Goal: Task Accomplishment & Management: Use online tool/utility

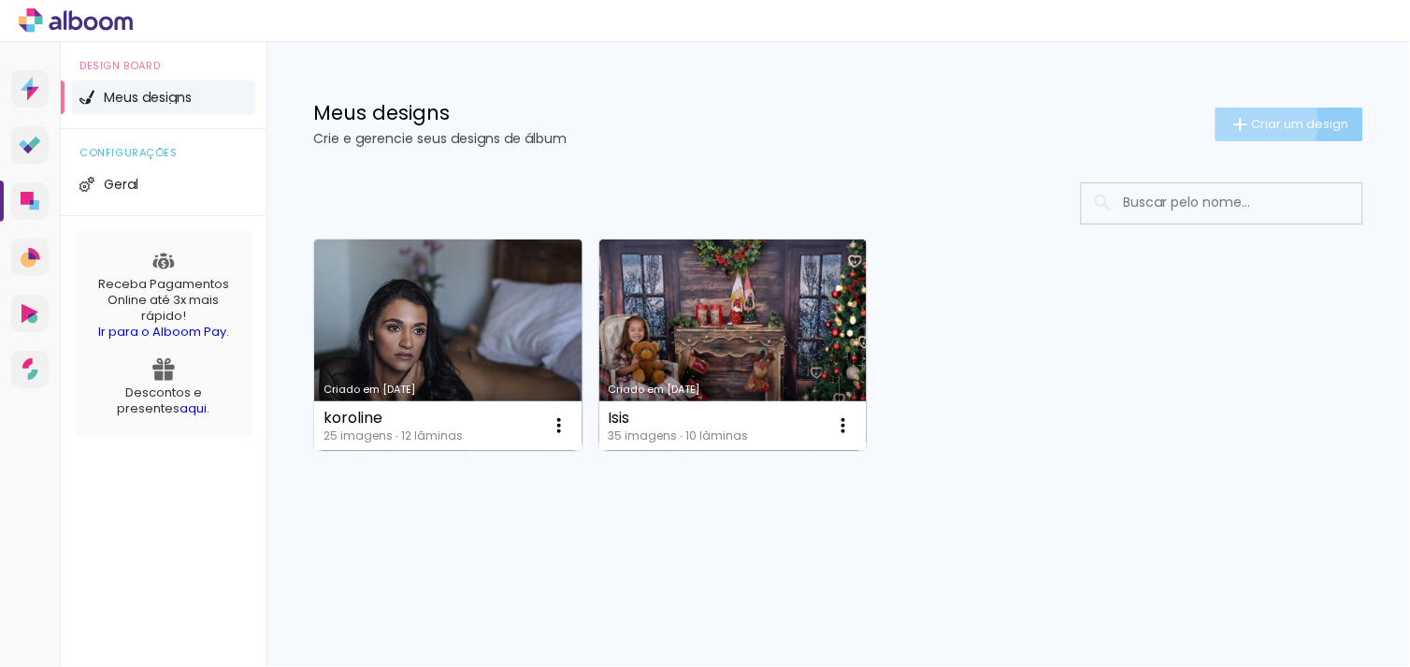
click at [1255, 122] on span "Criar um design" at bounding box center [1300, 124] width 97 height 12
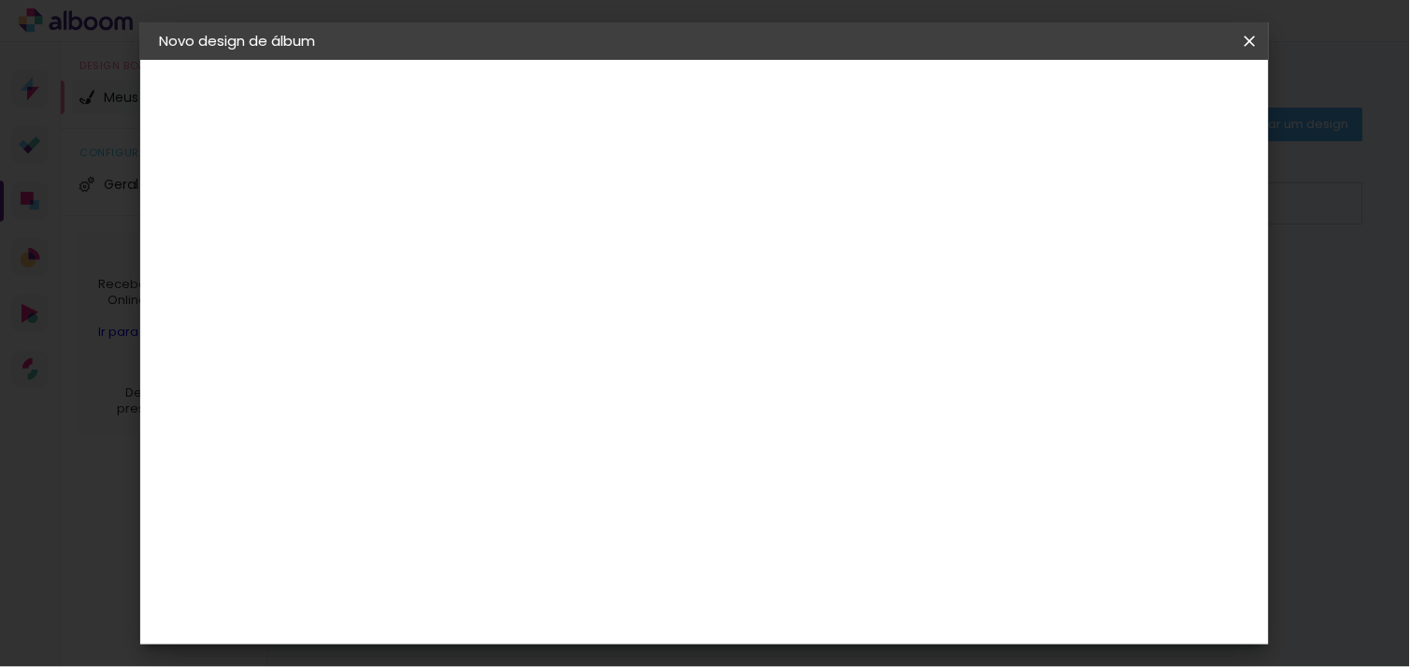
click at [465, 237] on input at bounding box center [465, 251] width 0 height 29
type input "leo 25x60"
type paper-input "leo 25x60"
click at [656, 114] on paper-button "Avançar" at bounding box center [611, 99] width 92 height 32
click at [815, 278] on paper-item "Tamanho Livre" at bounding box center [725, 284] width 179 height 41
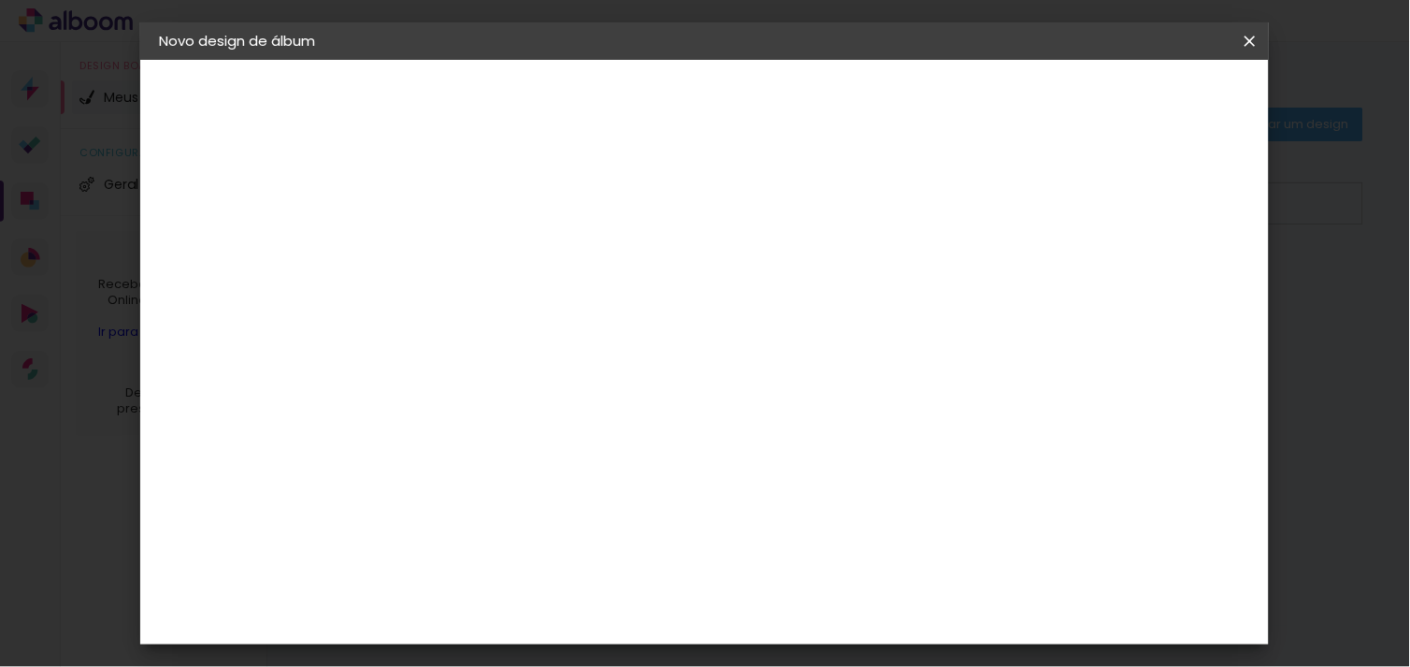
click at [815, 109] on paper-button "Avançar" at bounding box center [770, 99] width 92 height 32
click at [423, 517] on input "30" at bounding box center [405, 509] width 49 height 28
type input "3"
type input "25"
type paper-input "25"
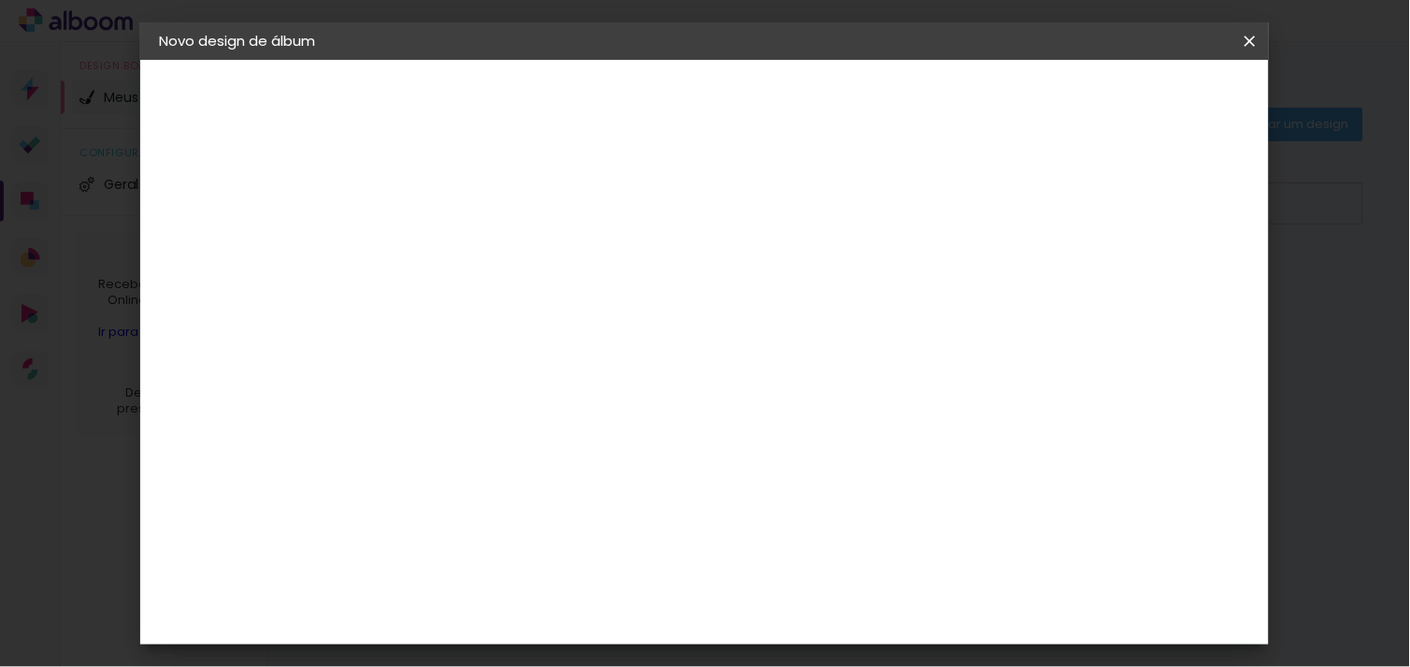
click at [1131, 93] on span "Iniciar design" at bounding box center [1088, 99] width 85 height 13
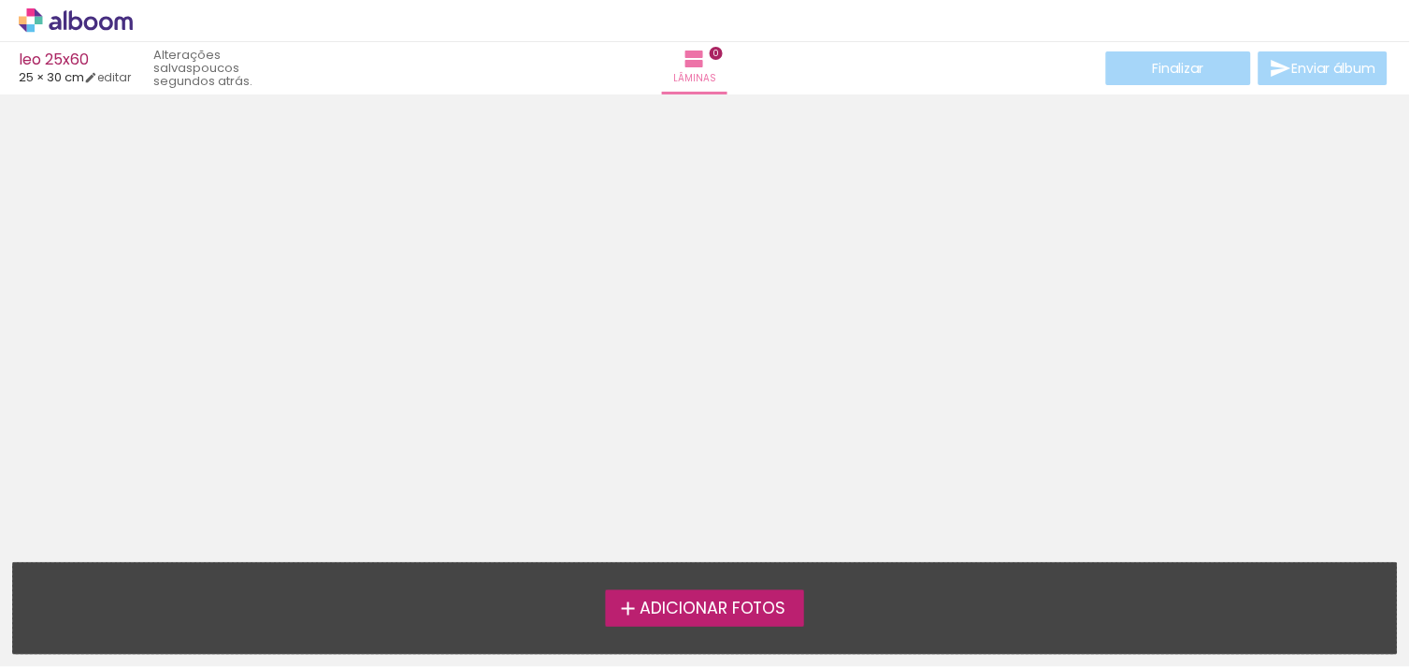
click at [724, 602] on span "Adicionar Fotos" at bounding box center [712, 608] width 147 height 17
click at [0, 0] on input "file" at bounding box center [0, 0] width 0 height 0
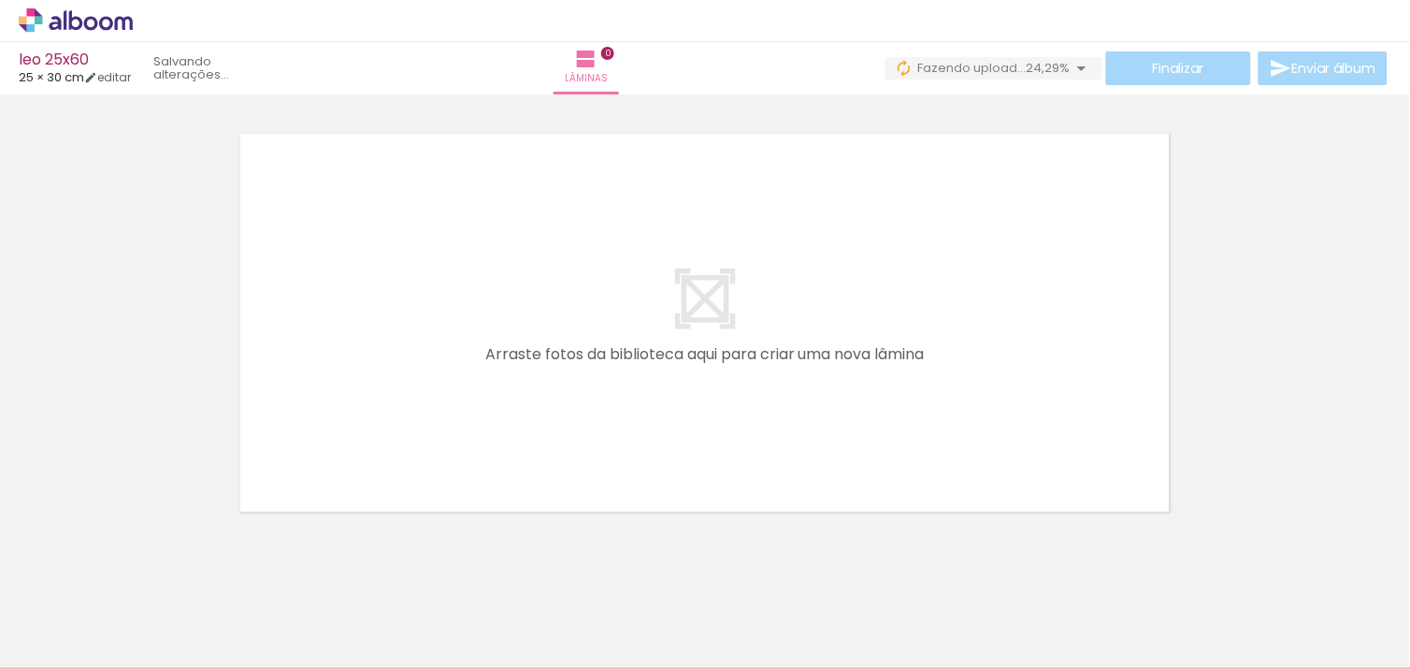
scroll to position [0, 6077]
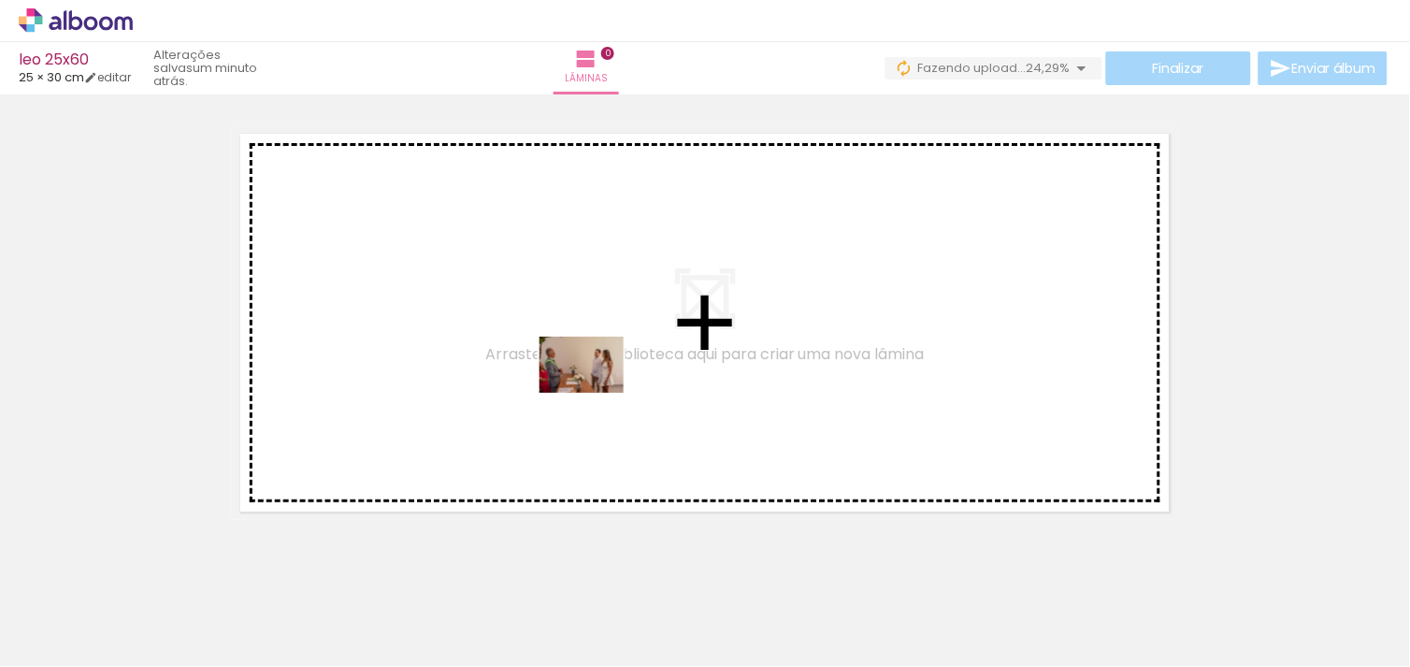
drag, startPoint x: 712, startPoint y: 613, endPoint x: 595, endPoint y: 391, distance: 251.3
click at [595, 391] on quentale-workspace at bounding box center [705, 333] width 1410 height 667
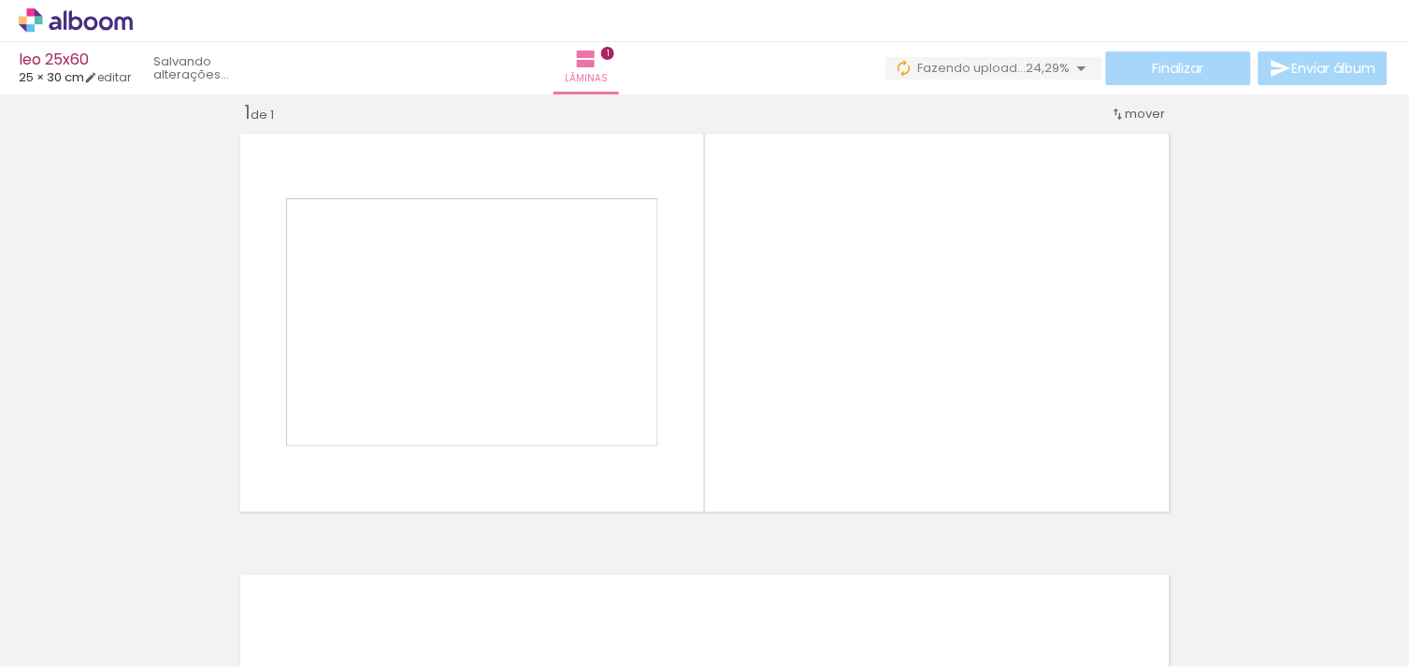
scroll to position [23, 0]
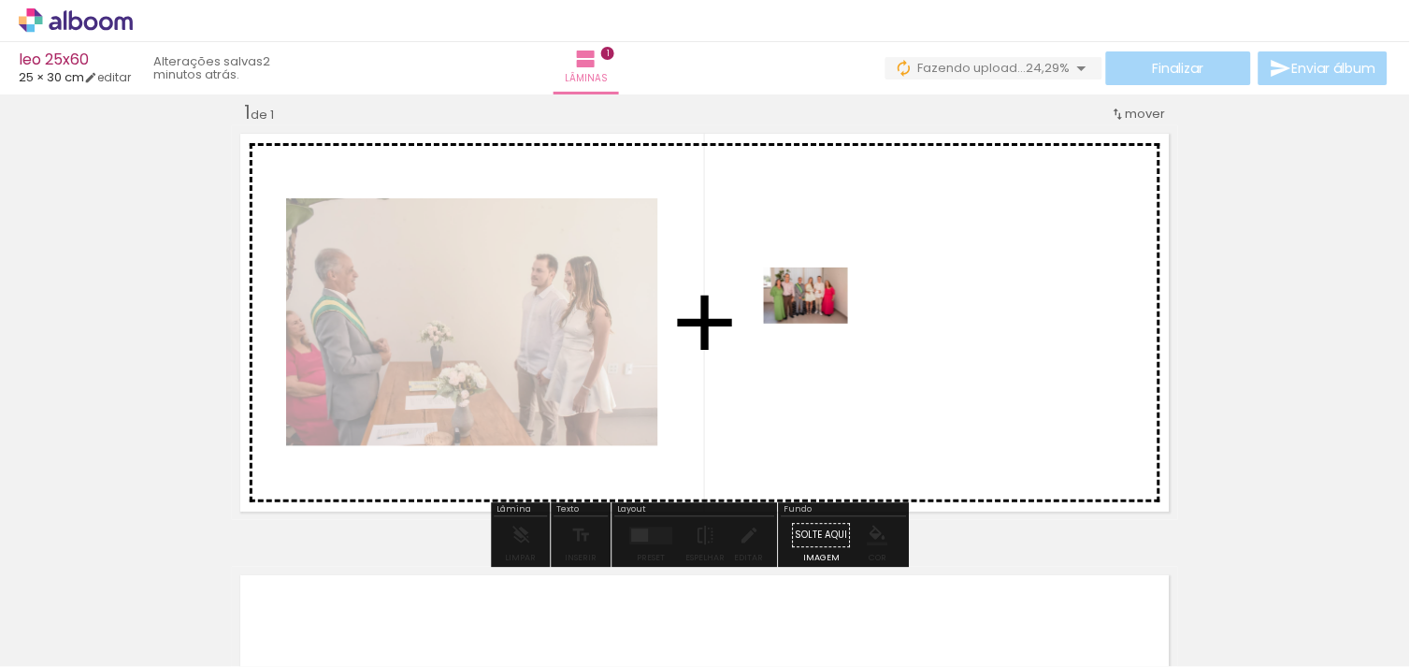
drag, startPoint x: 820, startPoint y: 623, endPoint x: 820, endPoint y: 323, distance: 299.1
click at [820, 323] on quentale-workspace at bounding box center [705, 333] width 1410 height 667
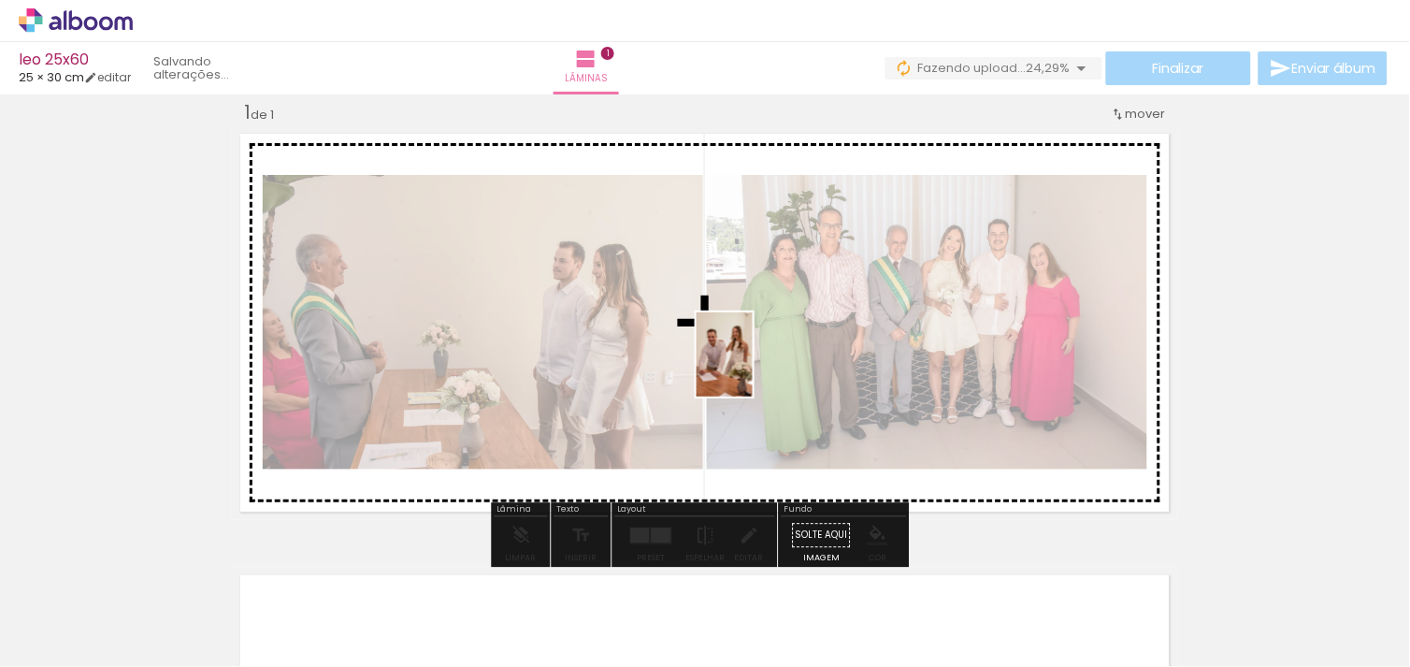
drag, startPoint x: 1137, startPoint y: 609, endPoint x: 751, endPoint y: 367, distance: 455.2
click at [751, 367] on quentale-workspace at bounding box center [705, 333] width 1410 height 667
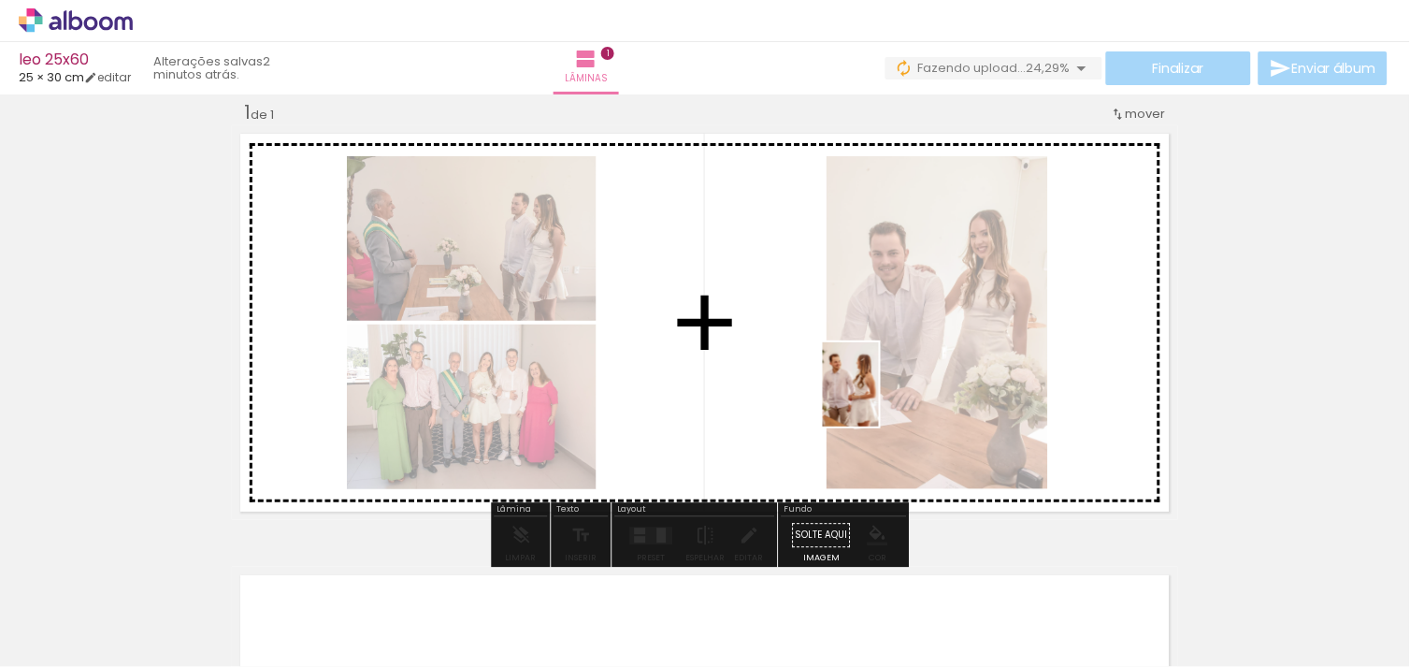
drag, startPoint x: 1240, startPoint y: 595, endPoint x: 879, endPoint y: 398, distance: 411.2
click at [879, 398] on quentale-workspace at bounding box center [705, 333] width 1410 height 667
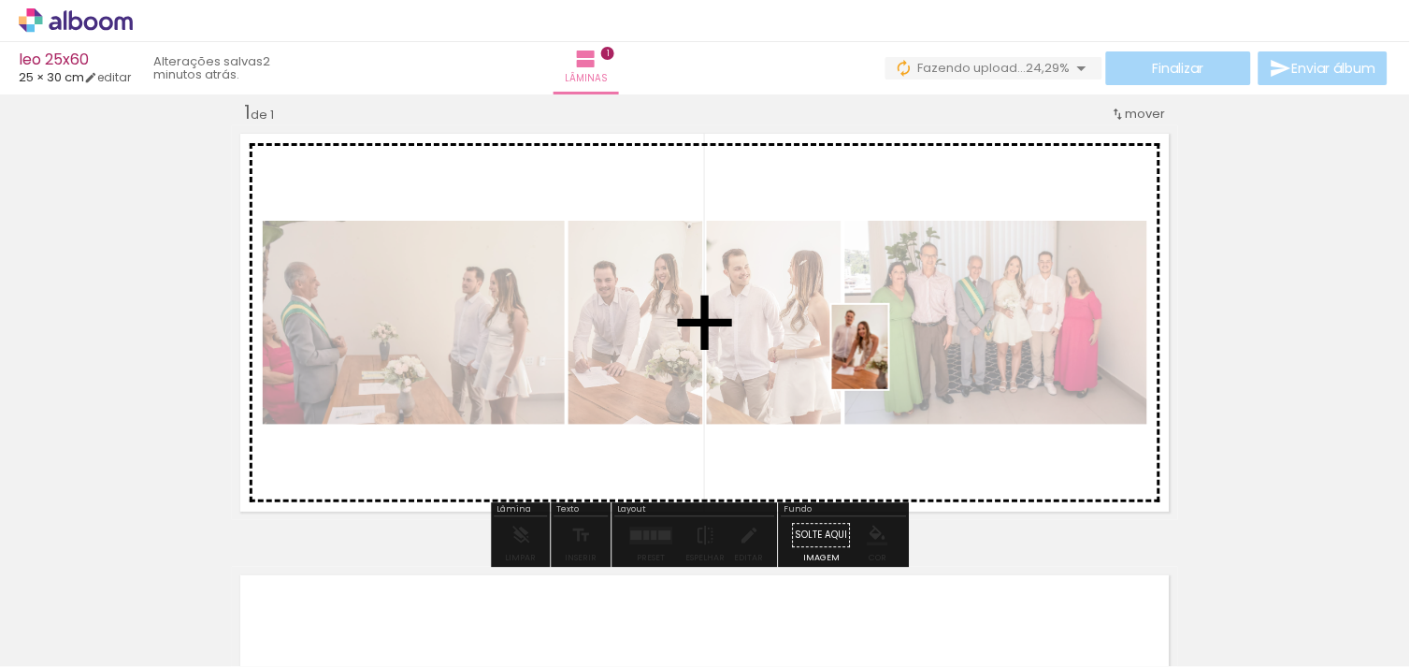
drag, startPoint x: 970, startPoint y: 388, endPoint x: 739, endPoint y: 338, distance: 236.2
click at [739, 338] on quentale-workspace at bounding box center [705, 333] width 1410 height 667
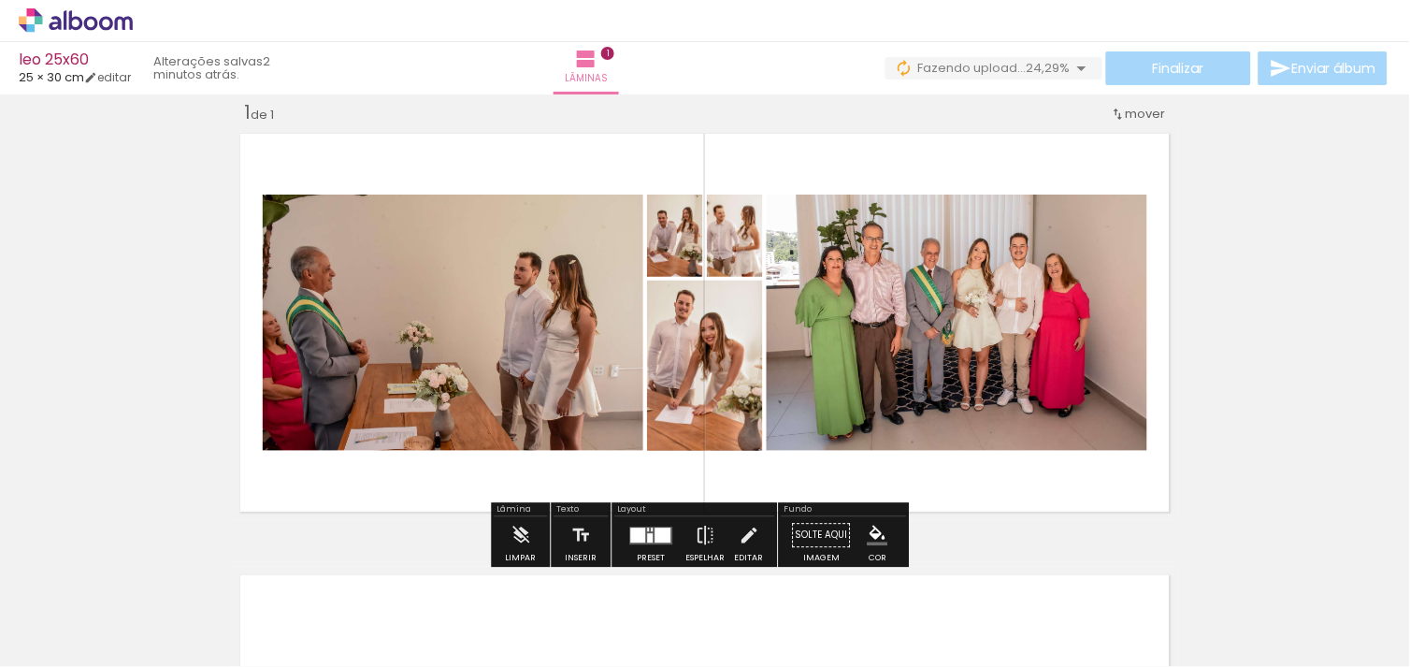
click at [651, 518] on div at bounding box center [651, 534] width 50 height 37
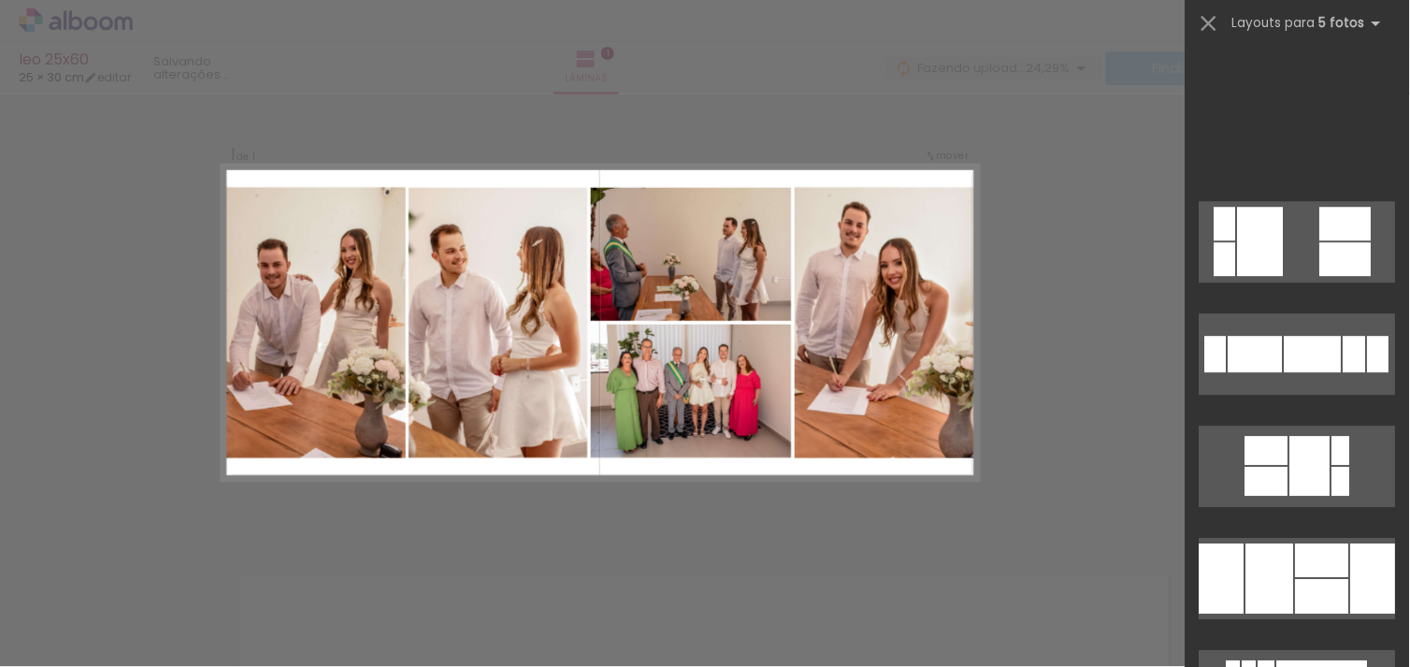
scroll to position [1636, 0]
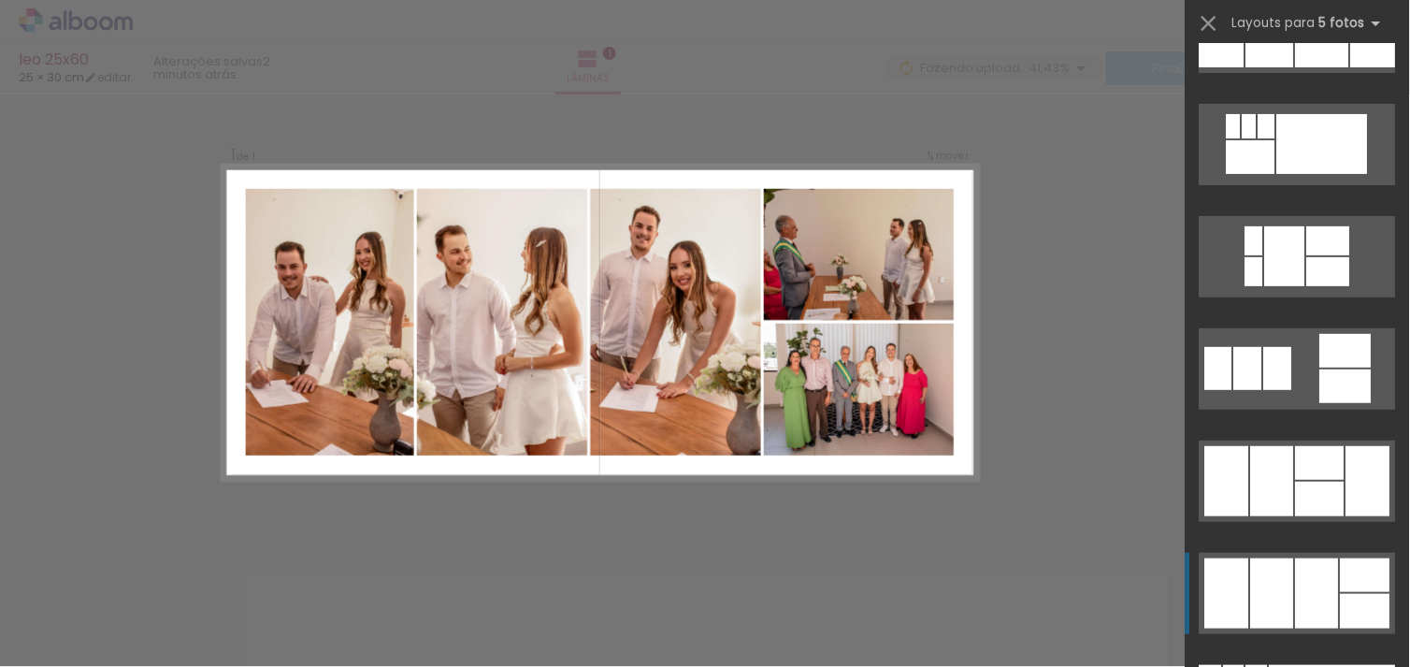
click at [1296, 598] on div at bounding box center [1317, 593] width 43 height 70
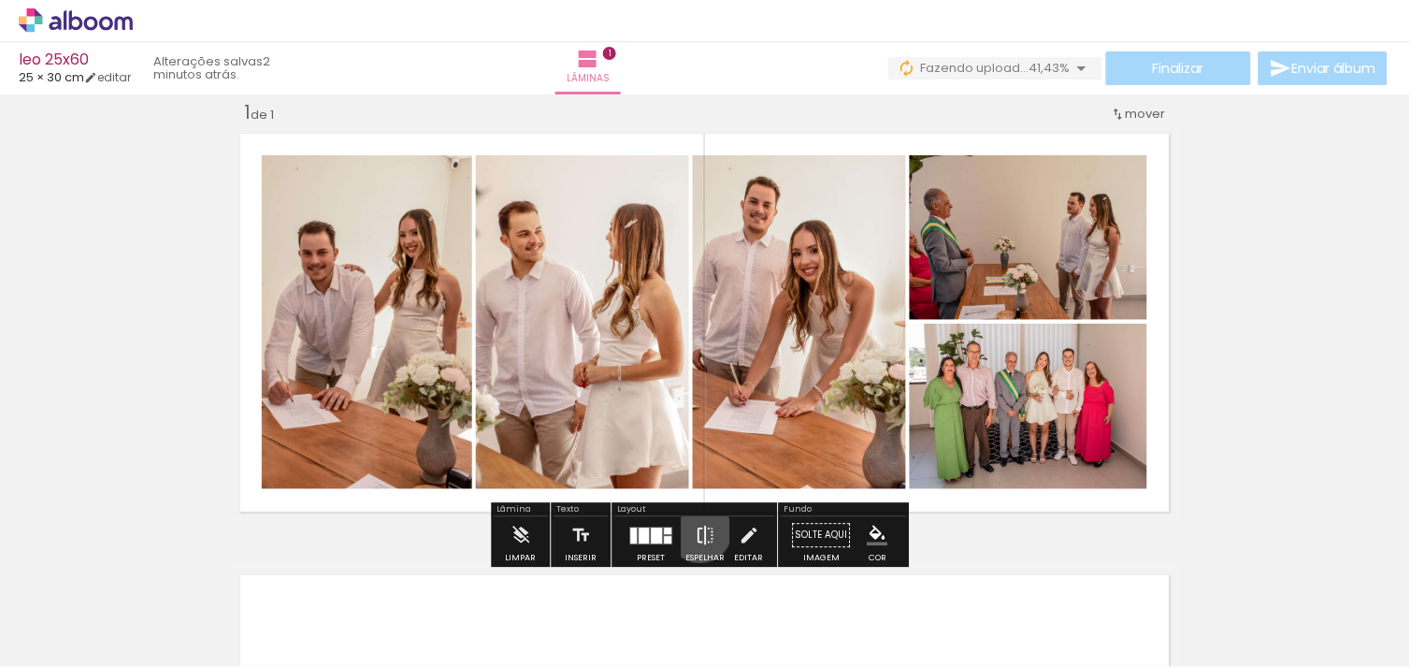
click at [696, 530] on iron-icon at bounding box center [706, 534] width 21 height 37
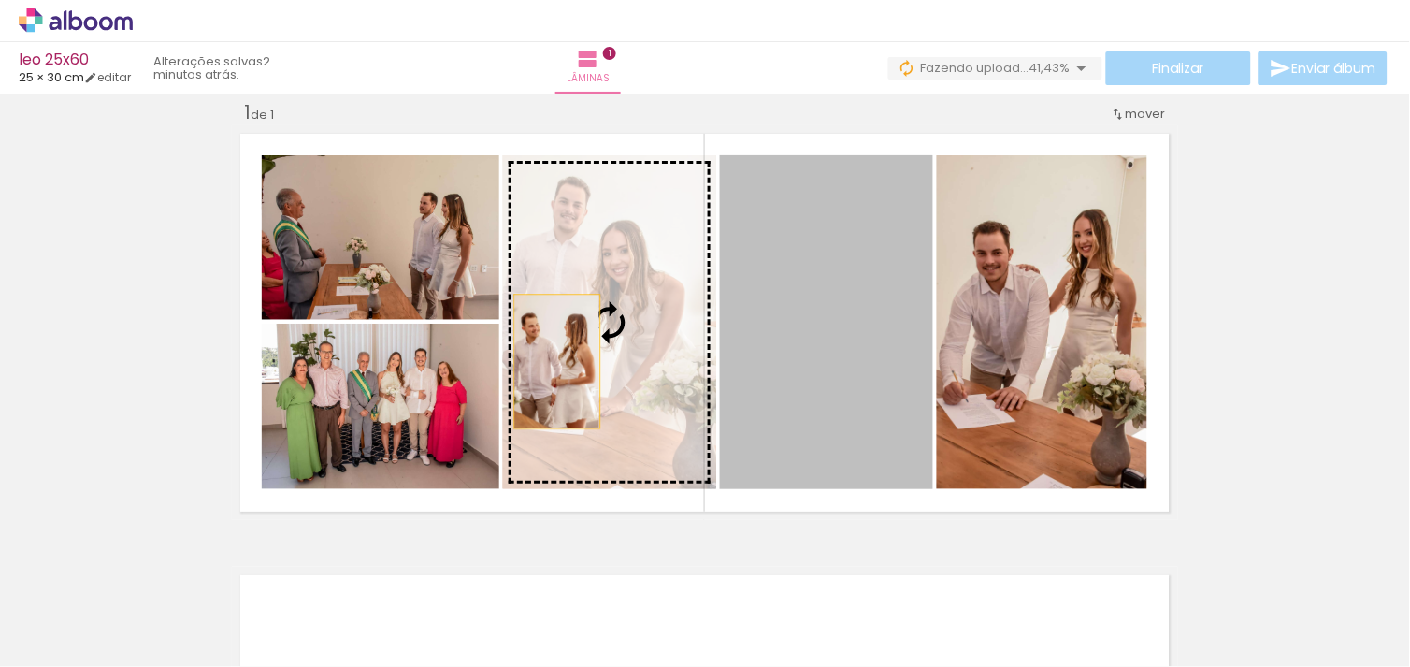
drag, startPoint x: 854, startPoint y: 380, endPoint x: 549, endPoint y: 361, distance: 306.3
click at [0, 0] on slot at bounding box center [0, 0] width 0 height 0
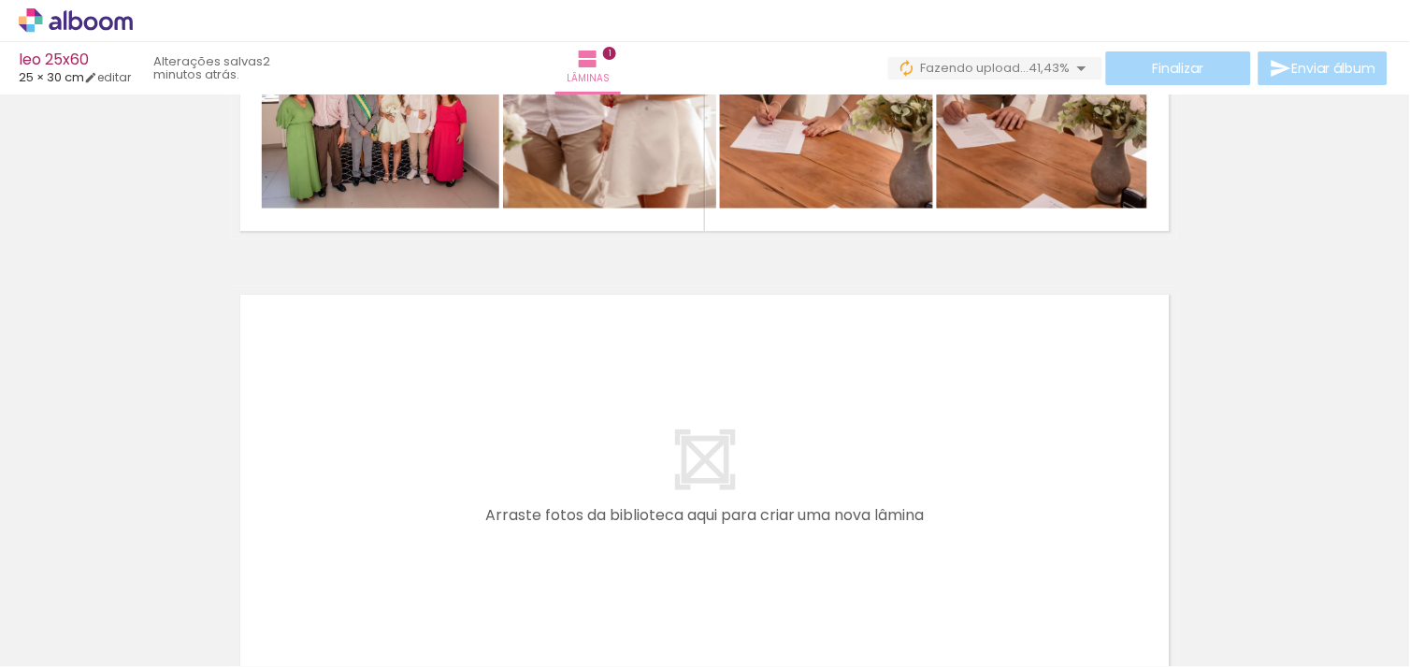
scroll to position [314, 0]
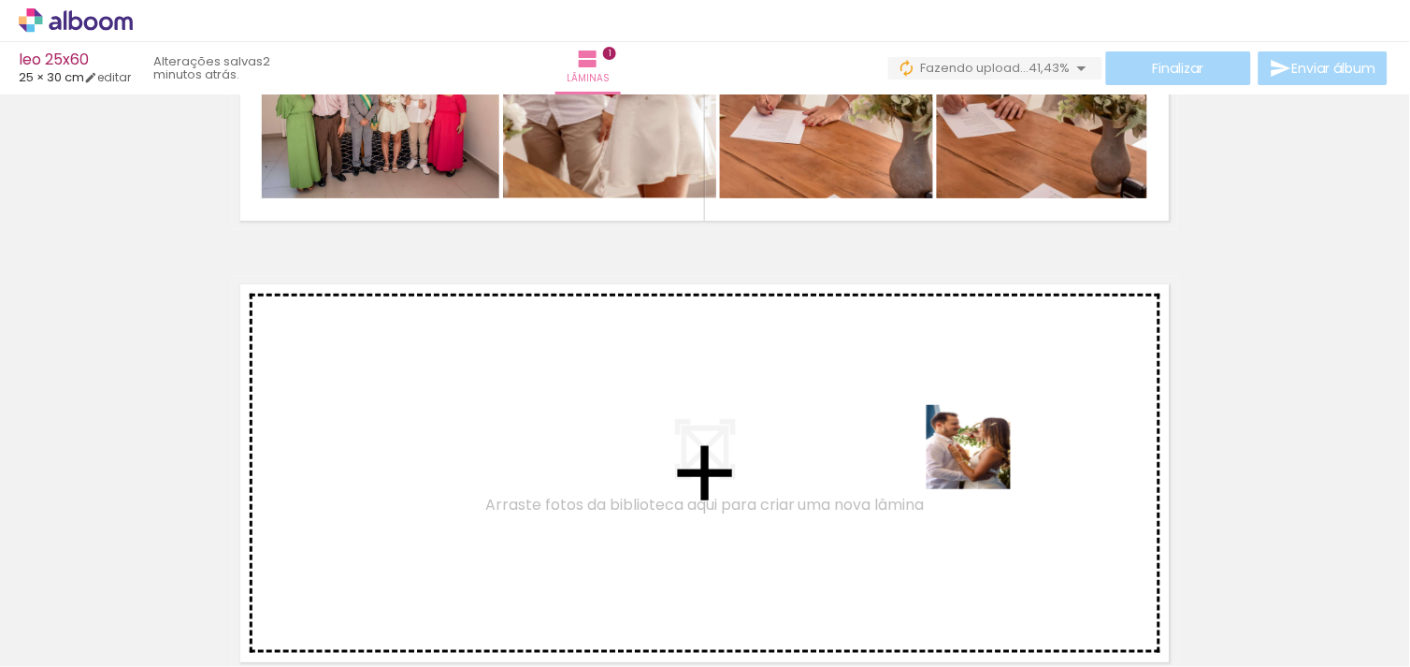
drag, startPoint x: 1035, startPoint y: 584, endPoint x: 974, endPoint y: 443, distance: 153.7
click at [974, 443] on quentale-workspace at bounding box center [705, 333] width 1410 height 667
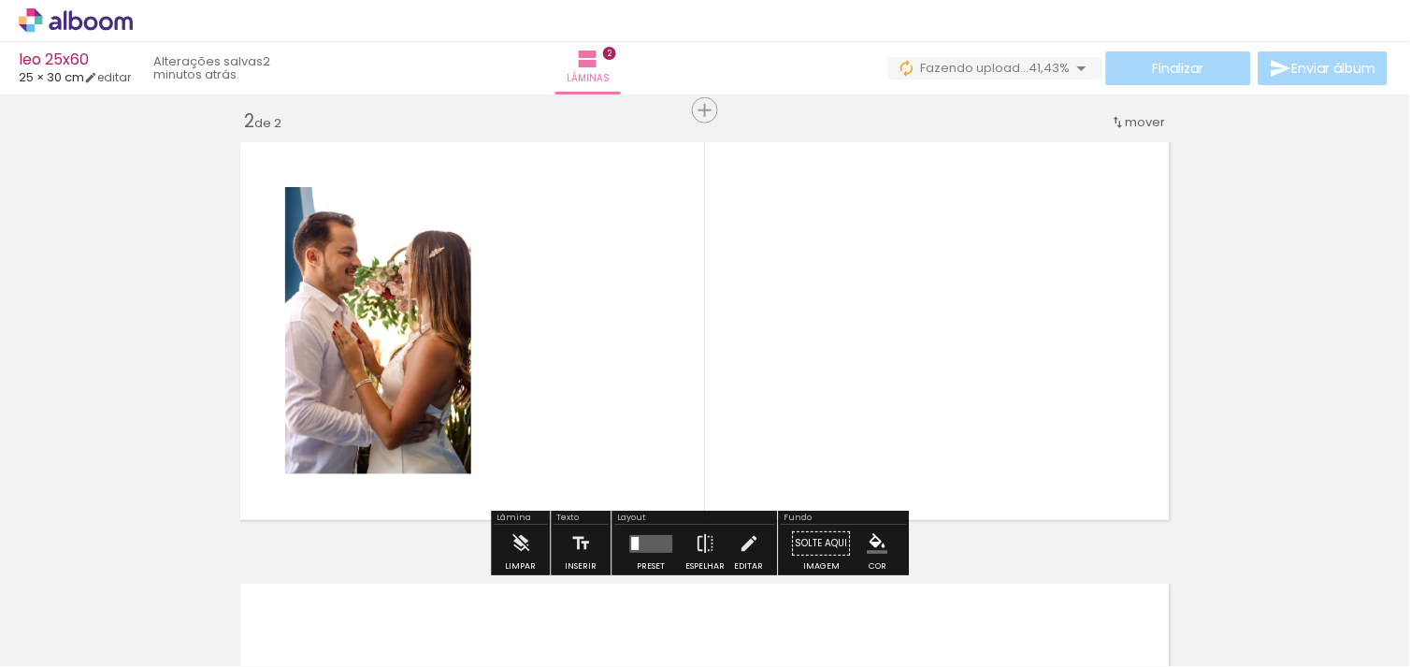
scroll to position [465, 0]
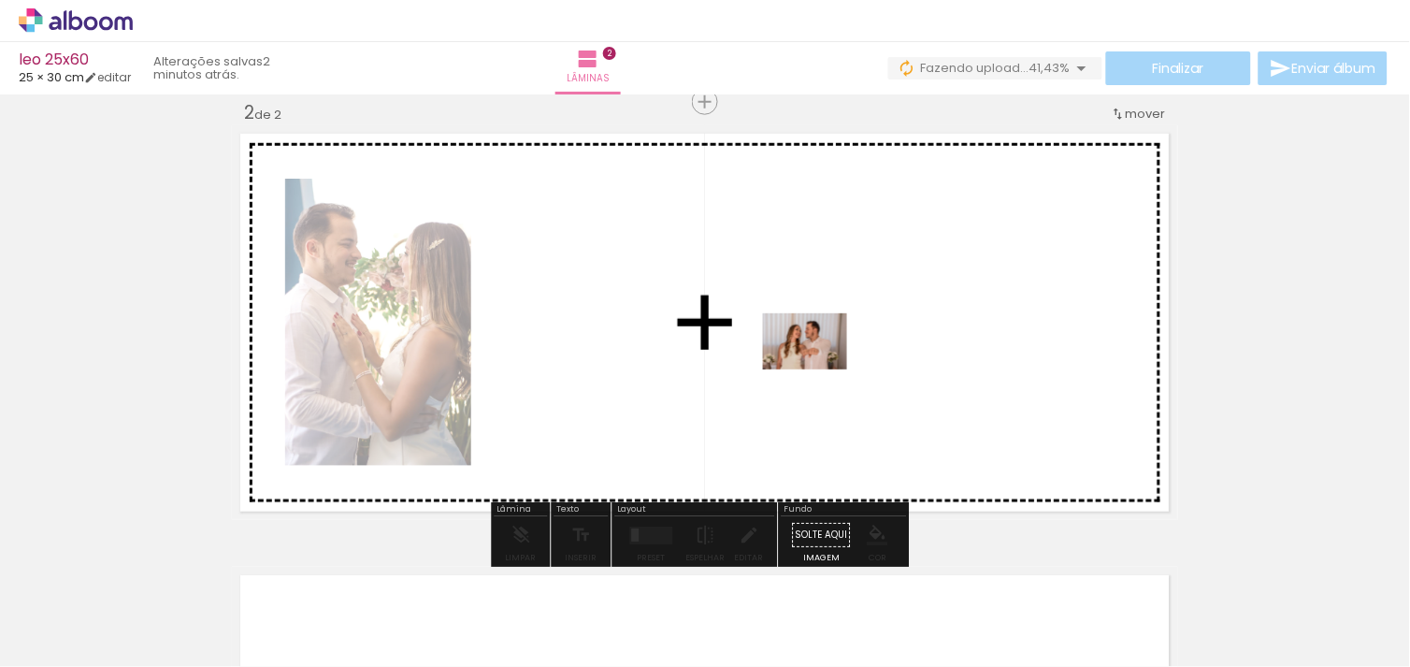
drag, startPoint x: 860, startPoint y: 455, endPoint x: 796, endPoint y: 322, distance: 148.0
click at [796, 322] on quentale-workspace at bounding box center [705, 333] width 1410 height 667
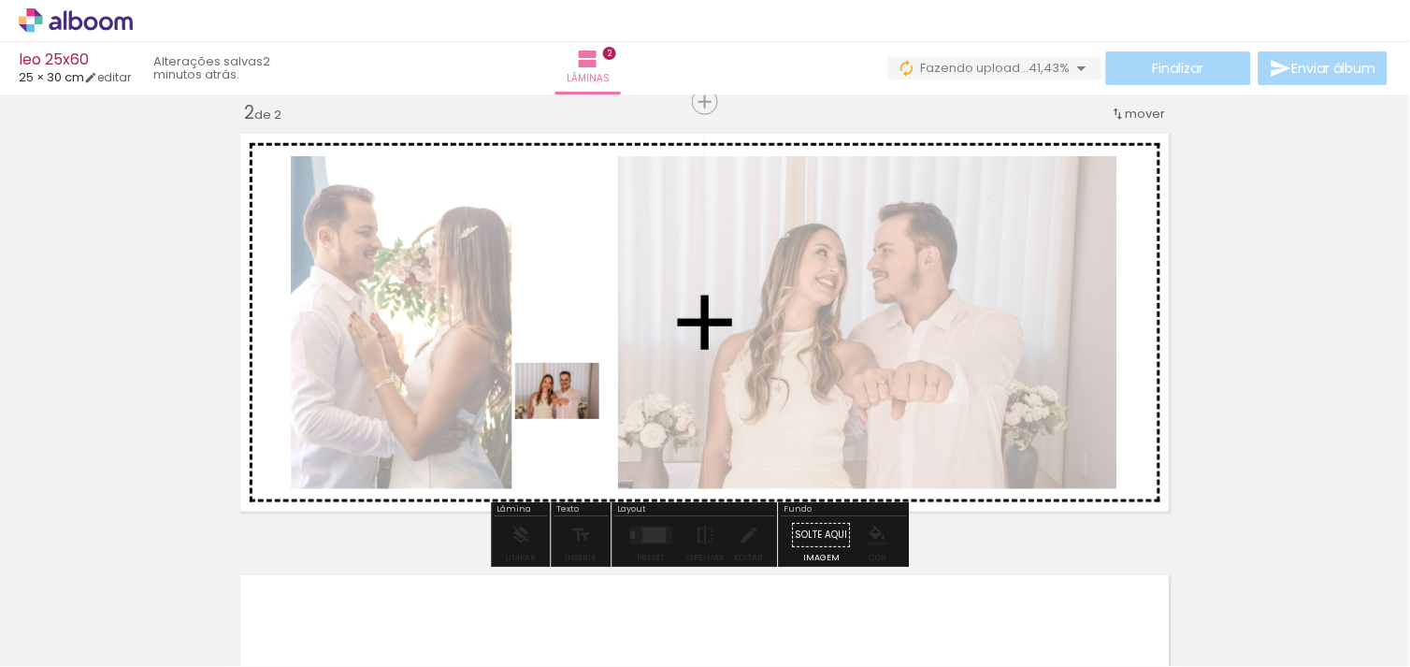
drag, startPoint x: 613, startPoint y: 606, endPoint x: 571, endPoint y: 337, distance: 271.6
click at [571, 337] on quentale-workspace at bounding box center [705, 333] width 1410 height 667
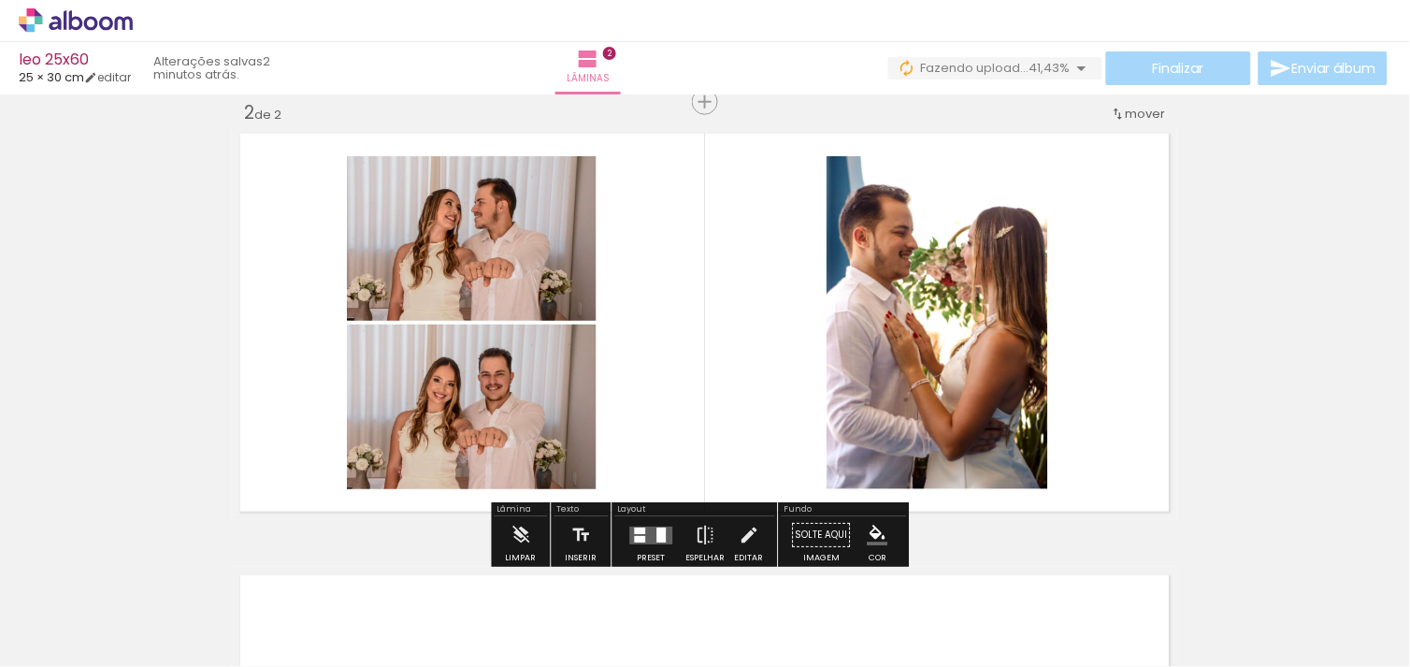
click at [659, 529] on div at bounding box center [661, 534] width 9 height 15
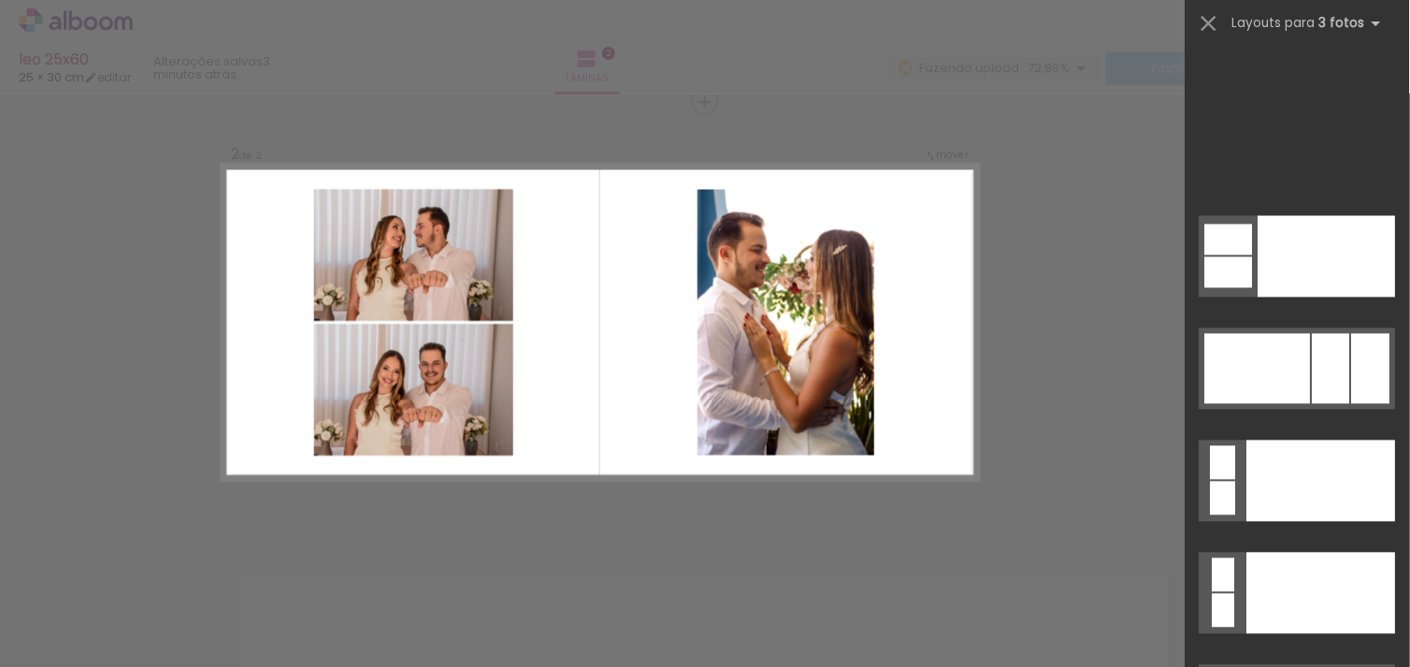
scroll to position [21812, 0]
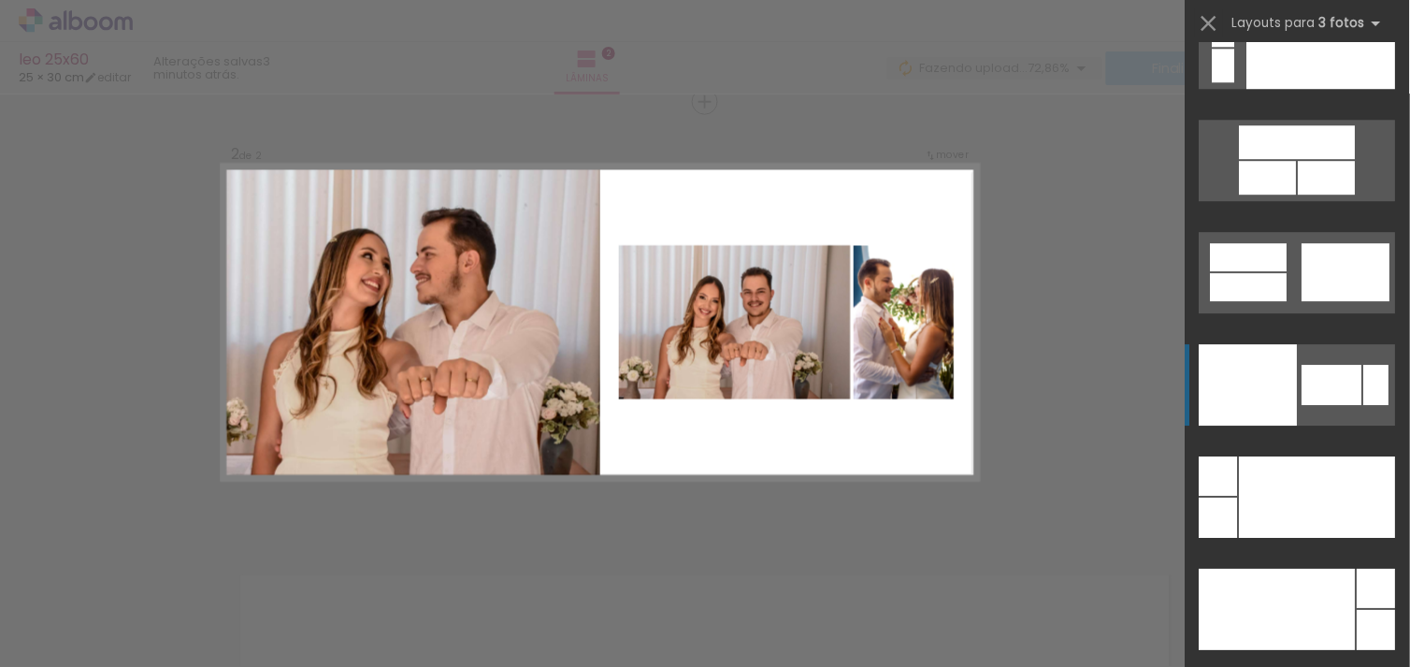
click at [1258, 402] on div at bounding box center [1248, 384] width 98 height 81
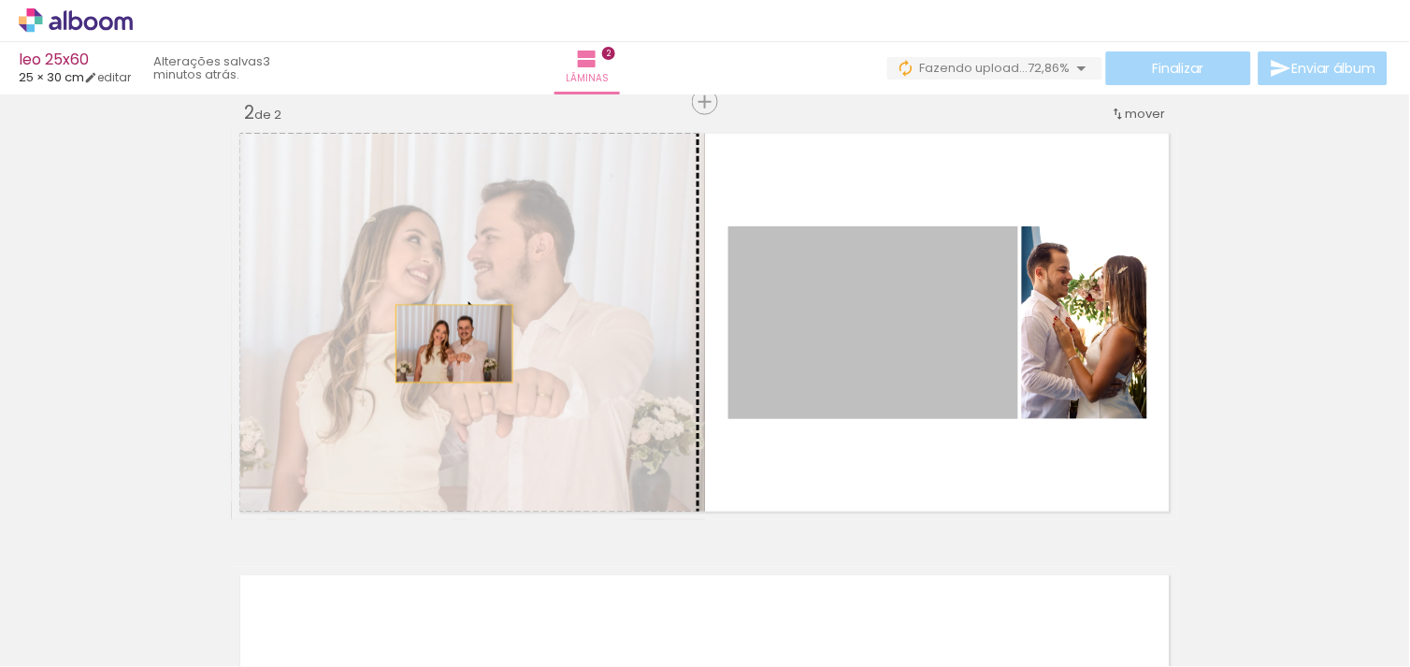
drag, startPoint x: 965, startPoint y: 387, endPoint x: 431, endPoint y: 339, distance: 535.9
click at [0, 0] on slot at bounding box center [0, 0] width 0 height 0
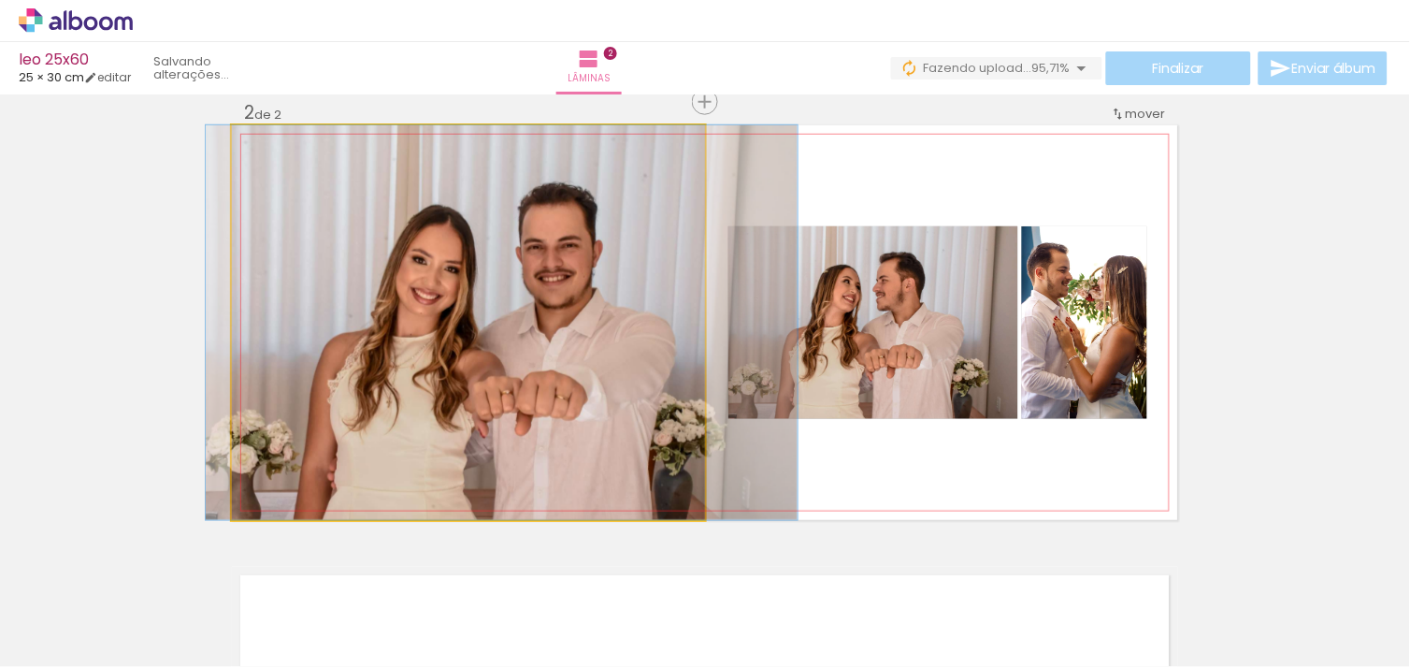
drag, startPoint x: 431, startPoint y: 339, endPoint x: 465, endPoint y: 339, distance: 33.7
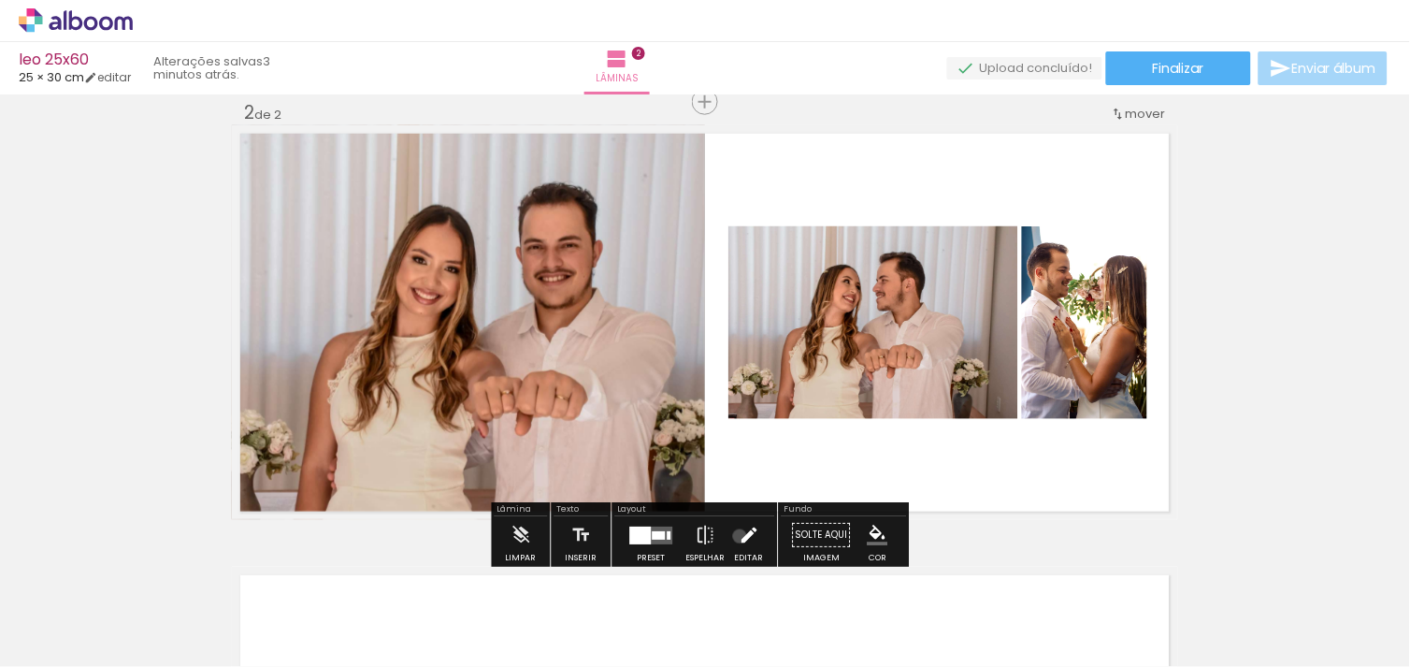
click at [739, 536] on iron-icon at bounding box center [749, 534] width 21 height 37
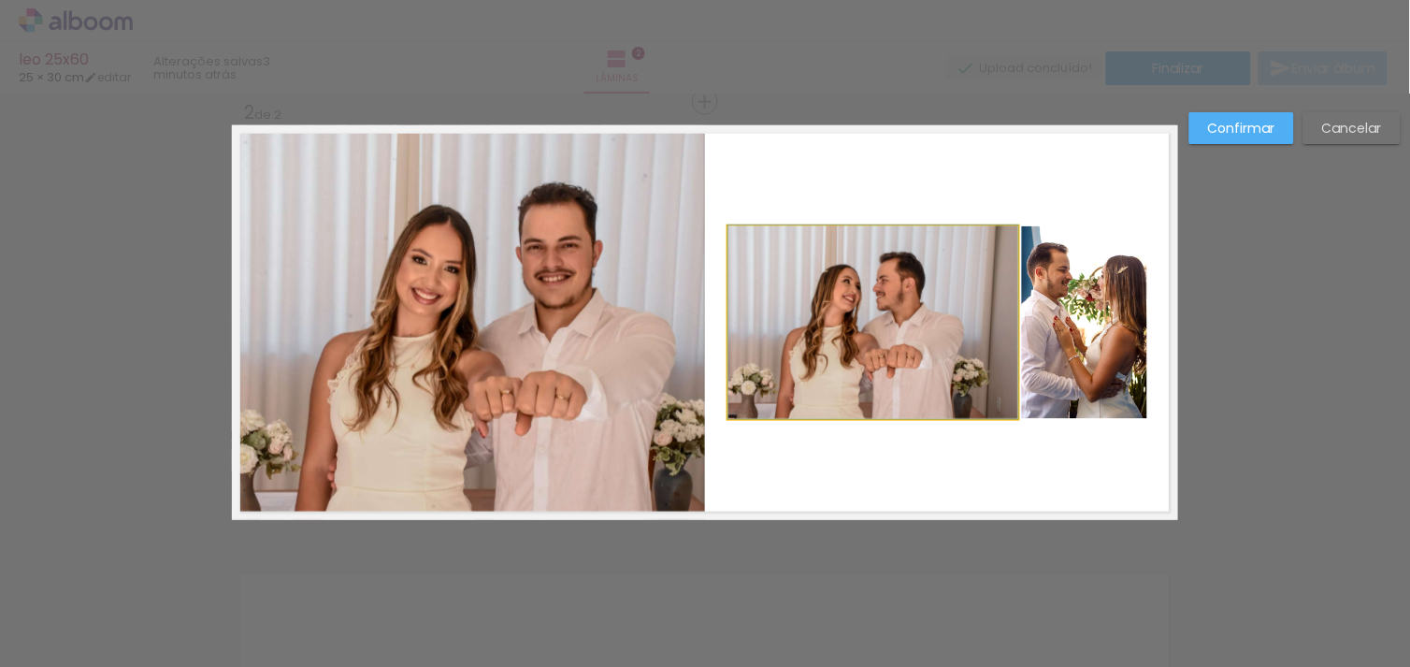
click at [899, 361] on quentale-photo at bounding box center [873, 322] width 290 height 193
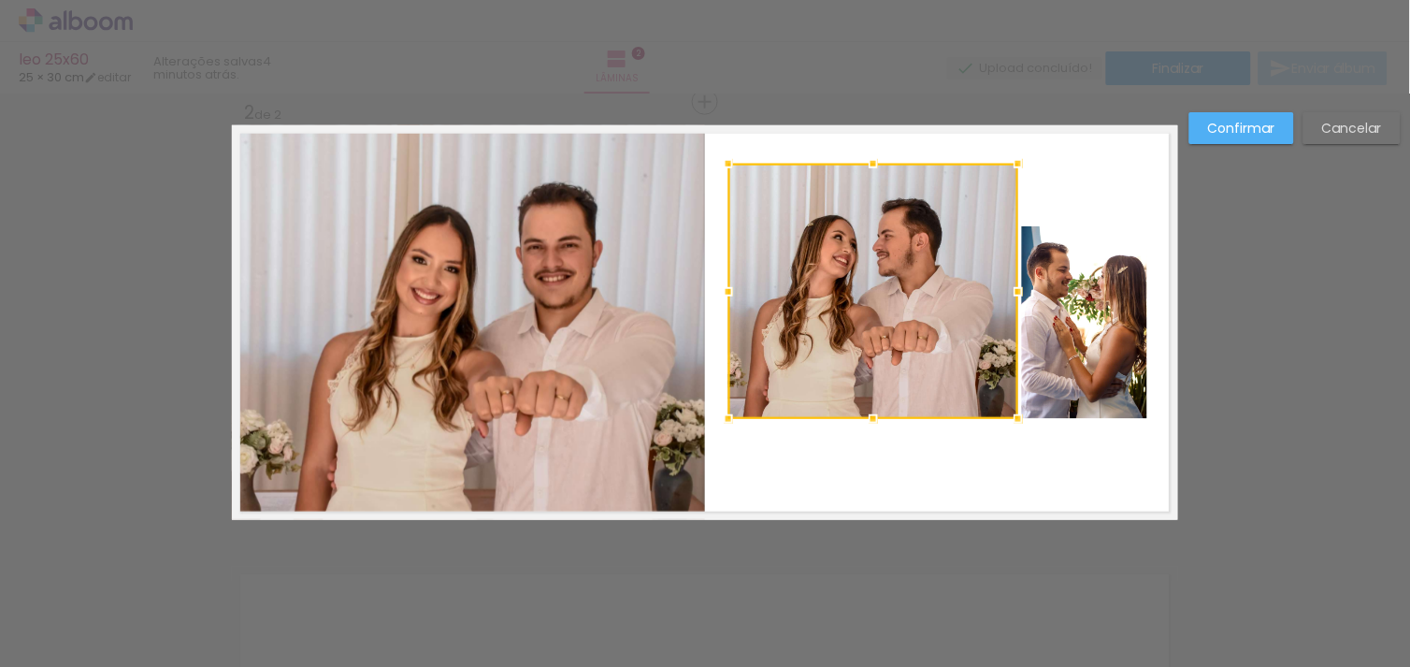
drag, startPoint x: 869, startPoint y: 236, endPoint x: 853, endPoint y: 169, distance: 68.2
click at [854, 169] on div at bounding box center [872, 163] width 37 height 37
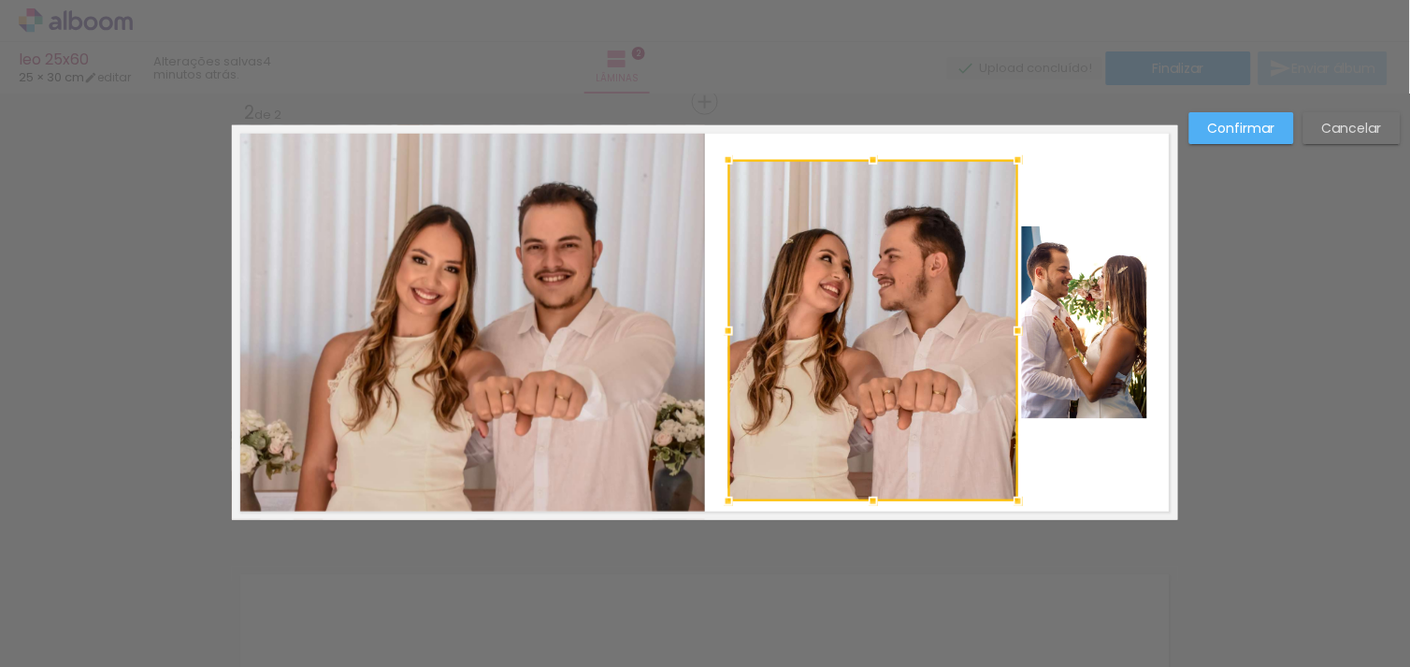
drag, startPoint x: 863, startPoint y: 421, endPoint x: 867, endPoint y: 502, distance: 81.4
click at [867, 502] on div at bounding box center [872, 500] width 37 height 37
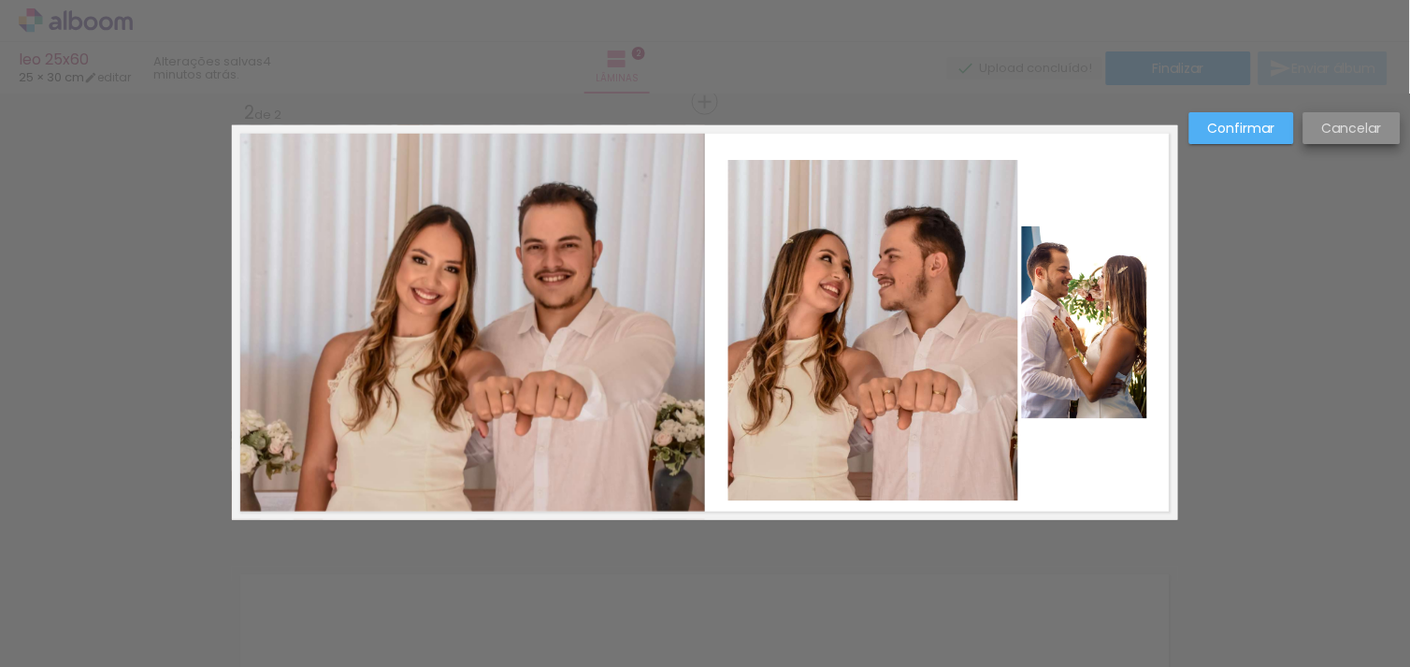
click at [0, 0] on slot "Cancelar" at bounding box center [0, 0] width 0 height 0
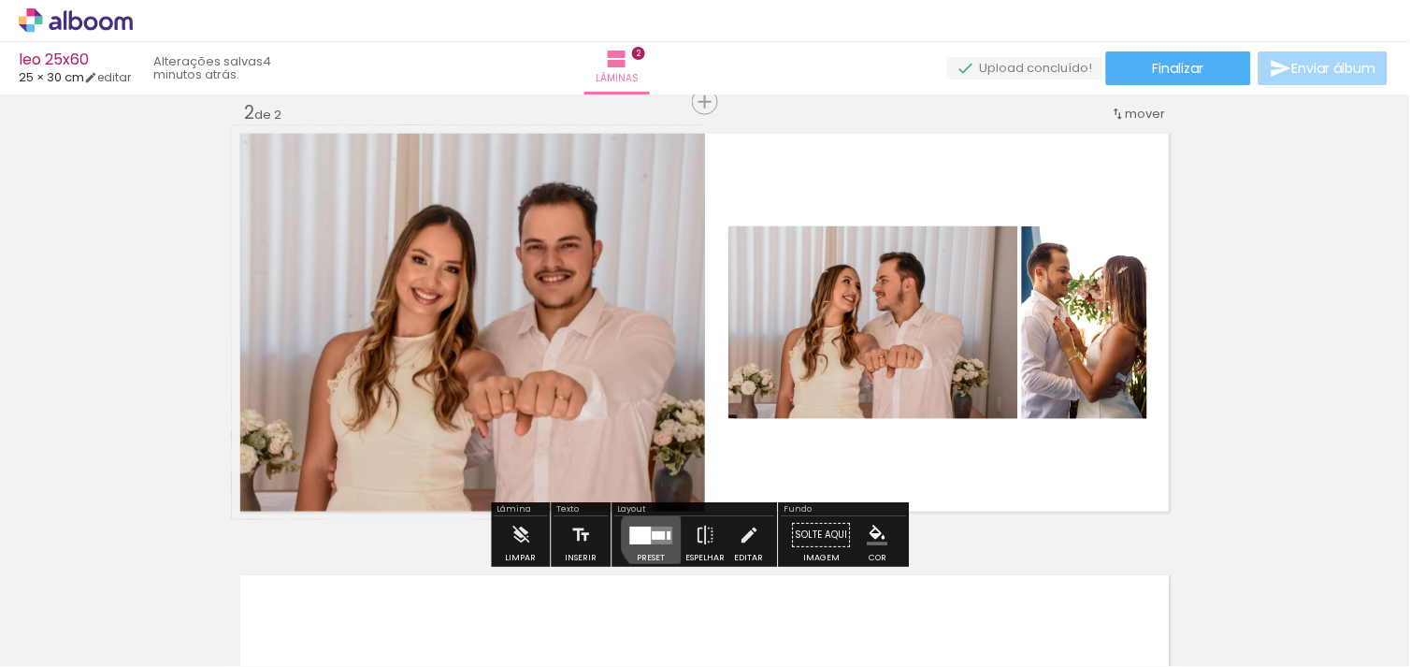
click at [654, 535] on div at bounding box center [659, 535] width 13 height 8
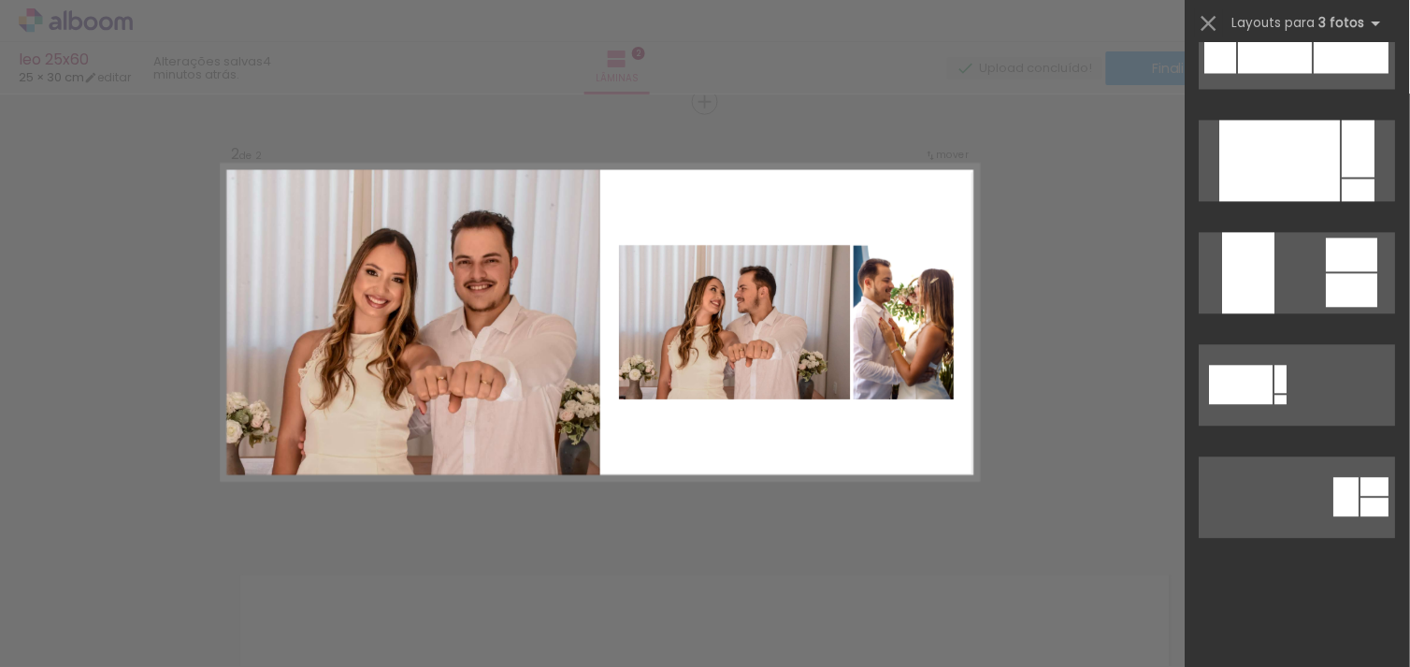
scroll to position [288, 0]
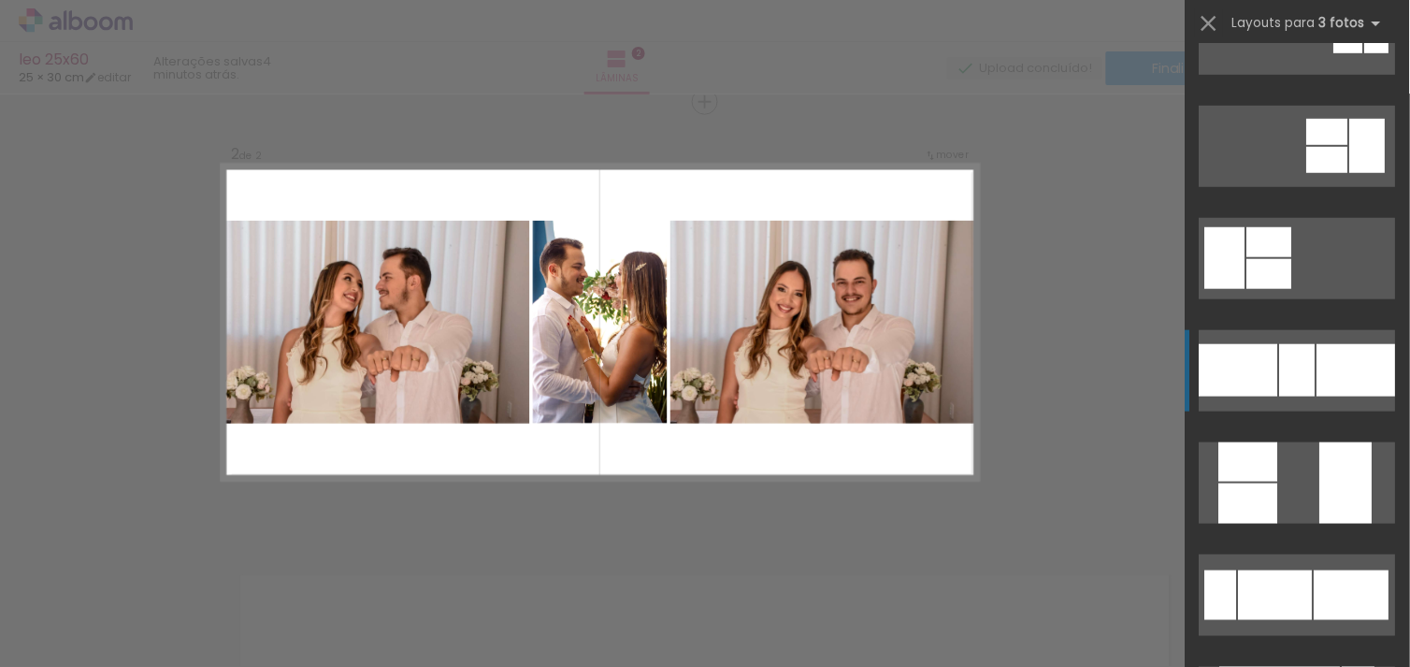
click at [1321, 369] on div at bounding box center [1356, 370] width 79 height 52
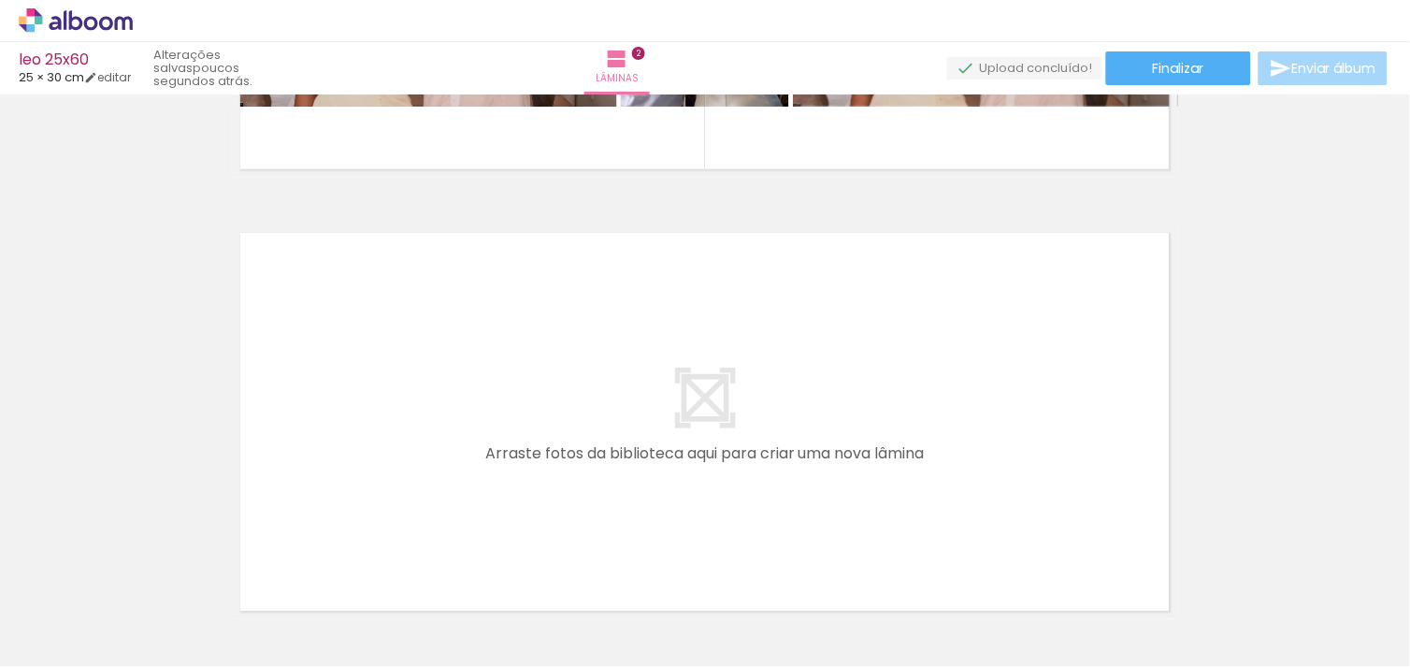
scroll to position [0, 834]
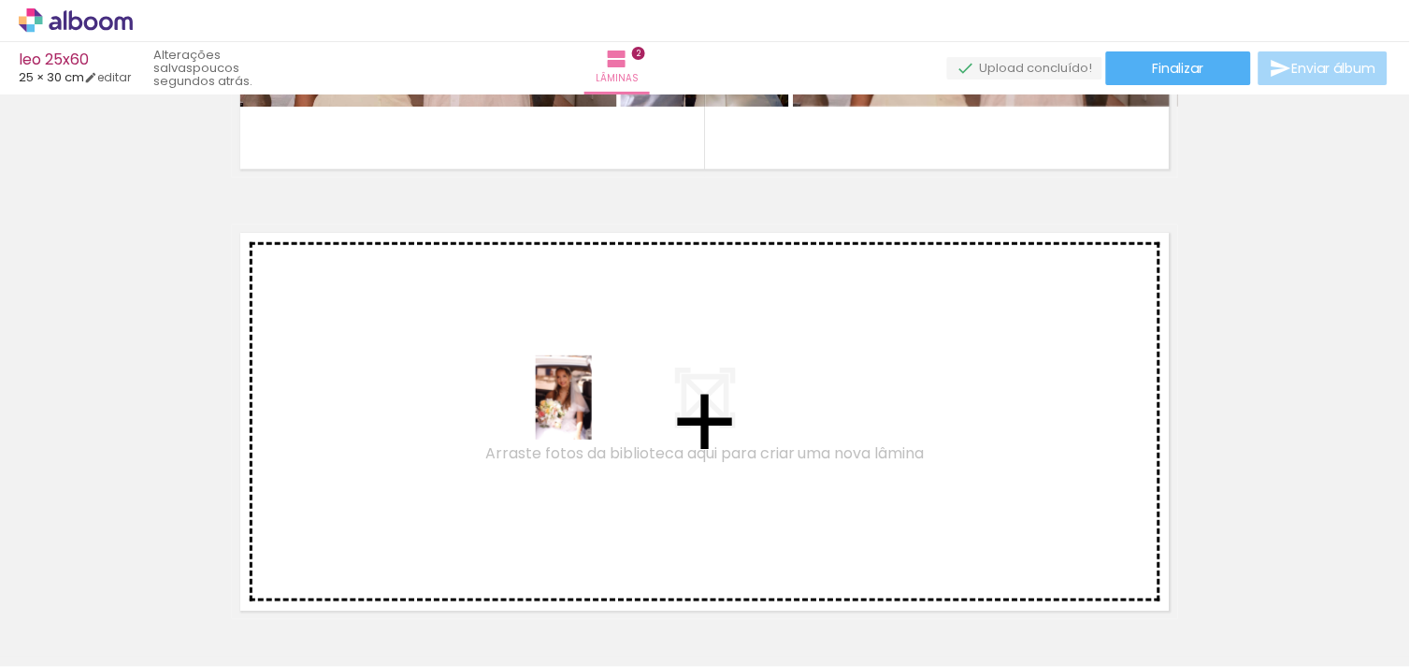
drag, startPoint x: 619, startPoint y: 619, endPoint x: 592, endPoint y: 408, distance: 213.0
click at [592, 408] on quentale-workspace at bounding box center [705, 333] width 1410 height 667
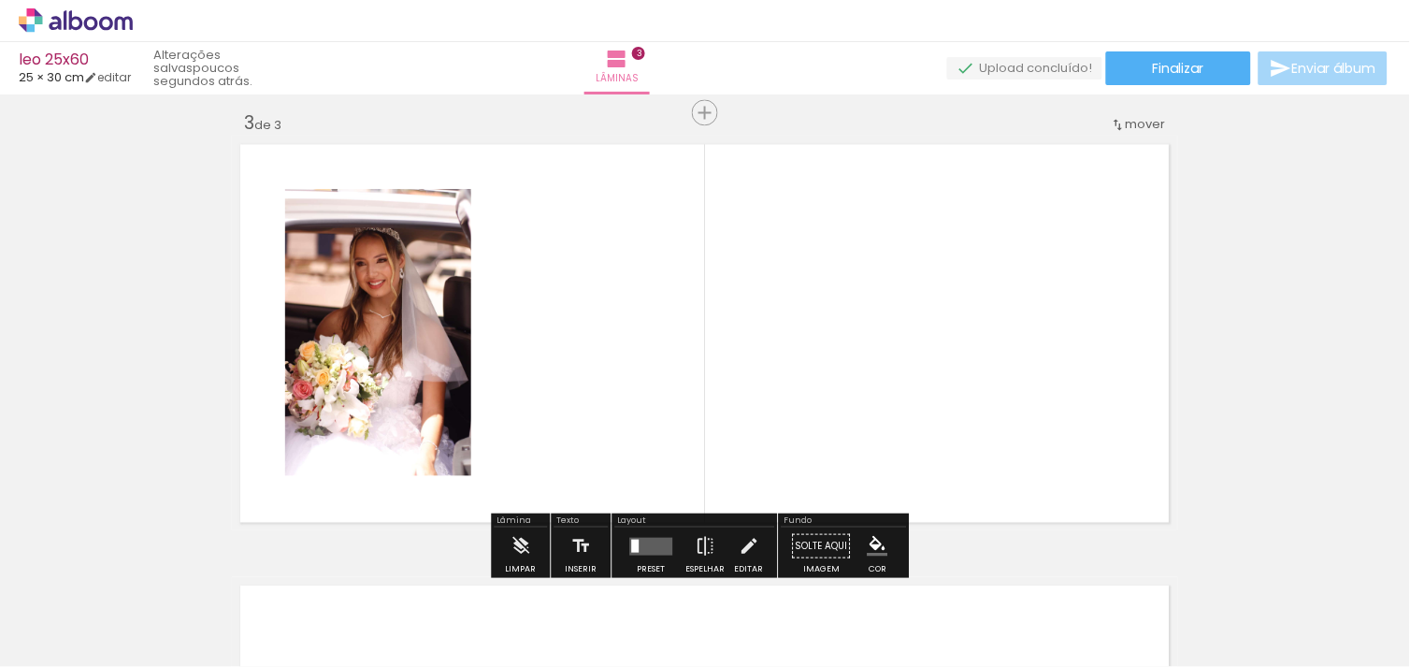
scroll to position [905, 0]
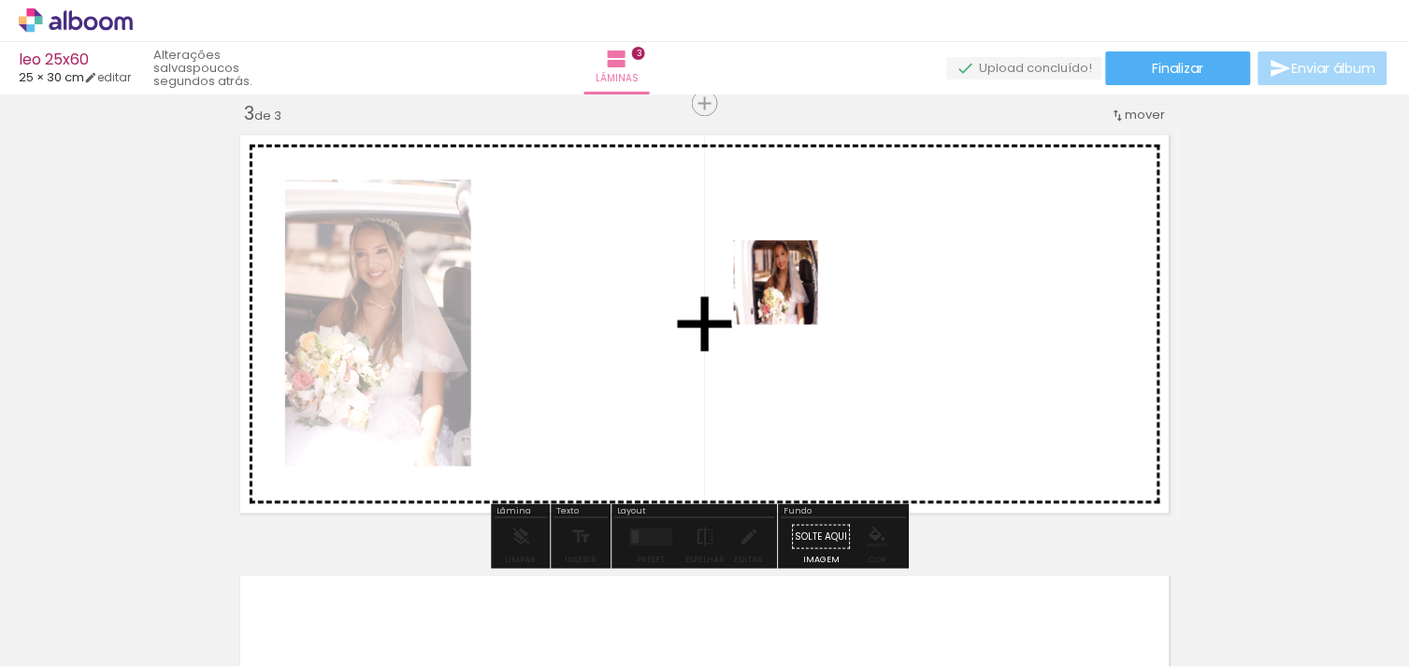
drag, startPoint x: 735, startPoint y: 595, endPoint x: 802, endPoint y: 267, distance: 334.0
click at [802, 267] on quentale-workspace at bounding box center [705, 333] width 1410 height 667
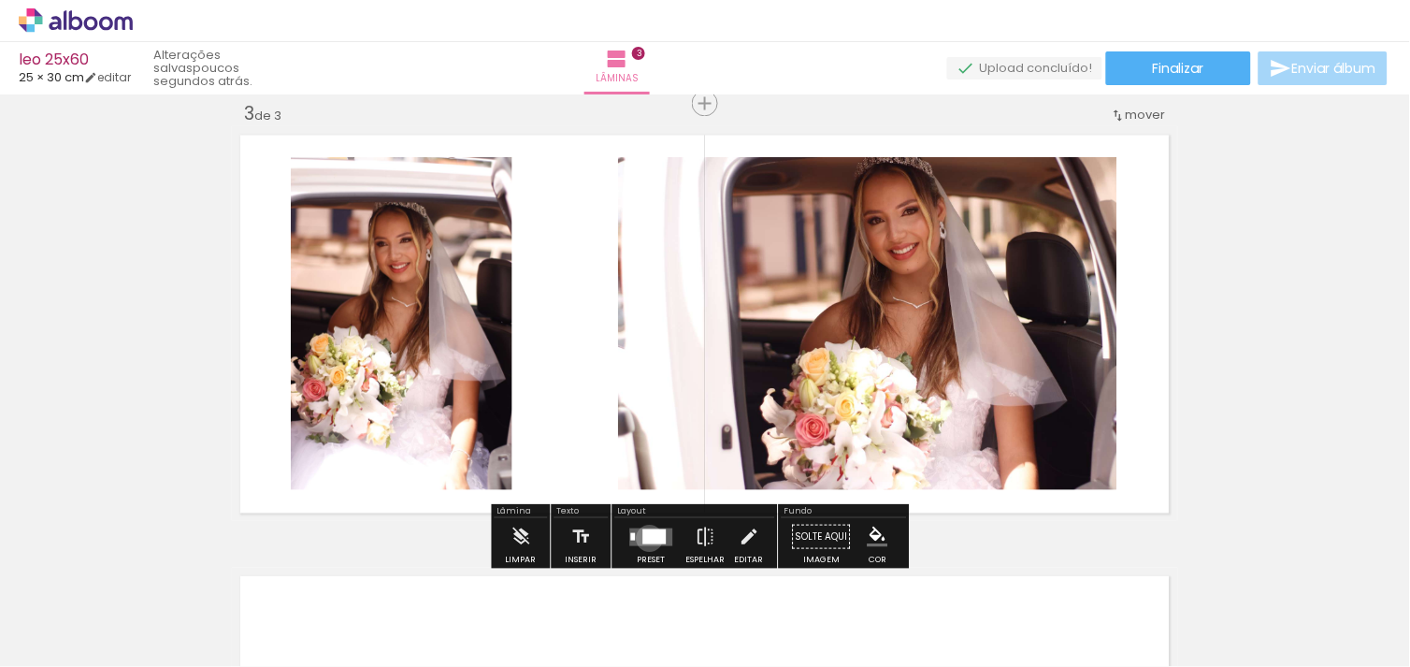
click at [645, 537] on div at bounding box center [654, 535] width 23 height 15
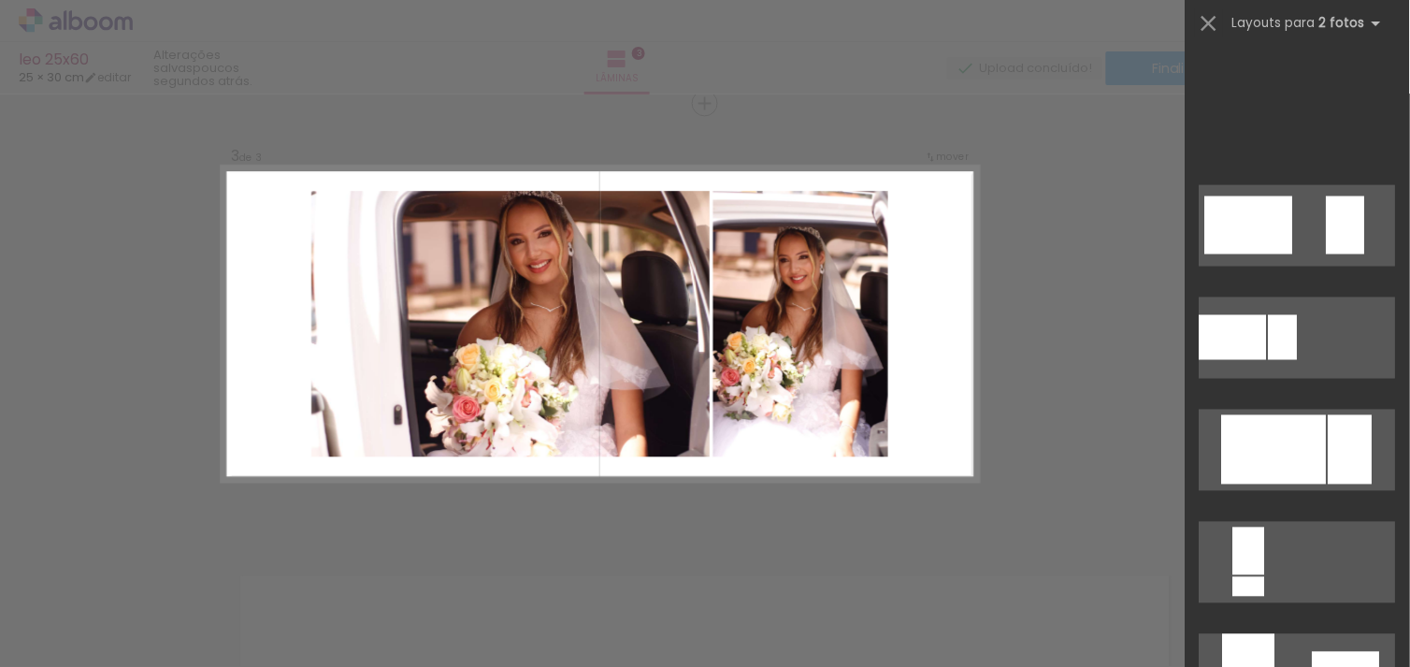
scroll to position [1090, 0]
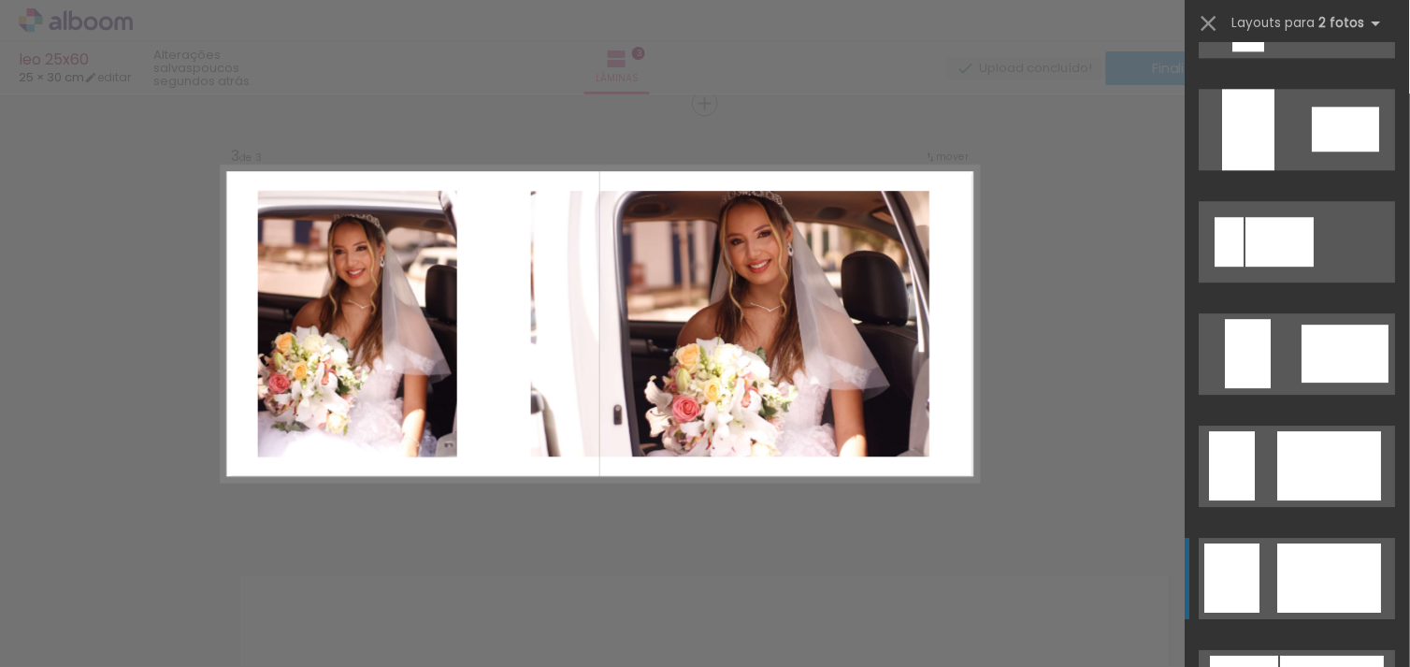
click at [1288, 567] on div at bounding box center [1330, 577] width 104 height 69
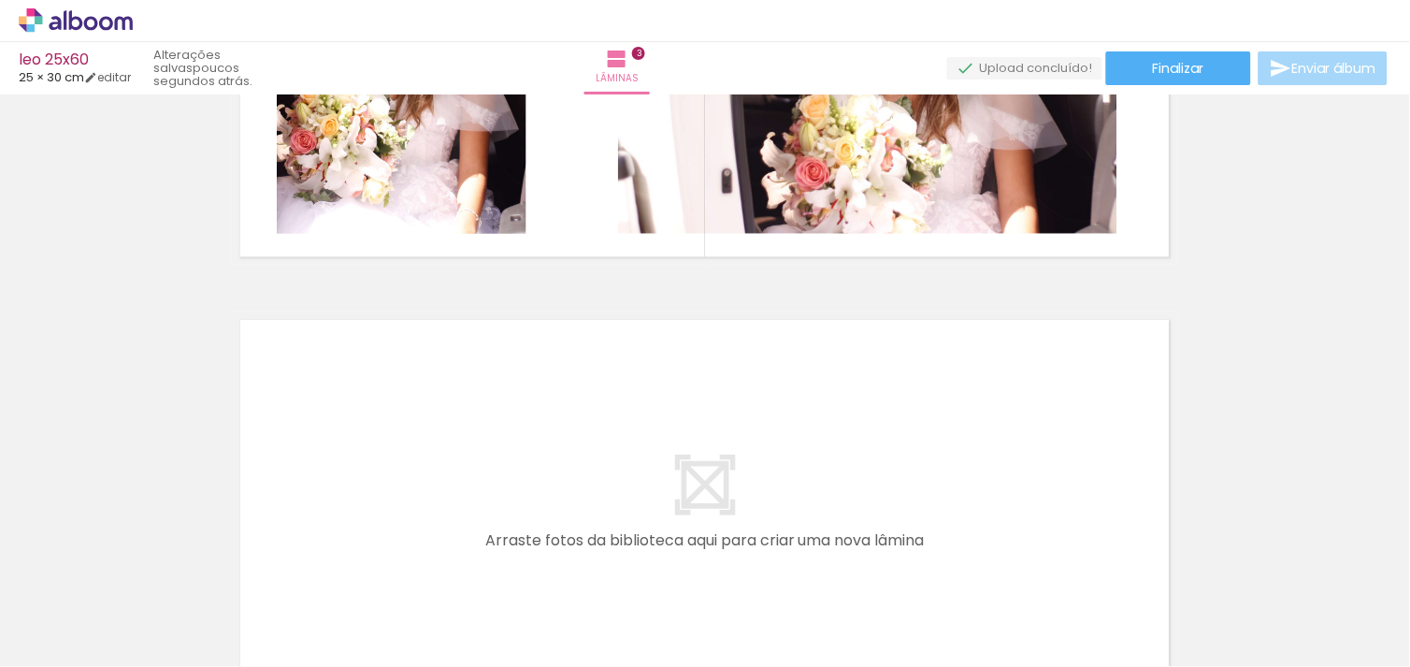
scroll to position [0, 1960]
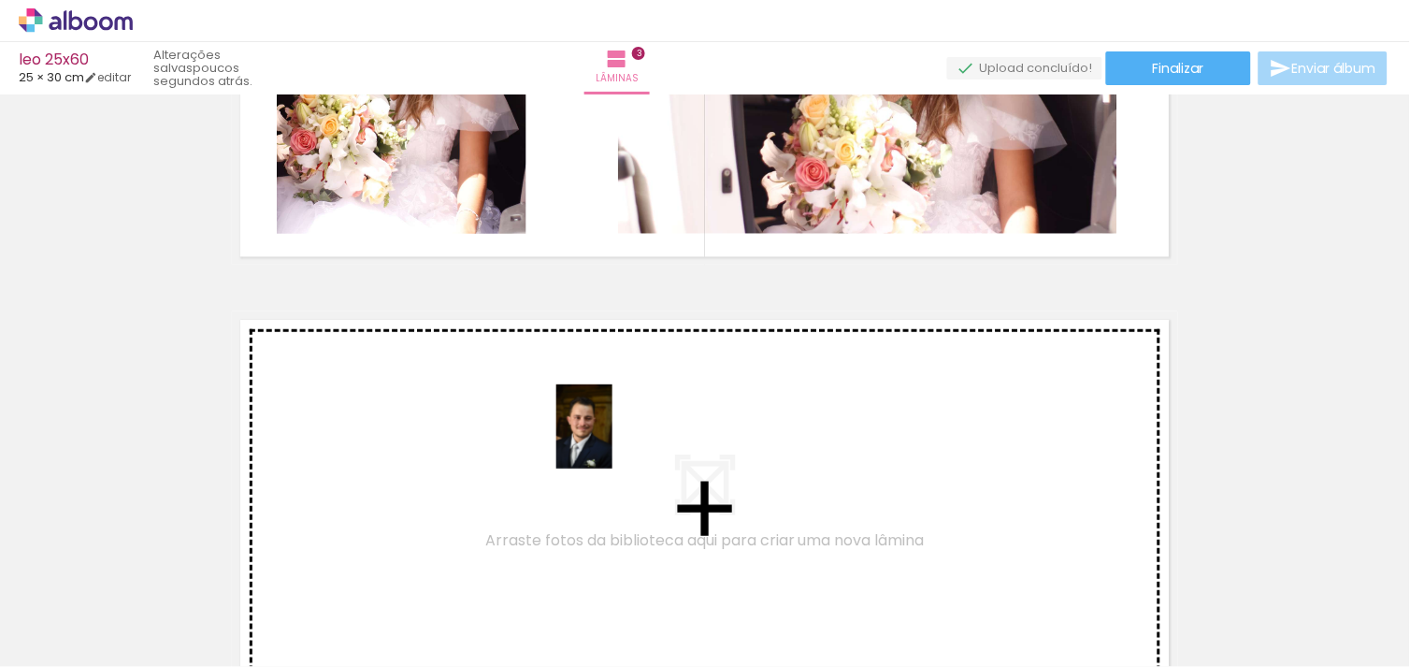
drag, startPoint x: 626, startPoint y: 610, endPoint x: 610, endPoint y: 426, distance: 184.0
click at [610, 426] on quentale-workspace at bounding box center [705, 333] width 1410 height 667
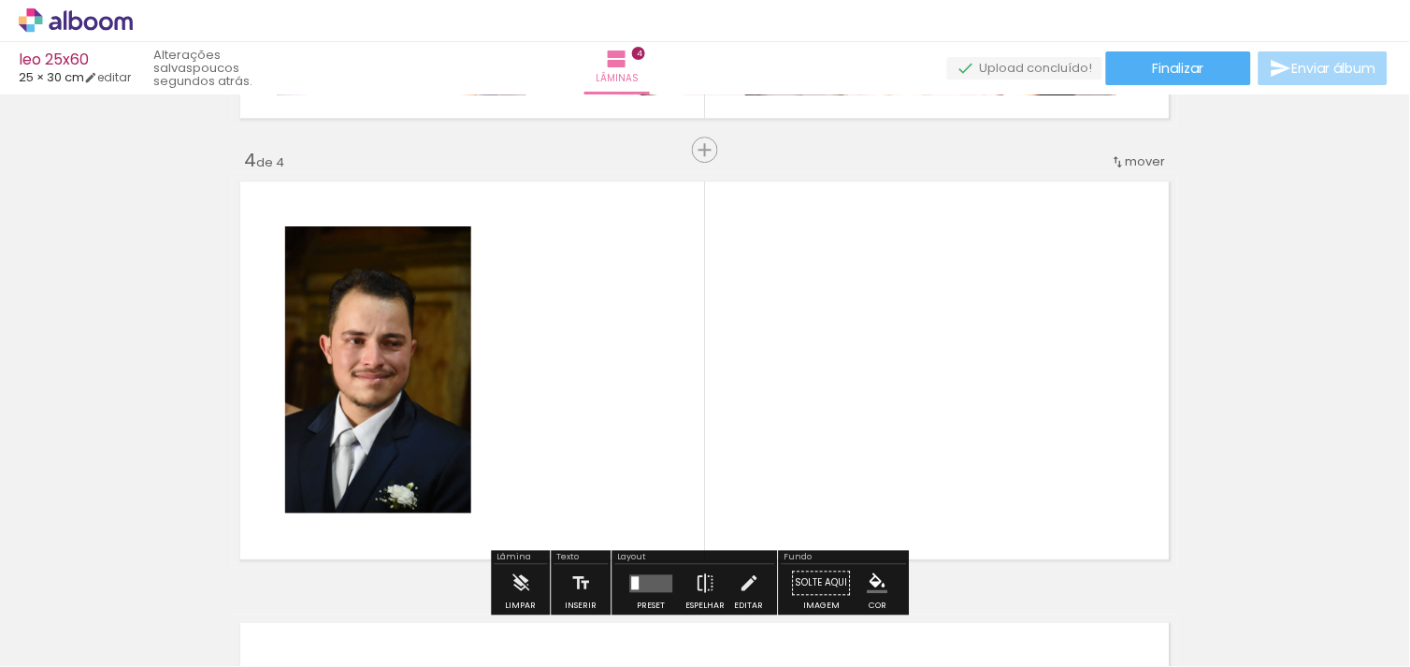
scroll to position [1347, 0]
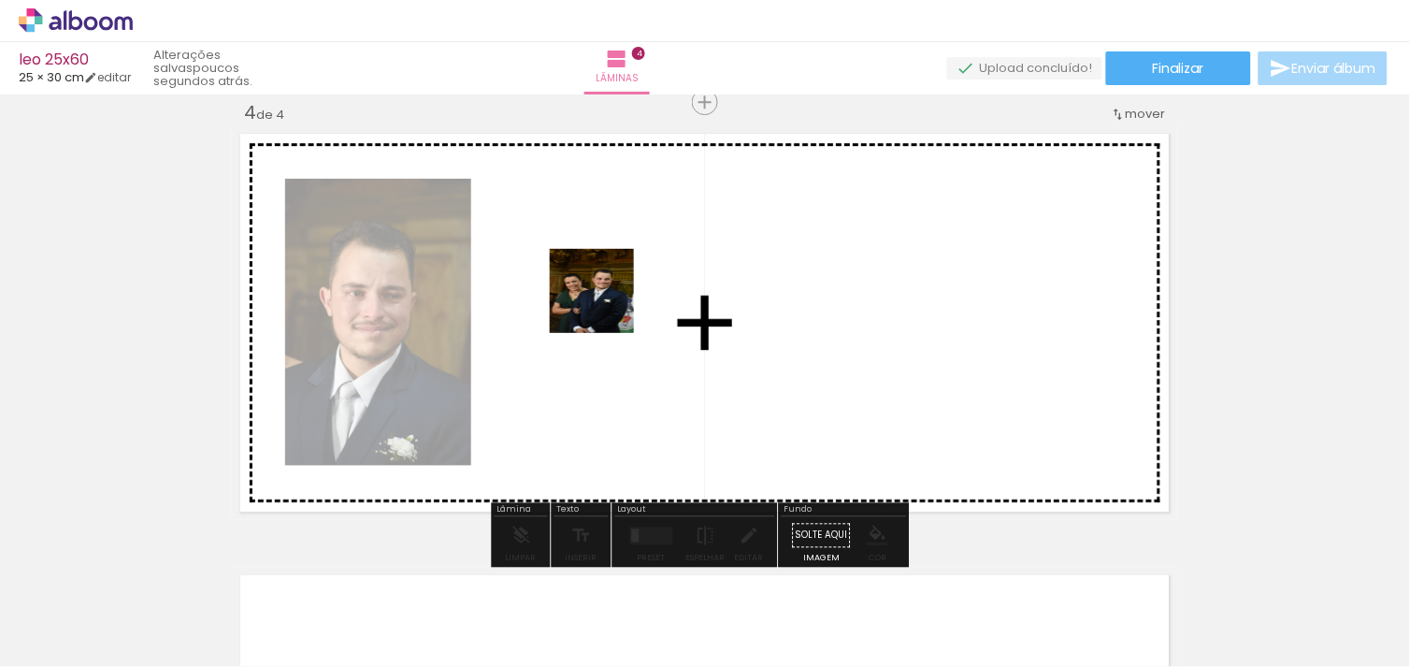
drag, startPoint x: 544, startPoint y: 604, endPoint x: 609, endPoint y: 296, distance: 314.2
click at [609, 296] on quentale-workspace at bounding box center [705, 333] width 1410 height 667
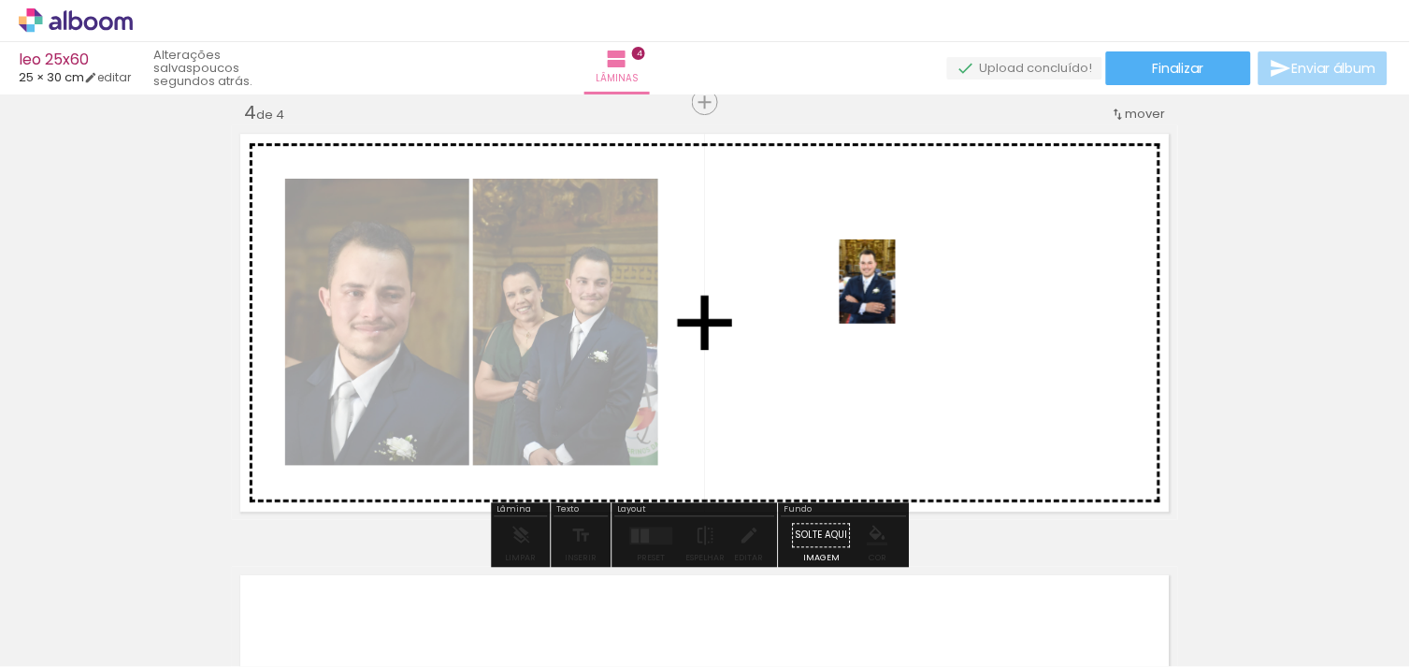
drag, startPoint x: 423, startPoint y: 595, endPoint x: 896, endPoint y: 295, distance: 558.9
click at [896, 295] on quentale-workspace at bounding box center [705, 333] width 1410 height 667
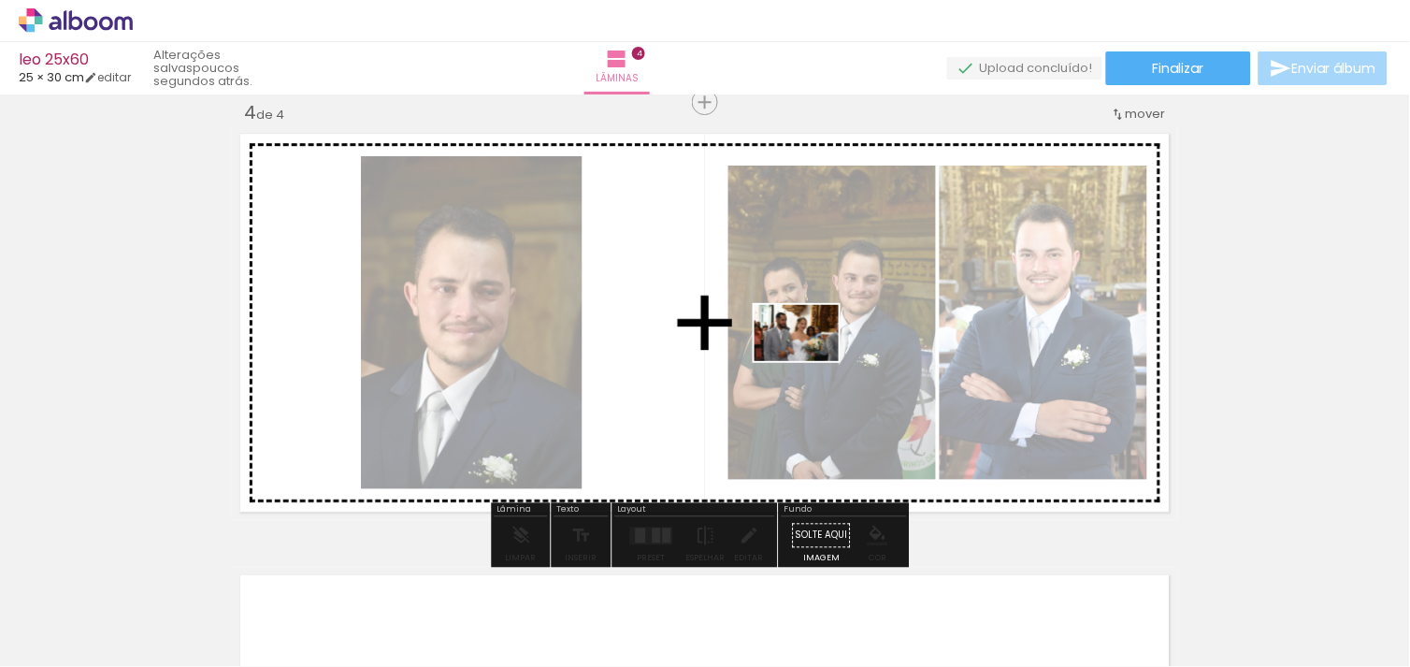
drag, startPoint x: 765, startPoint y: 581, endPoint x: 810, endPoint y: 361, distance: 225.3
click at [810, 361] on quentale-workspace at bounding box center [705, 333] width 1410 height 667
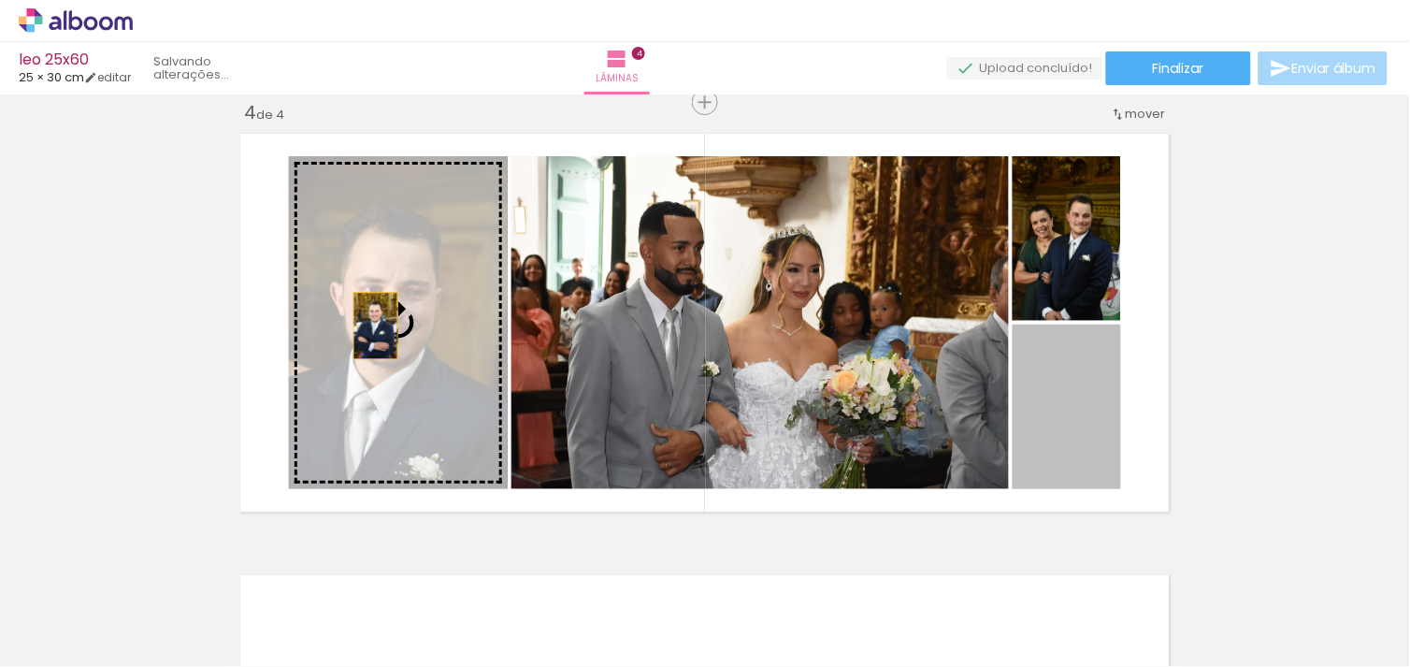
drag, startPoint x: 1081, startPoint y: 417, endPoint x: 368, endPoint y: 325, distance: 718.2
click at [0, 0] on slot at bounding box center [0, 0] width 0 height 0
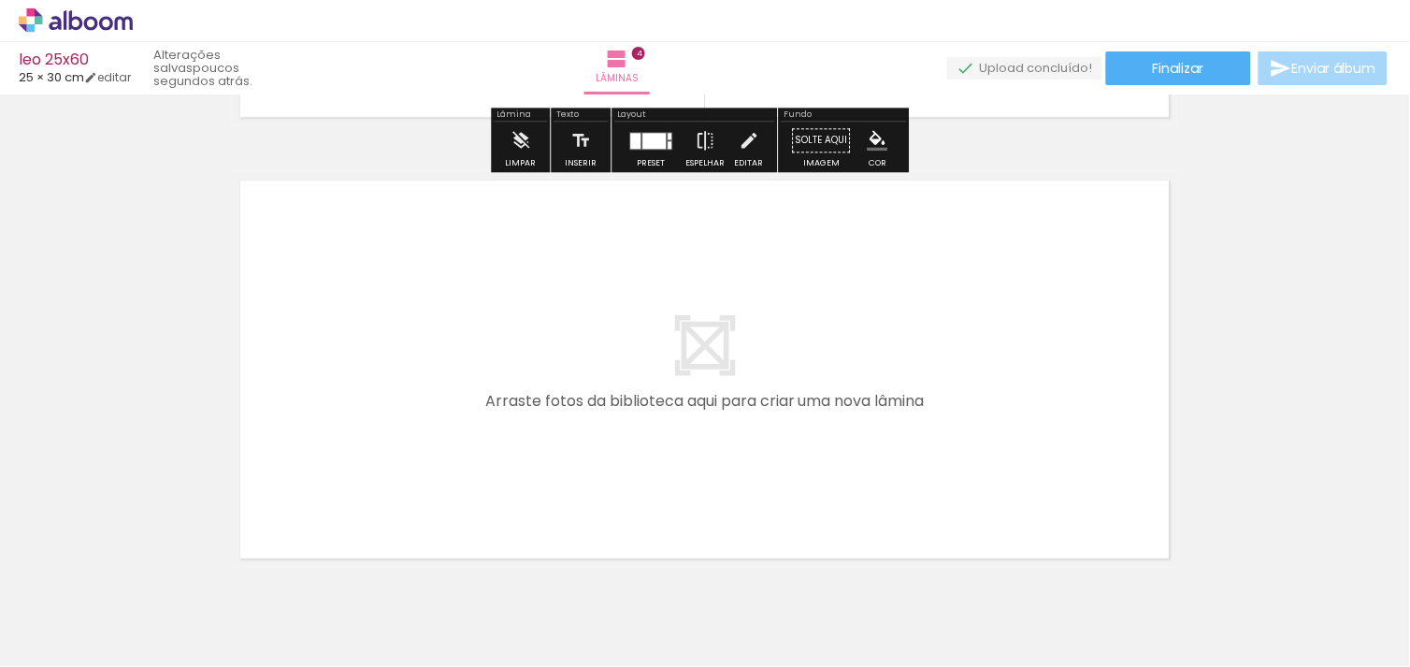
scroll to position [1824, 0]
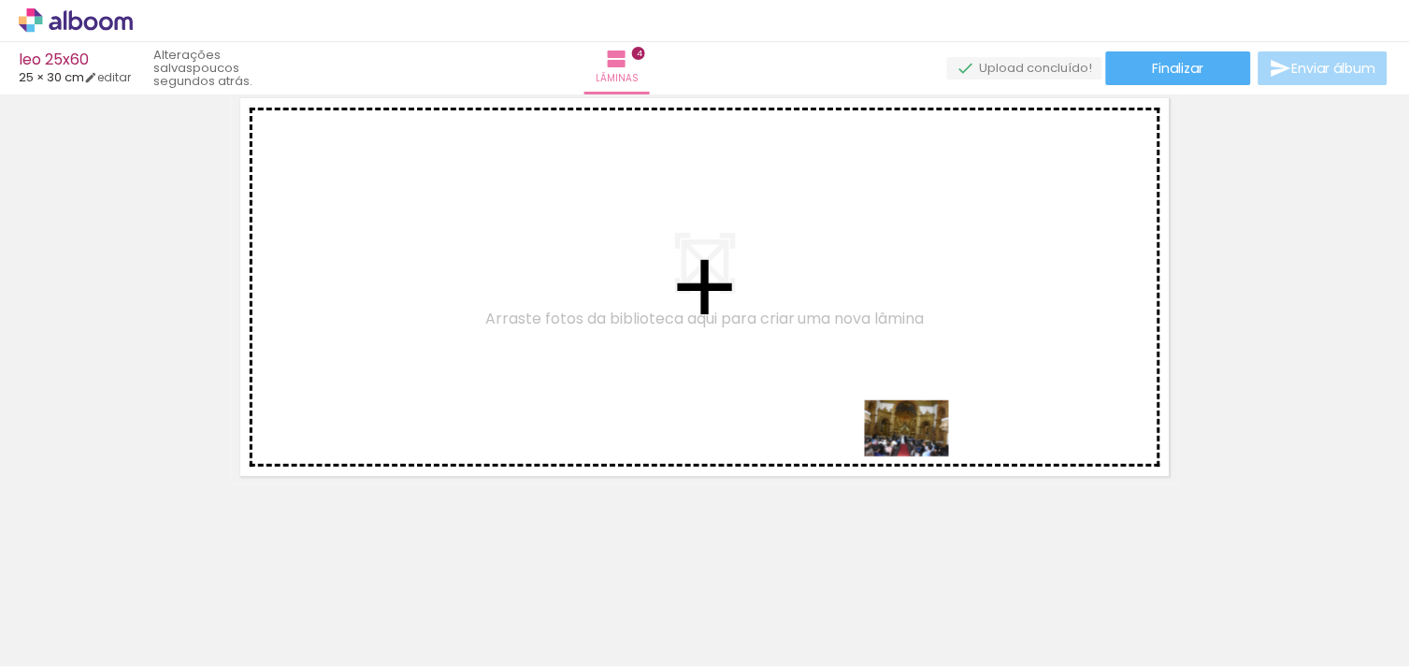
drag, startPoint x: 1056, startPoint y: 619, endPoint x: 638, endPoint y: 308, distance: 520.5
click at [638, 308] on quentale-workspace at bounding box center [705, 333] width 1410 height 667
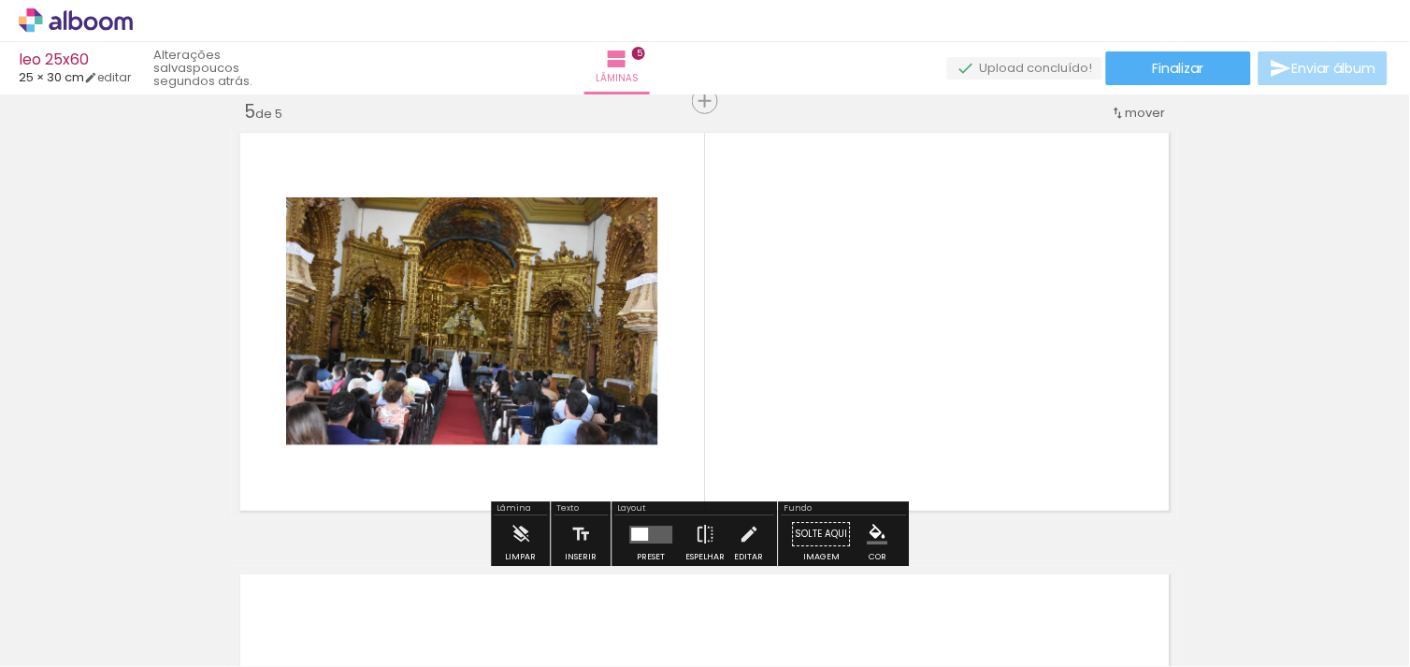
scroll to position [1788, 0]
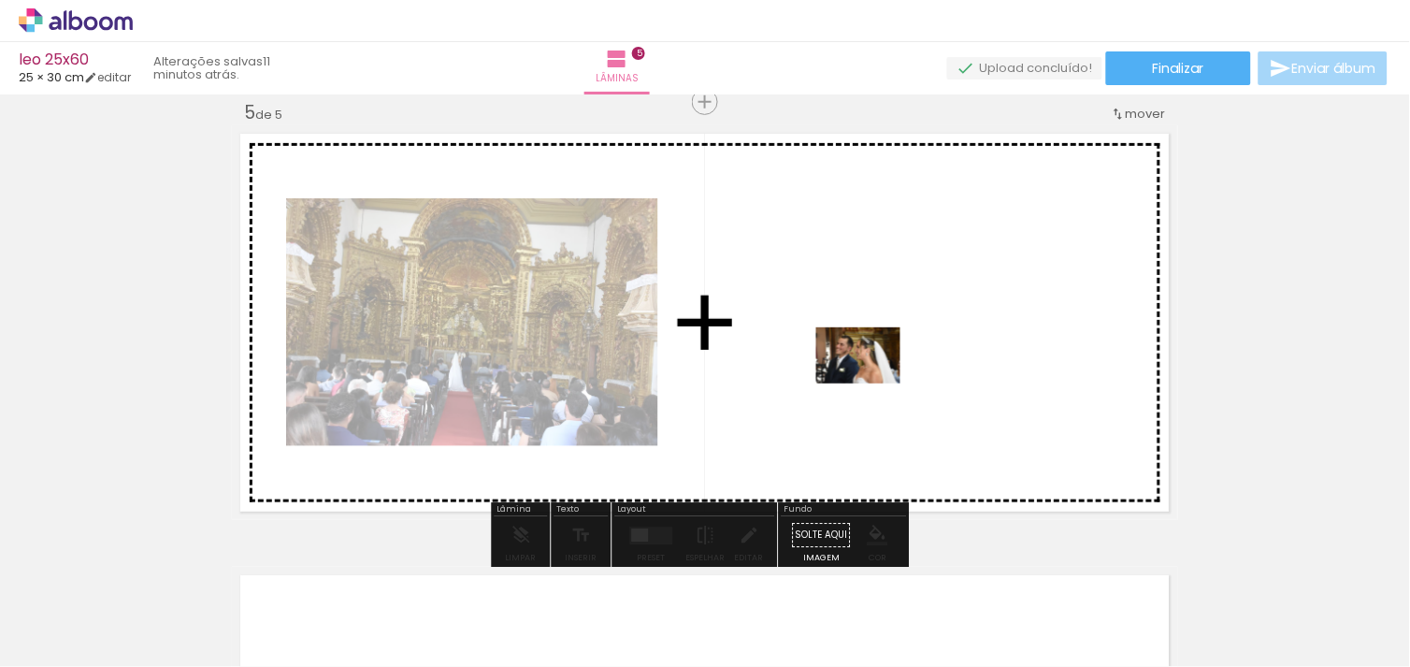
drag, startPoint x: 1164, startPoint y: 624, endPoint x: 870, endPoint y: 381, distance: 380.5
click at [870, 381] on quentale-workspace at bounding box center [705, 333] width 1410 height 667
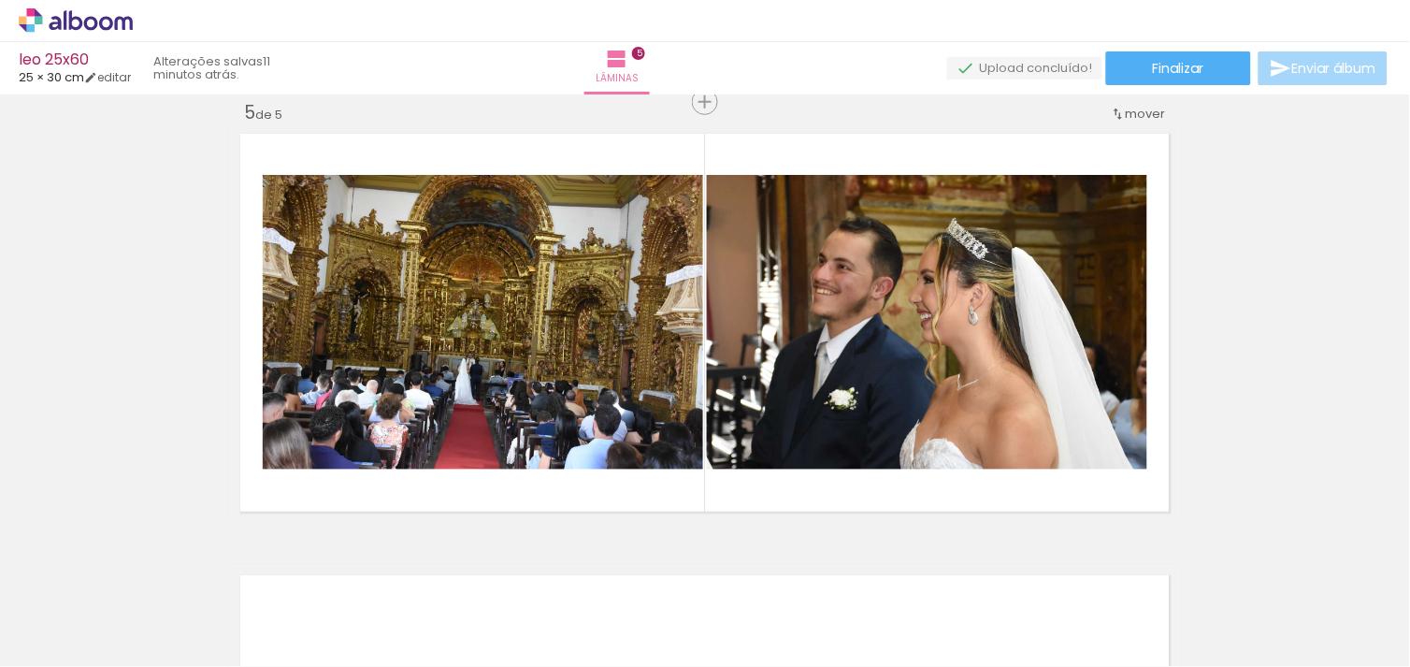
scroll to position [0, 2169]
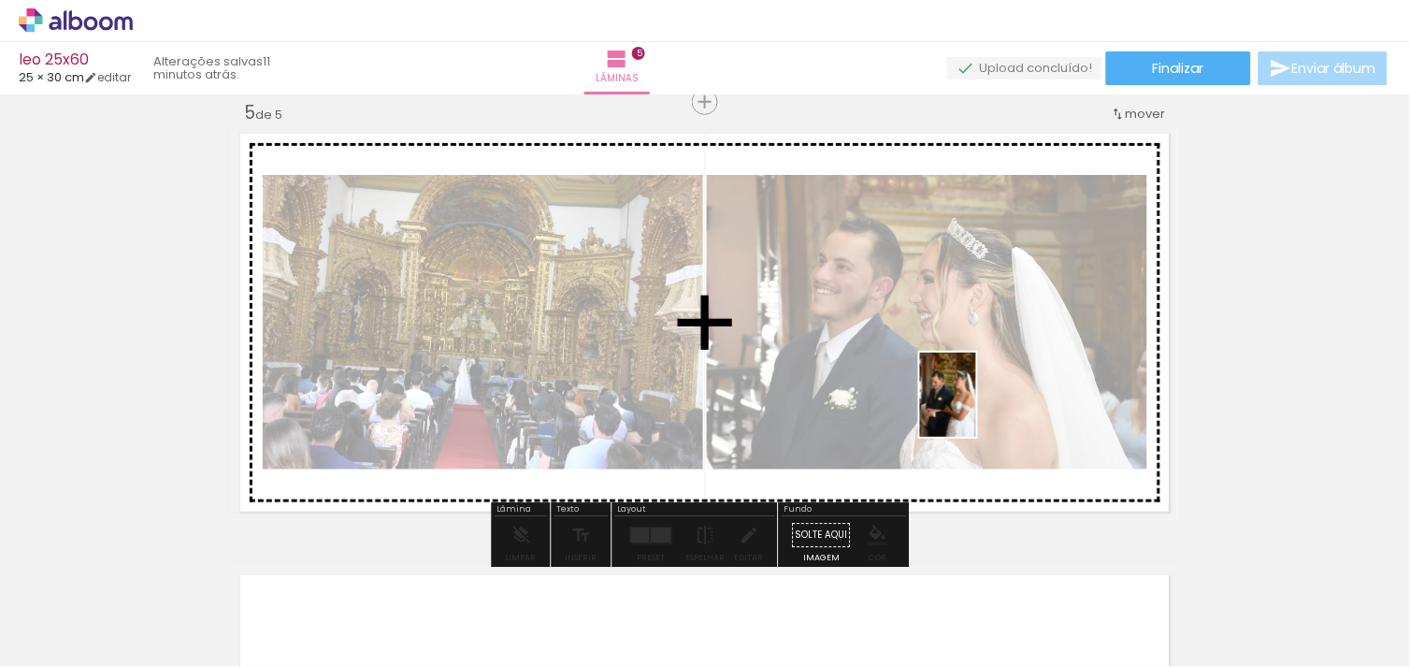
drag, startPoint x: 1263, startPoint y: 612, endPoint x: 931, endPoint y: 389, distance: 400.1
click at [931, 389] on quentale-workspace at bounding box center [705, 333] width 1410 height 667
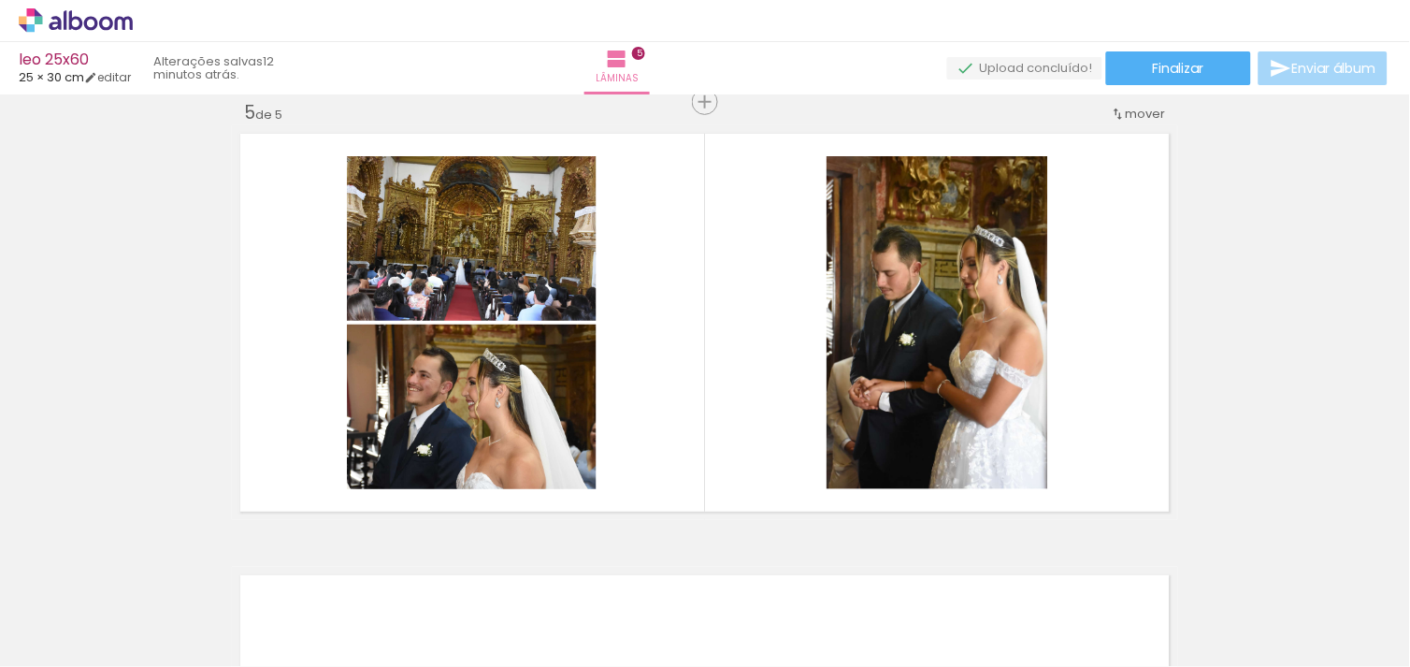
scroll to position [0, 0]
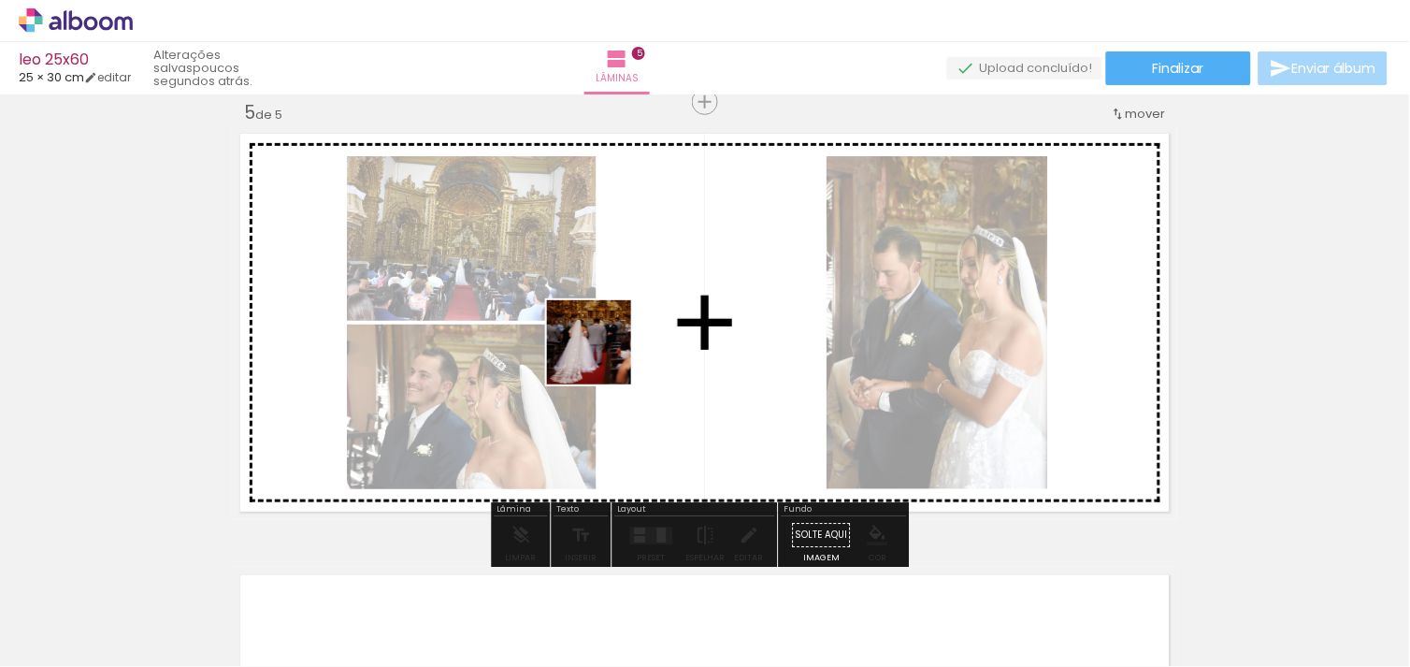
drag, startPoint x: 194, startPoint y: 617, endPoint x: 604, endPoint y: 356, distance: 485.5
click at [604, 356] on quentale-workspace at bounding box center [705, 333] width 1410 height 667
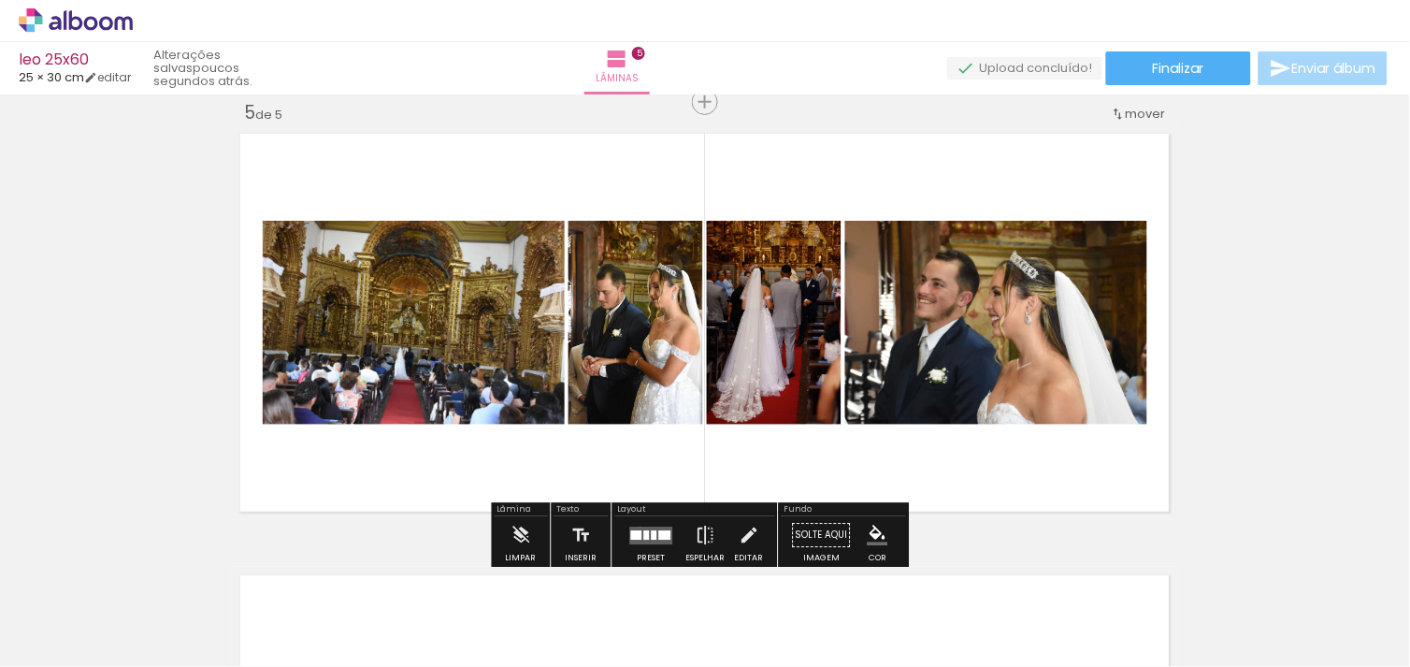
click at [636, 526] on quentale-layouter at bounding box center [651, 535] width 43 height 18
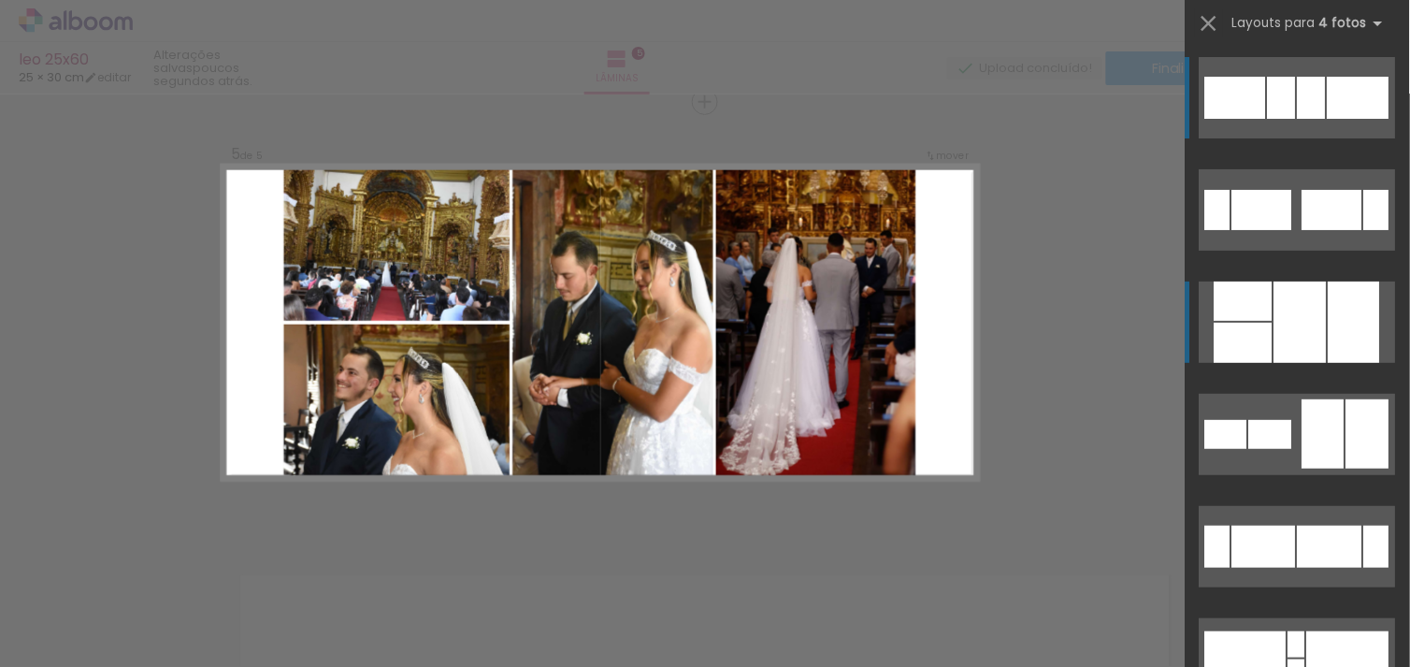
click at [1298, 331] on div at bounding box center [1300, 321] width 52 height 81
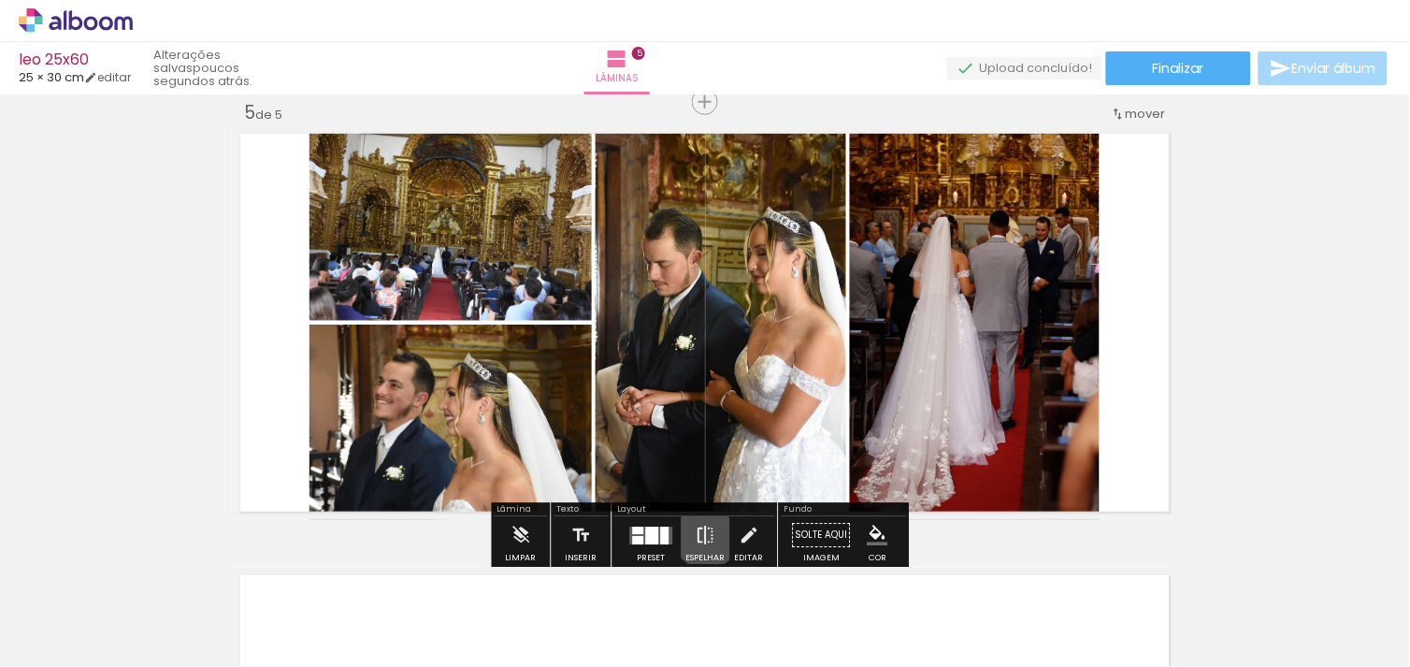
click at [702, 535] on iron-icon at bounding box center [706, 534] width 21 height 37
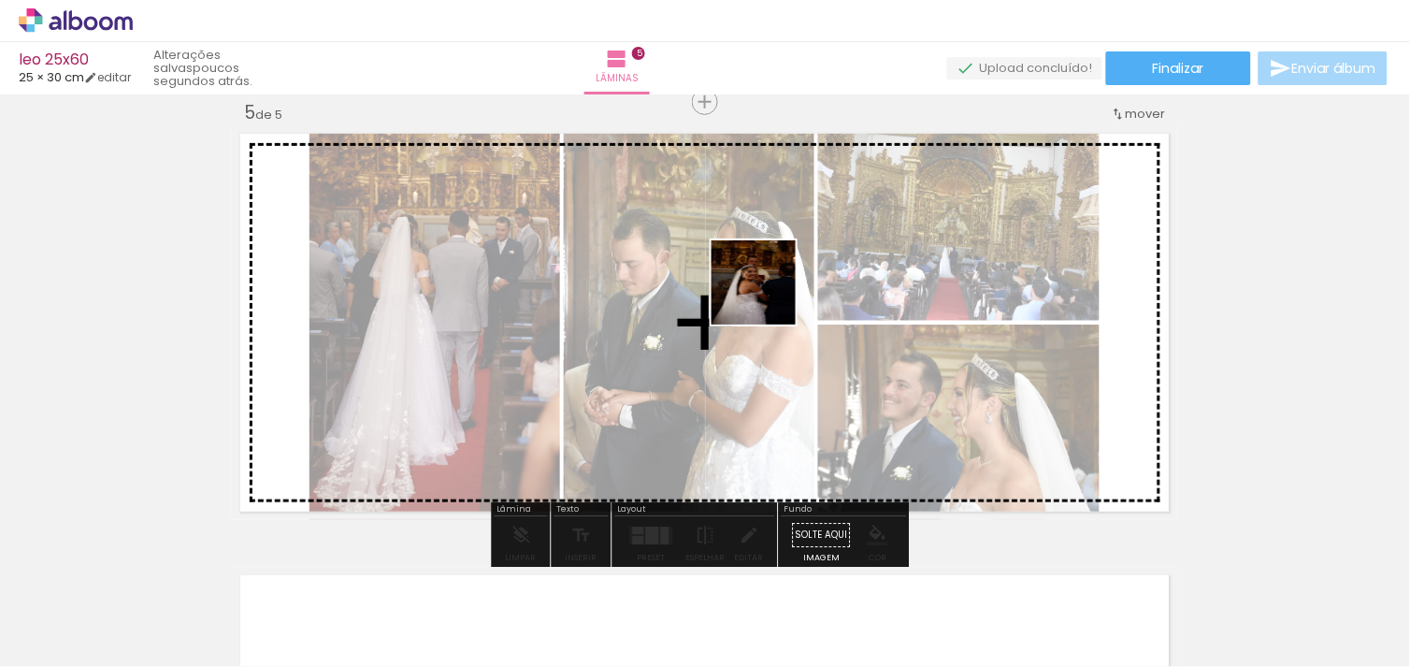
drag, startPoint x: 935, startPoint y: 596, endPoint x: 735, endPoint y: 280, distance: 374.0
click at [739, 280] on quentale-workspace at bounding box center [705, 333] width 1410 height 667
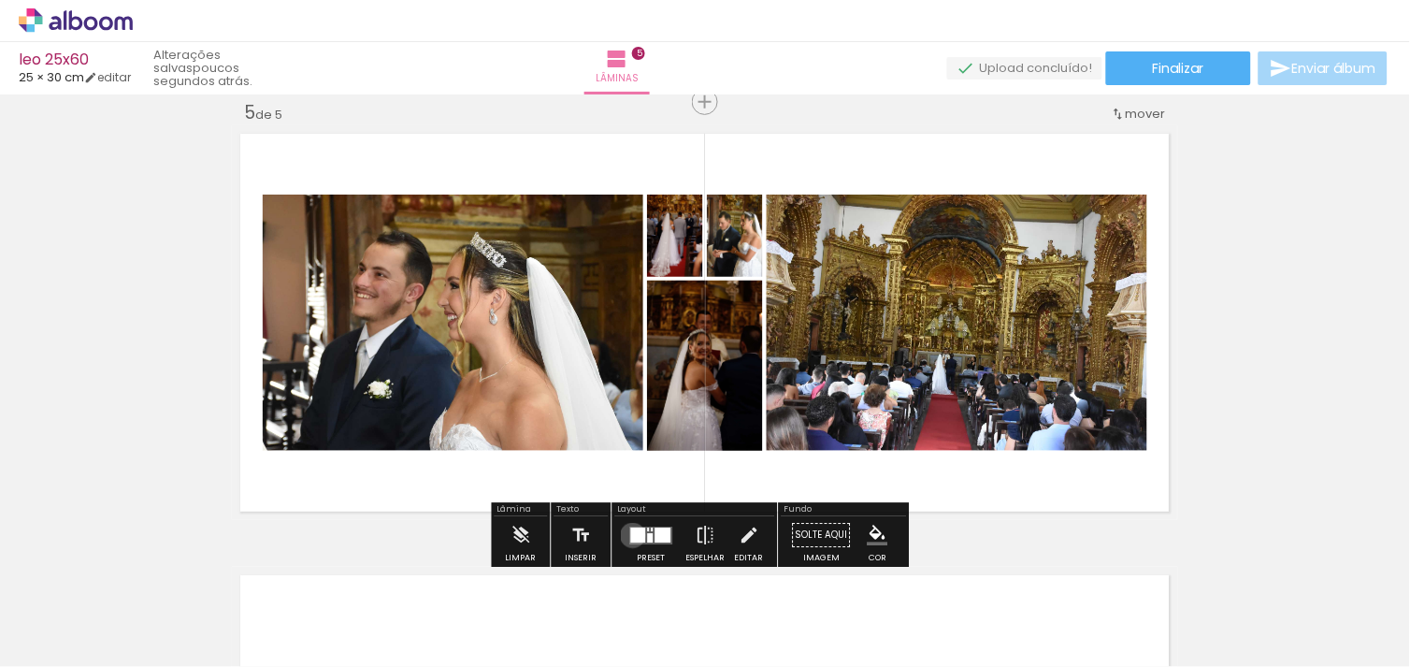
click at [631, 535] on div at bounding box center [638, 534] width 15 height 15
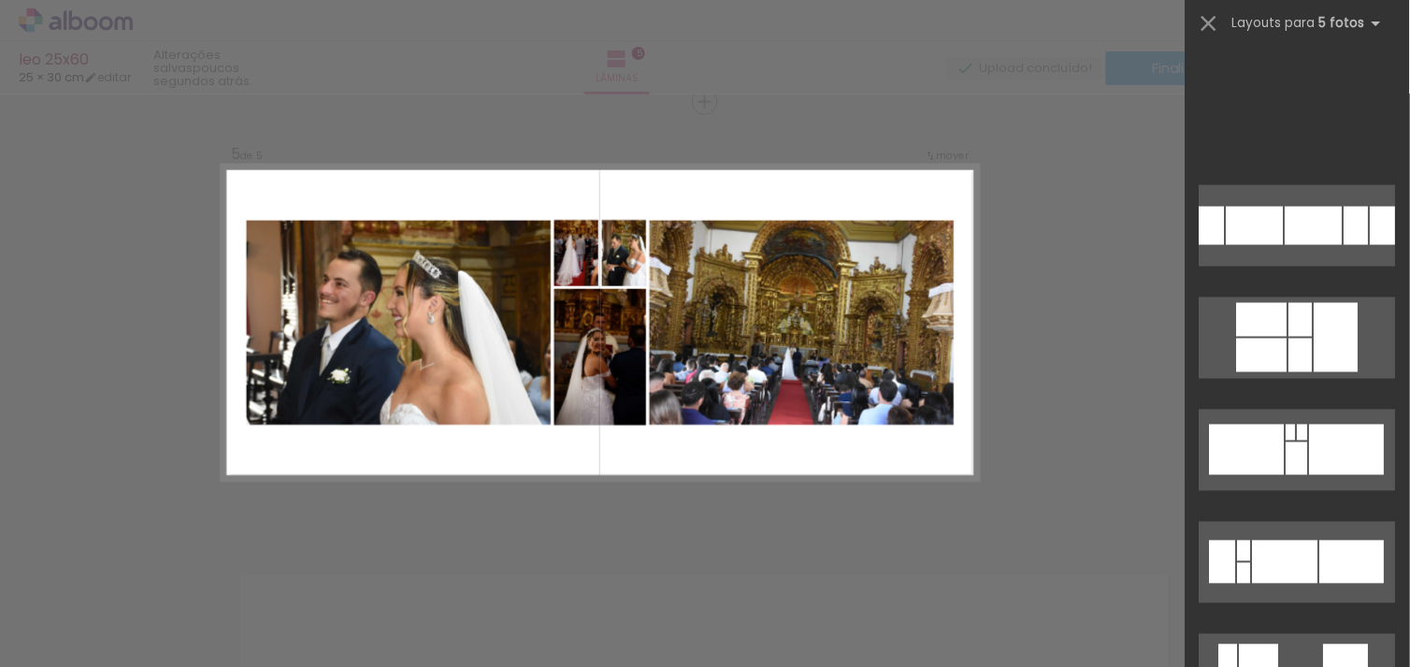
scroll to position [1090, 0]
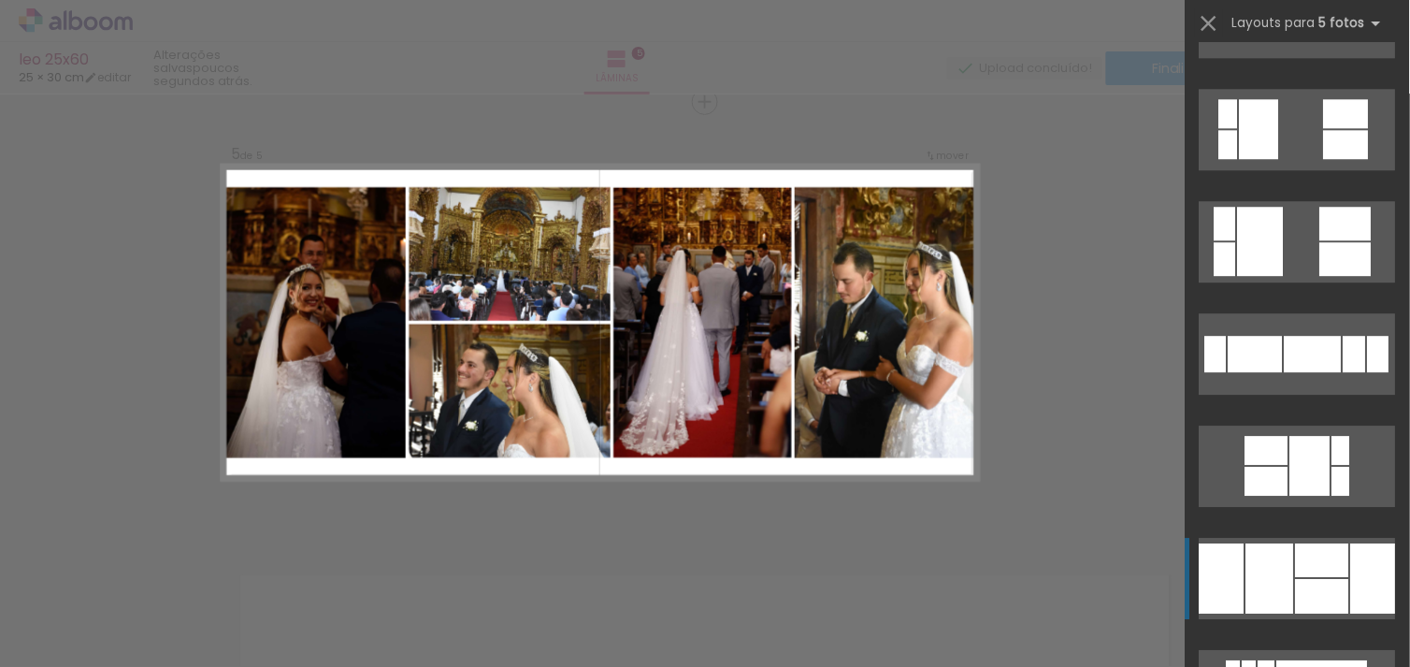
click at [1305, 592] on div at bounding box center [1322, 596] width 53 height 35
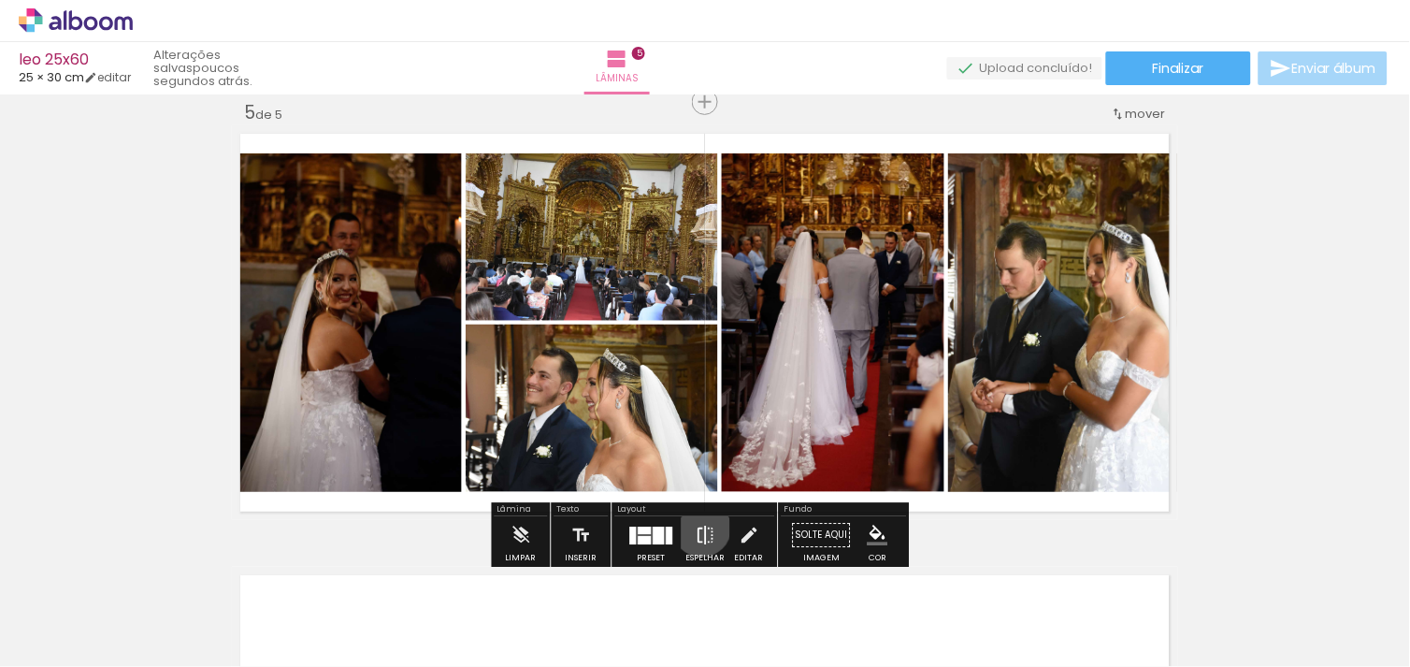
click at [697, 527] on iron-icon at bounding box center [706, 534] width 21 height 37
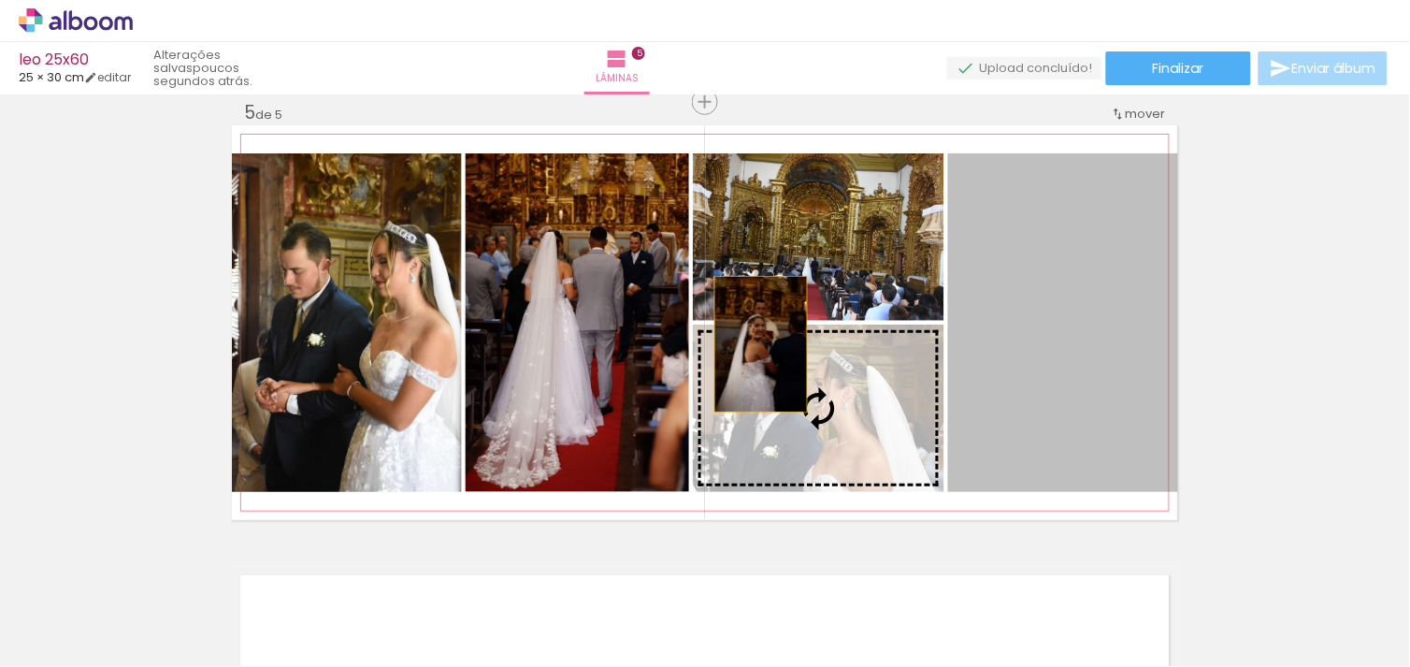
drag, startPoint x: 1071, startPoint y: 397, endPoint x: 355, endPoint y: 314, distance: 720.9
click at [0, 0] on slot at bounding box center [0, 0] width 0 height 0
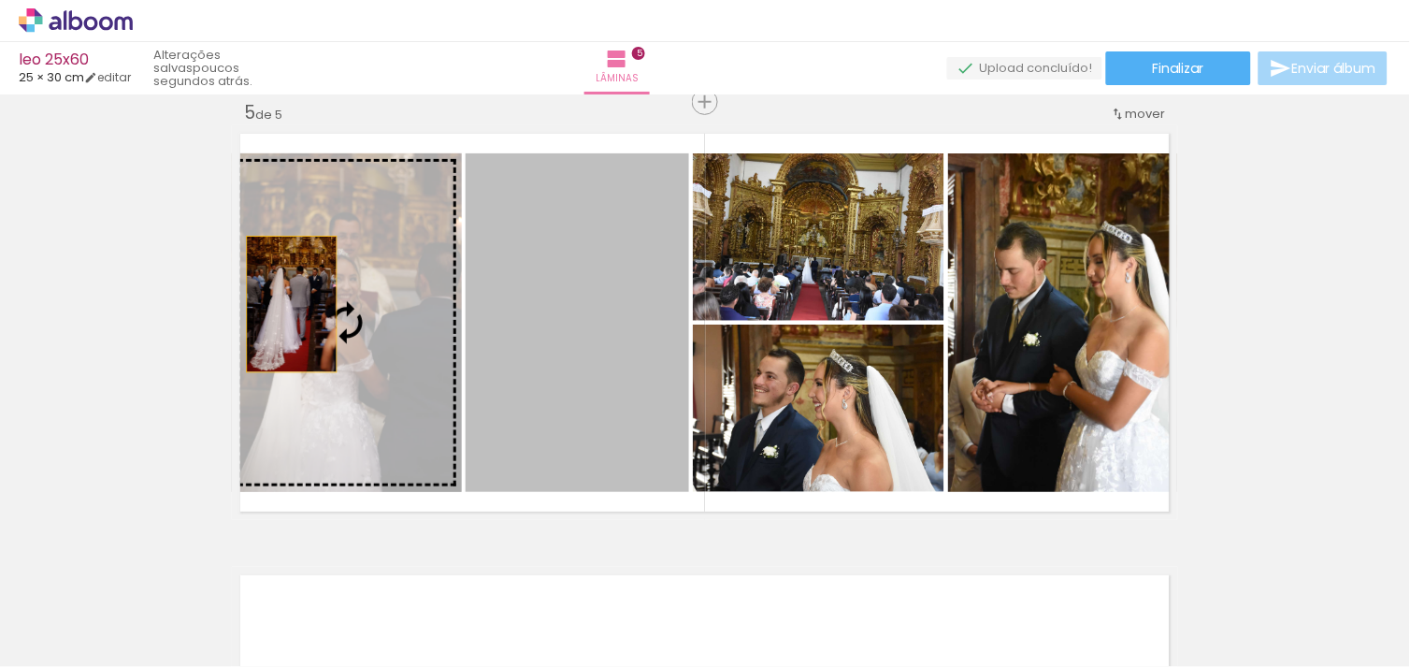
drag, startPoint x: 501, startPoint y: 328, endPoint x: 273, endPoint y: 303, distance: 229.5
click at [0, 0] on slot at bounding box center [0, 0] width 0 height 0
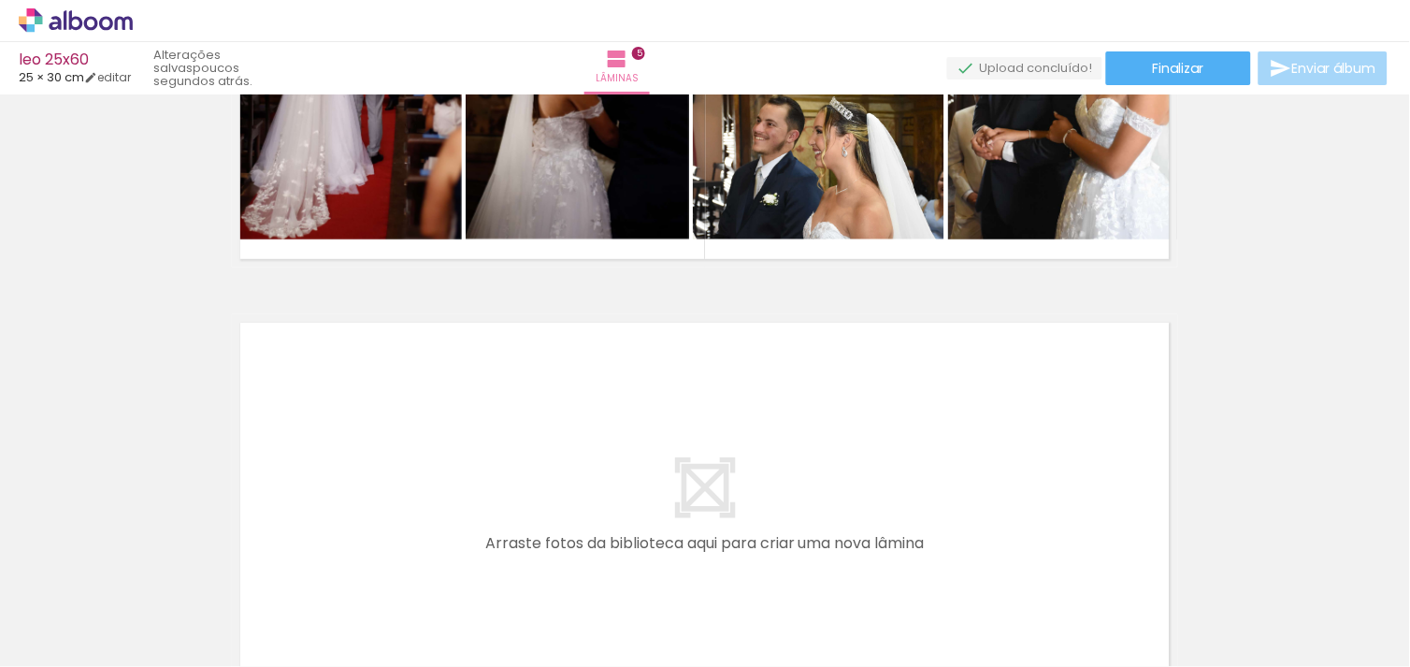
scroll to position [0, 2254]
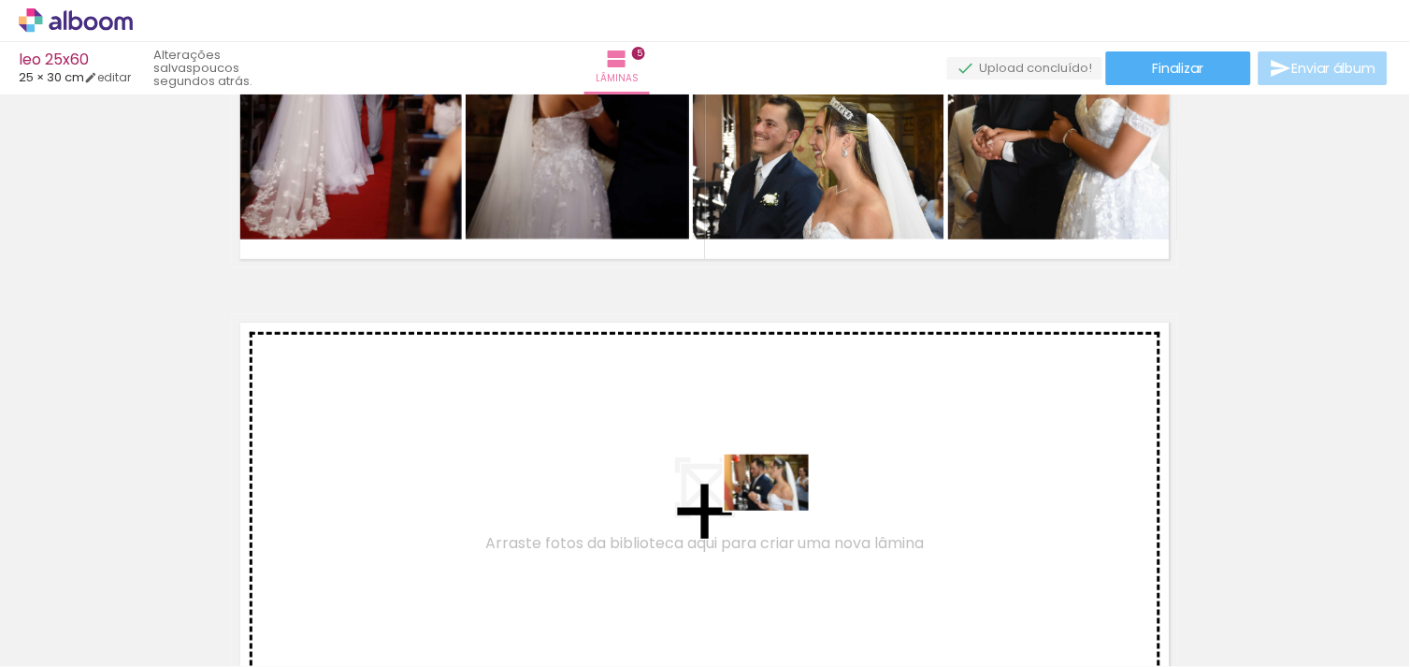
drag, startPoint x: 1059, startPoint y: 612, endPoint x: 737, endPoint y: 501, distance: 341.2
click at [737, 501] on quentale-workspace at bounding box center [705, 333] width 1410 height 667
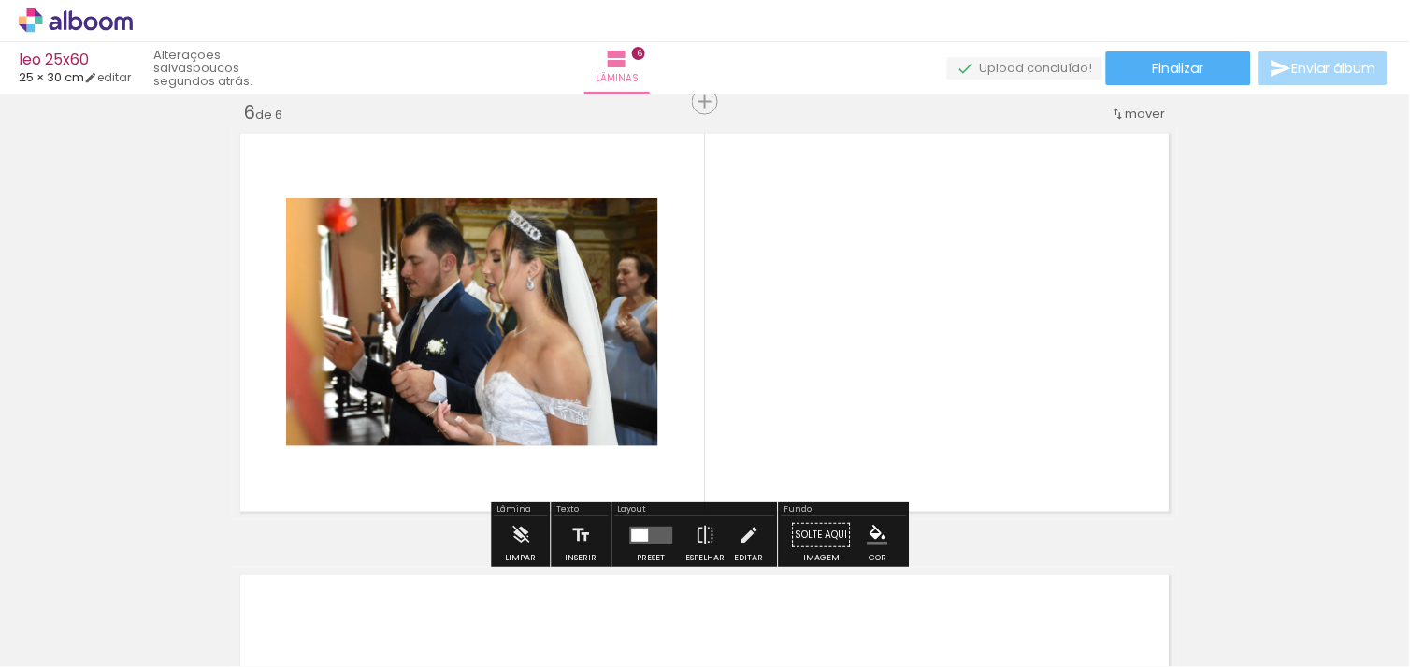
scroll to position [0, 2295]
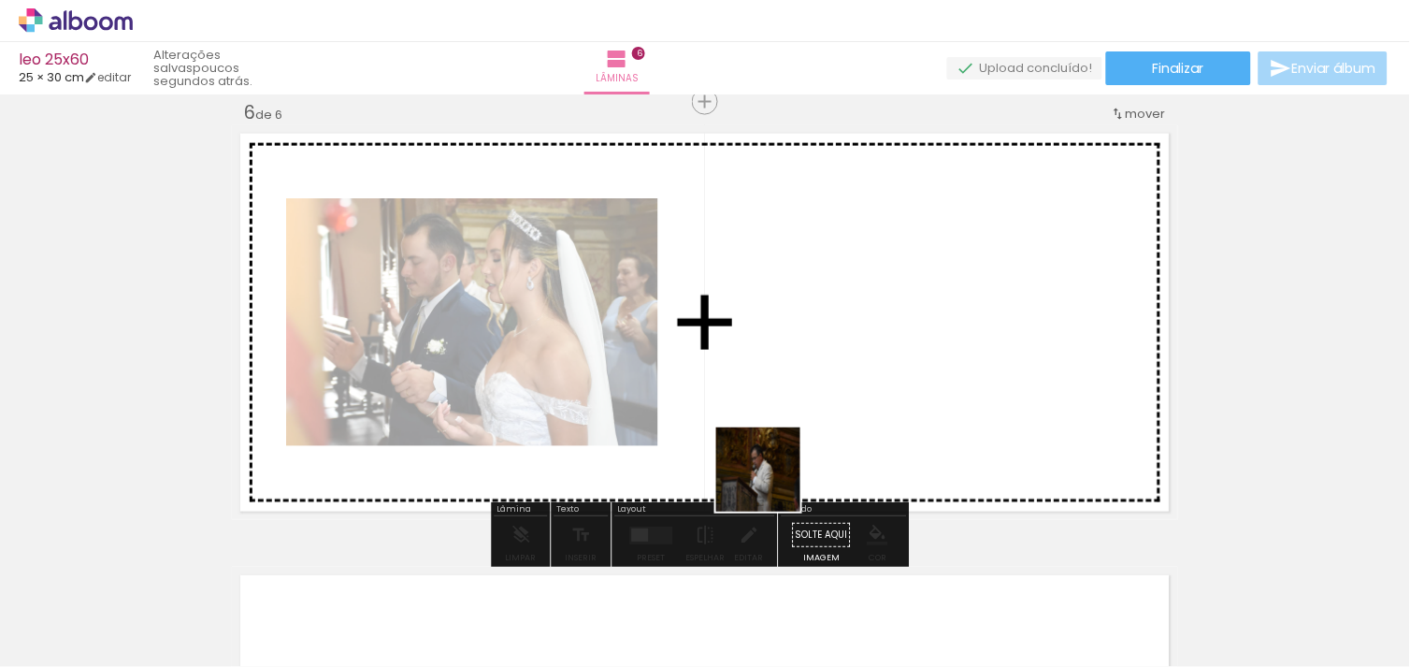
drag, startPoint x: 653, startPoint y: 598, endPoint x: 786, endPoint y: 471, distance: 184.5
click at [786, 471] on quentale-workspace at bounding box center [705, 333] width 1410 height 667
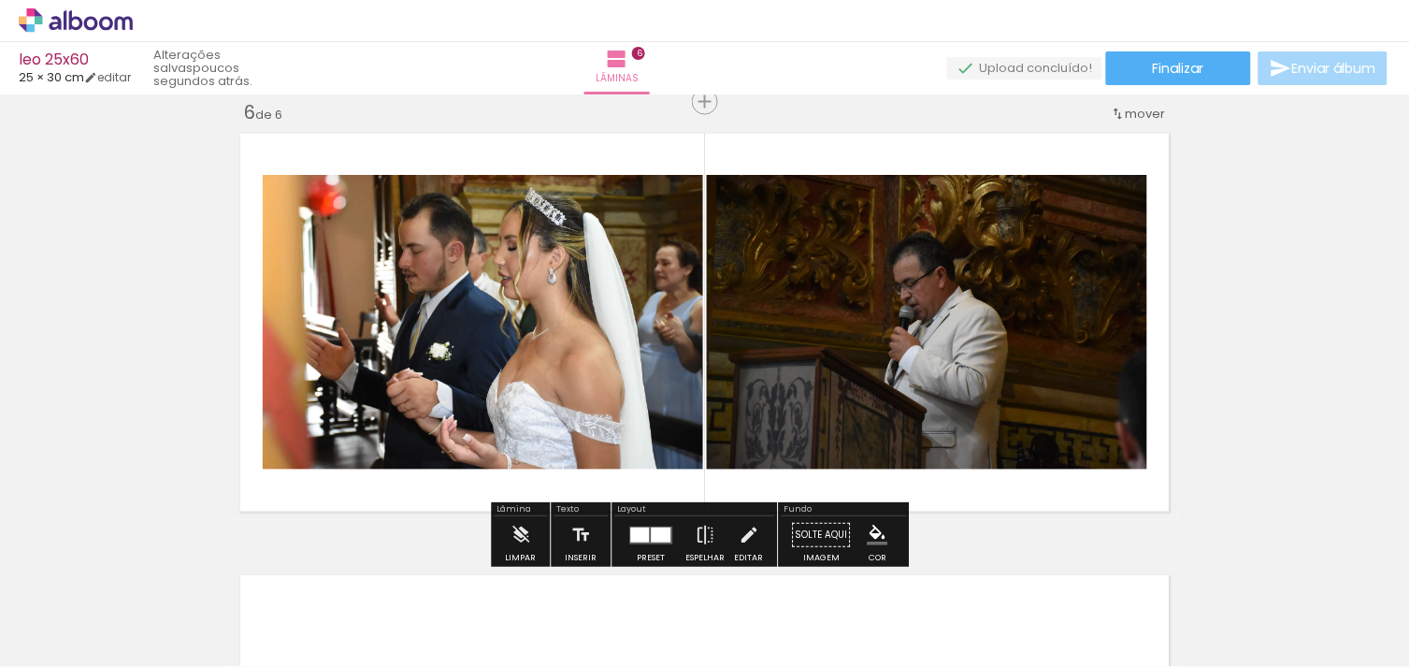
scroll to position [0, 2793]
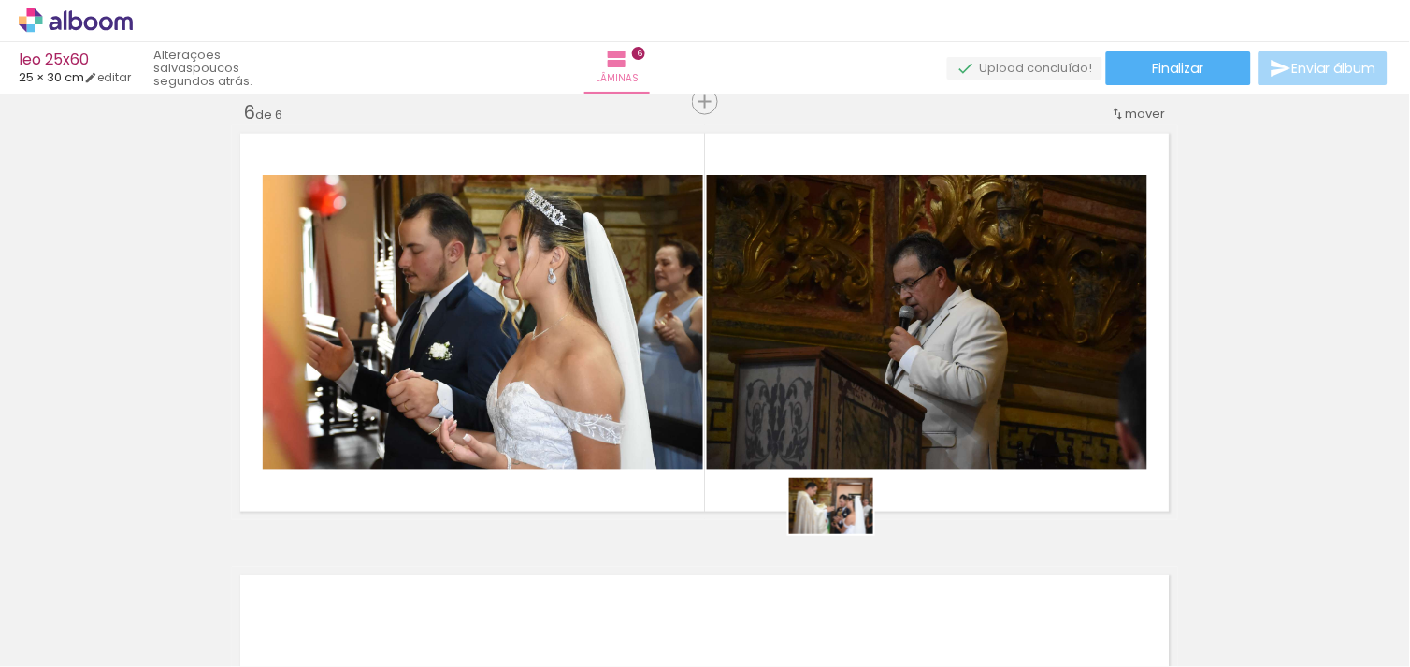
drag, startPoint x: 839, startPoint y: 623, endPoint x: 768, endPoint y: 427, distance: 207.9
click at [768, 427] on quentale-workspace at bounding box center [705, 333] width 1410 height 667
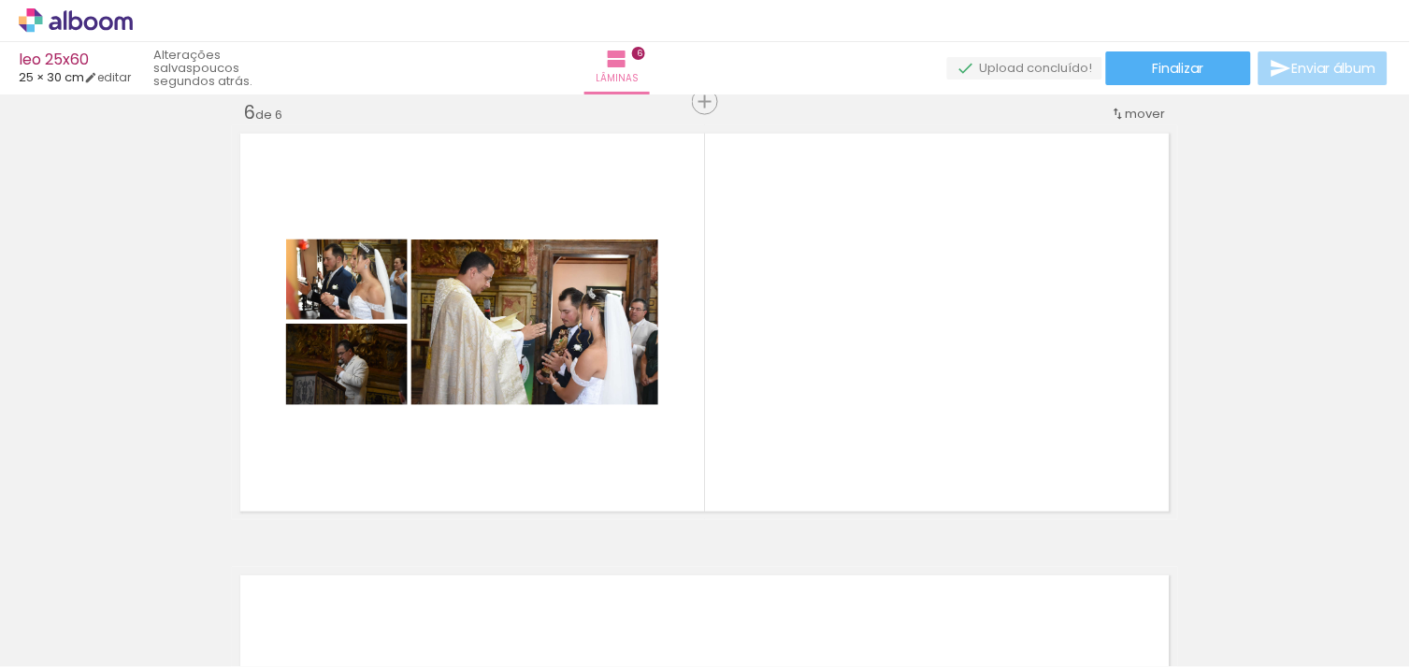
scroll to position [0, 3921]
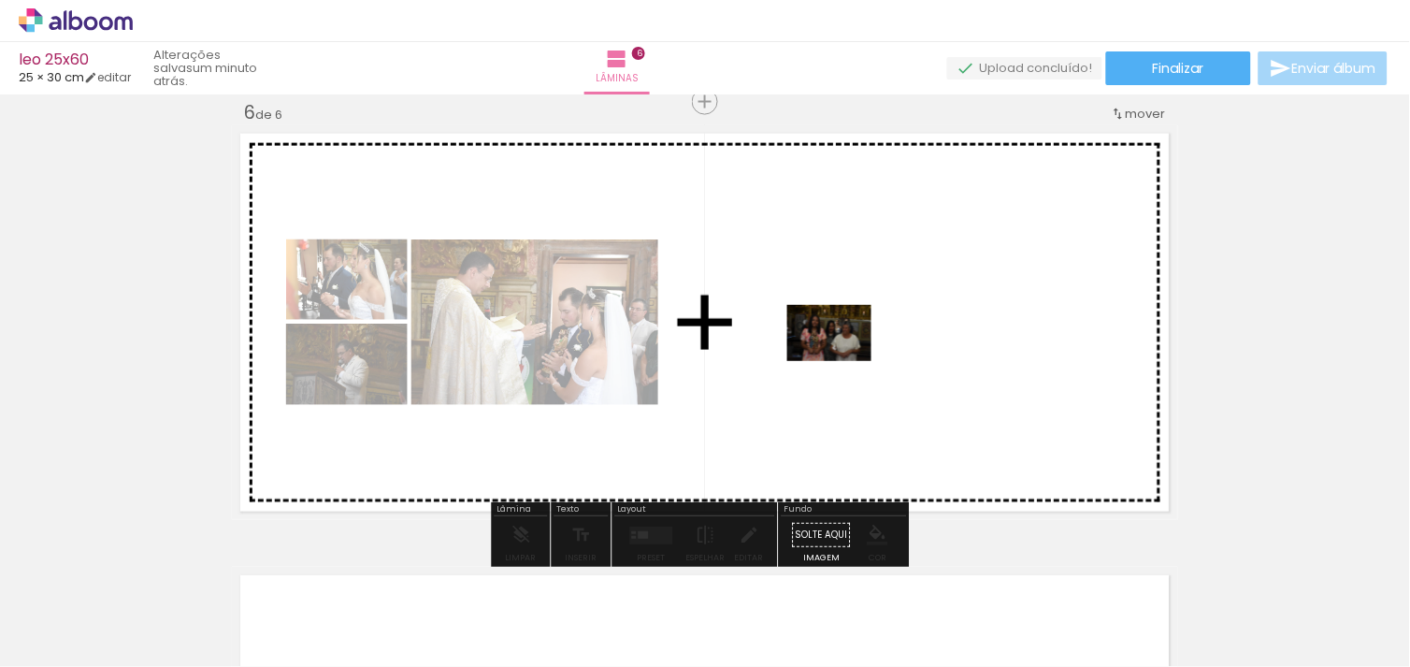
drag, startPoint x: 863, startPoint y: 595, endPoint x: 834, endPoint y: 316, distance: 281.0
click at [834, 316] on quentale-workspace at bounding box center [705, 333] width 1410 height 667
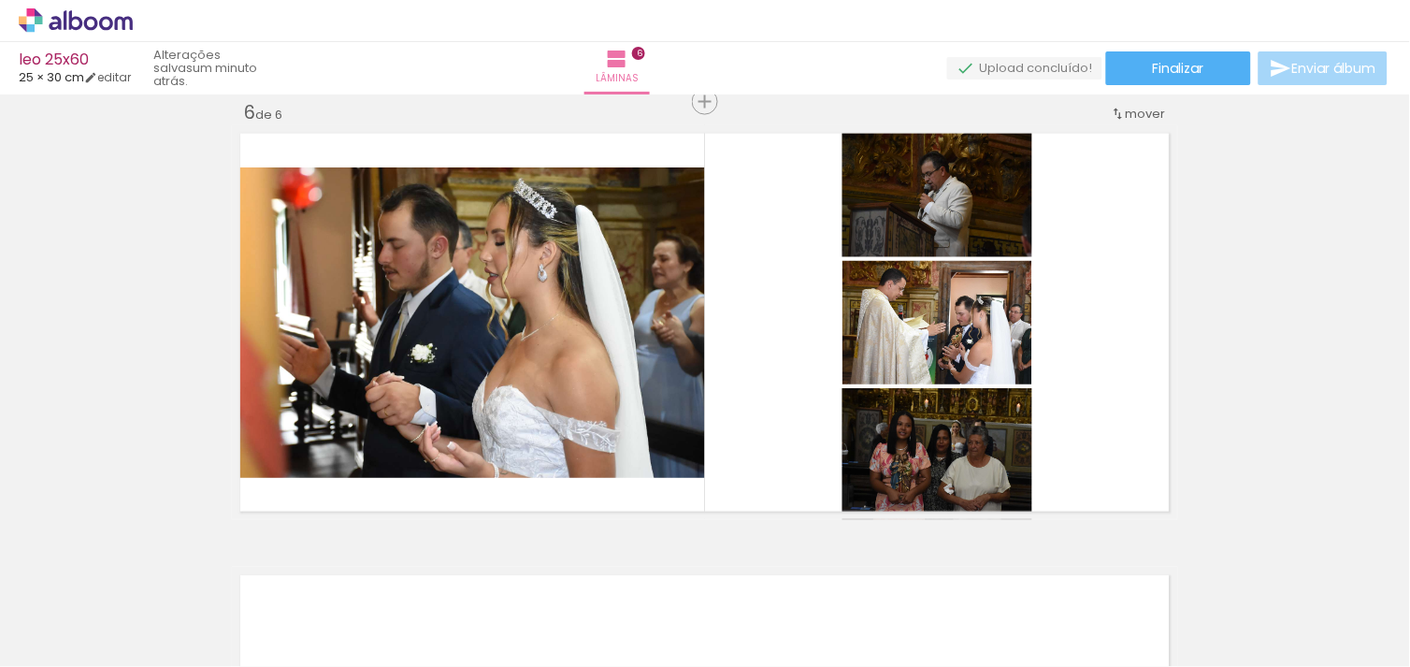
scroll to position [0, 3921]
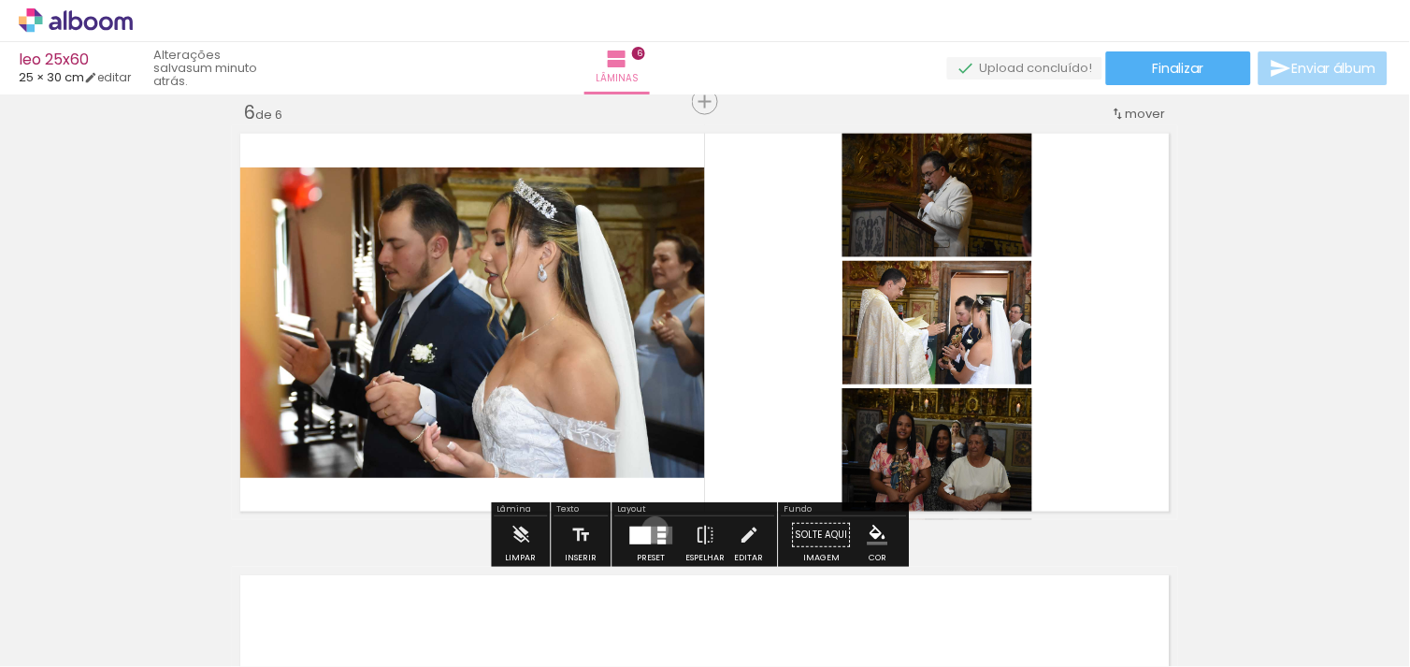
click at [651, 529] on quentale-layouter at bounding box center [651, 535] width 43 height 18
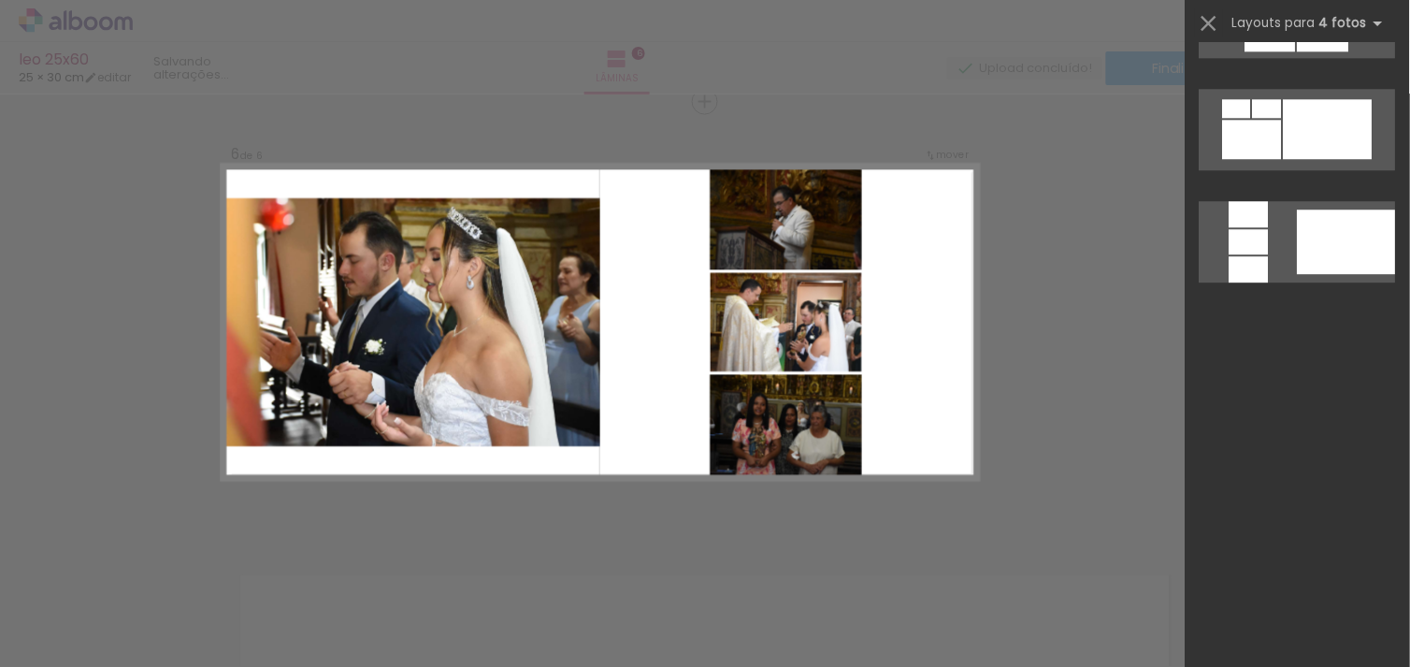
scroll to position [0, 0]
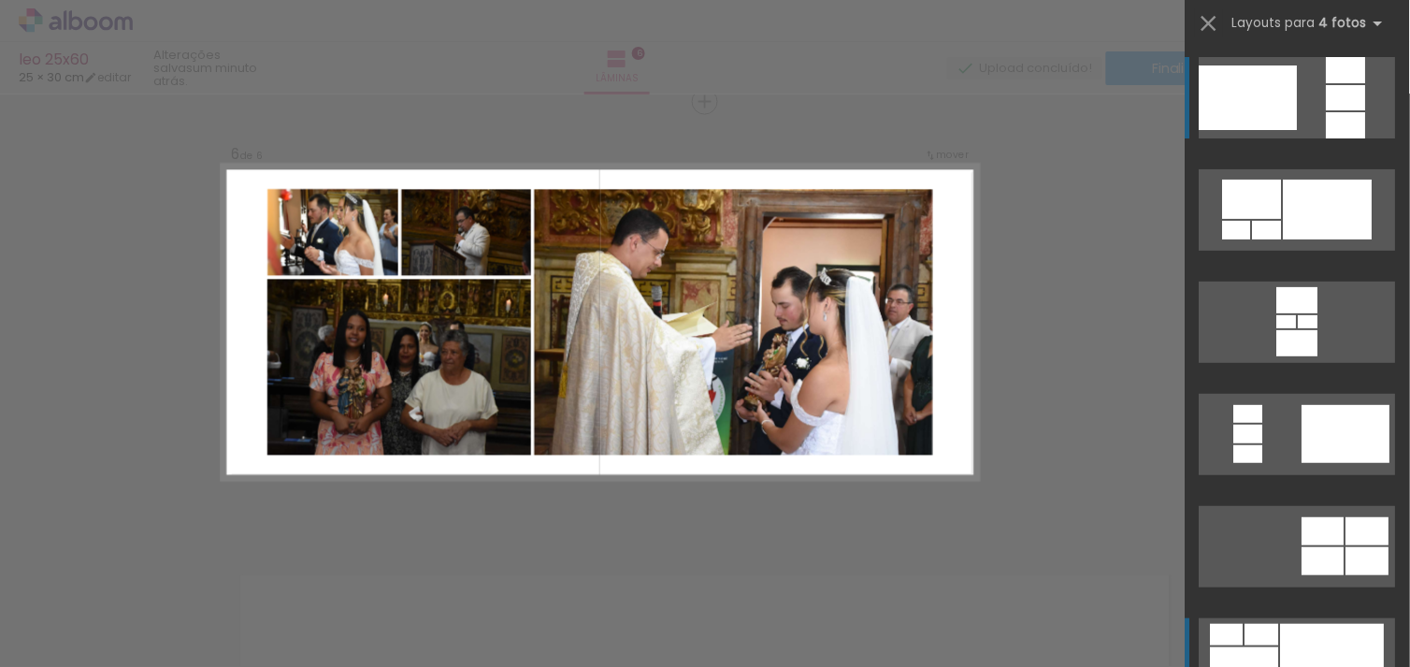
click at [1253, 642] on div at bounding box center [1262, 635] width 34 height 22
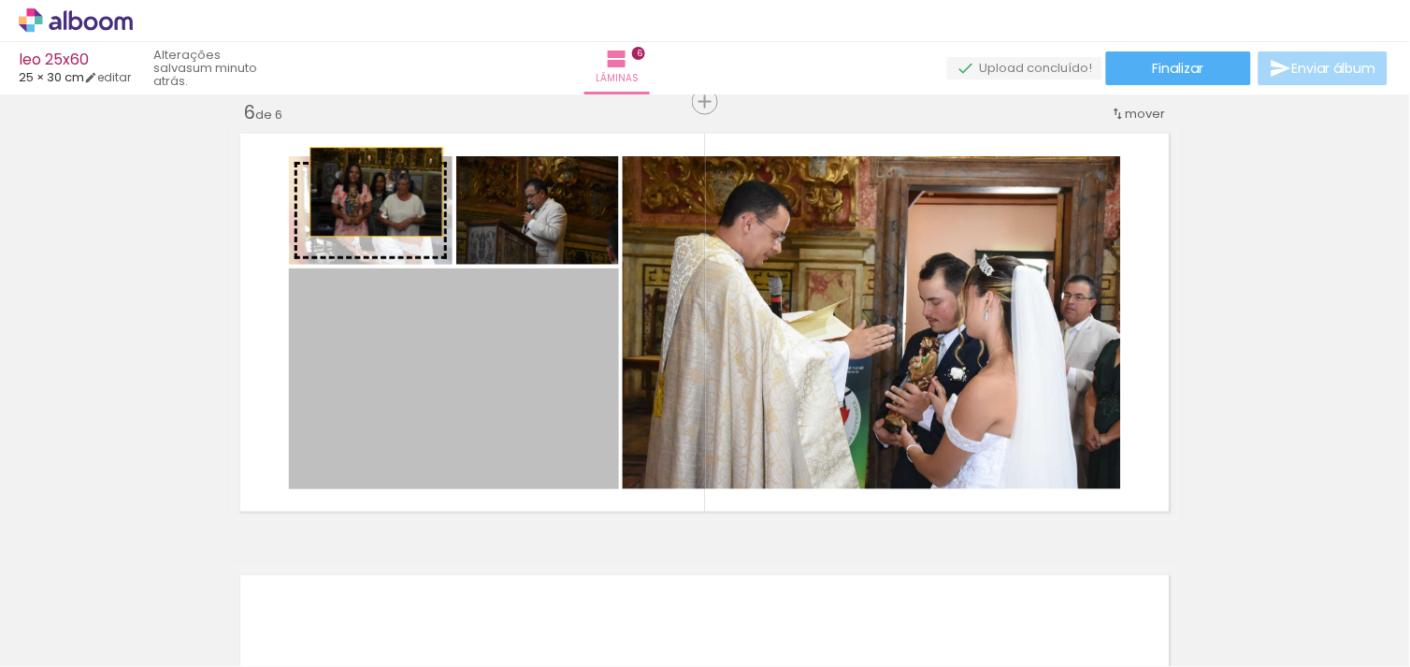
drag, startPoint x: 535, startPoint y: 439, endPoint x: 369, endPoint y: 192, distance: 297.9
click at [0, 0] on slot at bounding box center [0, 0] width 0 height 0
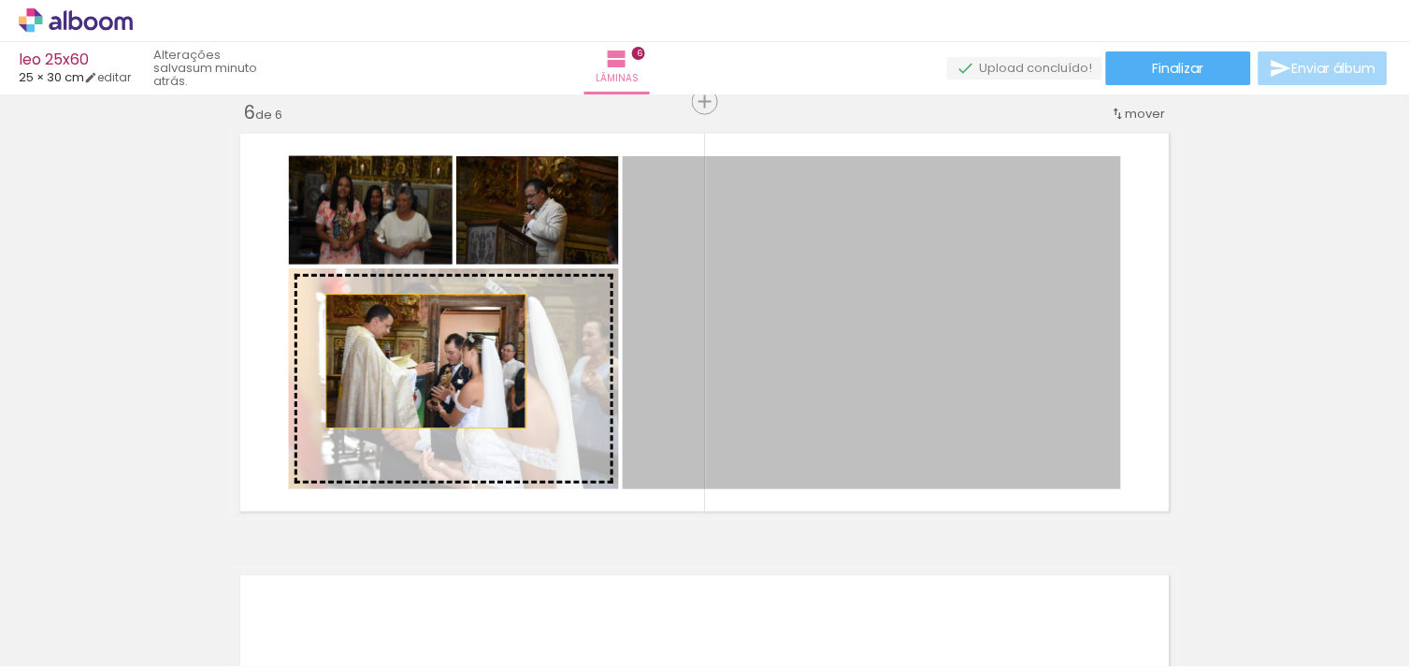
drag, startPoint x: 883, startPoint y: 332, endPoint x: 419, endPoint y: 361, distance: 465.5
click at [0, 0] on slot at bounding box center [0, 0] width 0 height 0
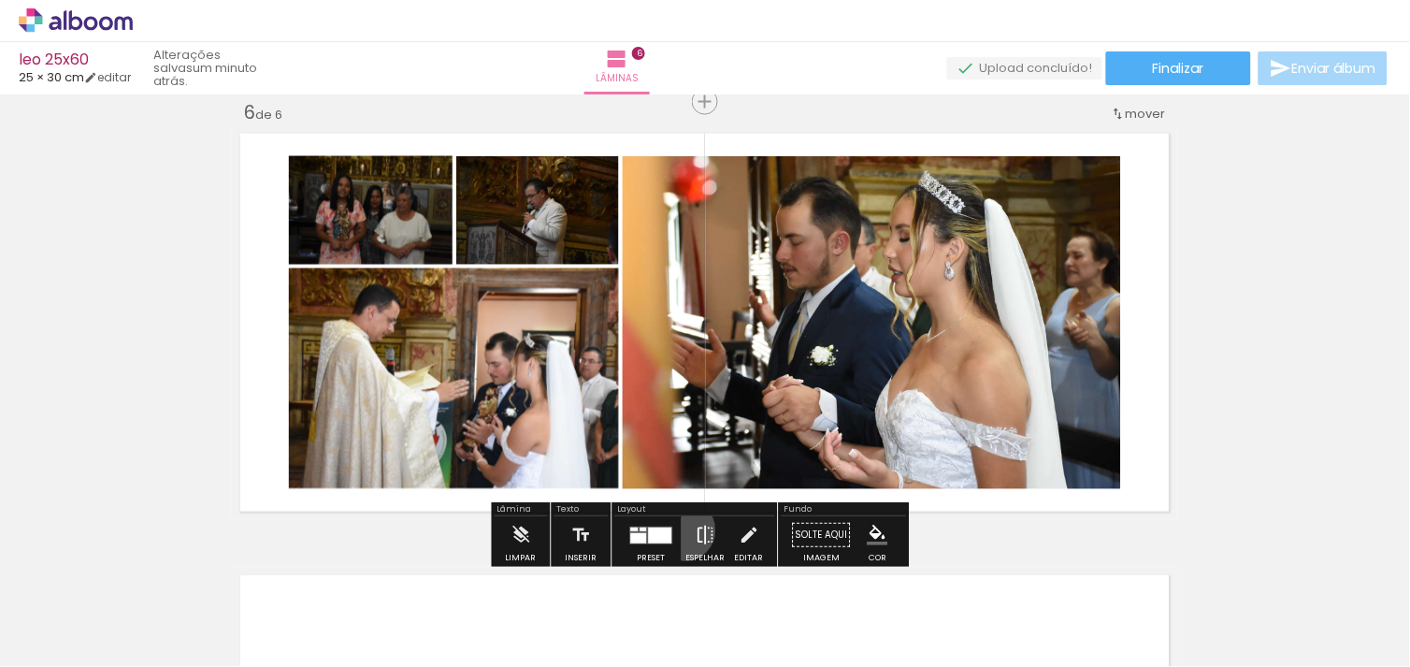
click at [681, 530] on paper-button "Espelhar" at bounding box center [705, 540] width 49 height 48
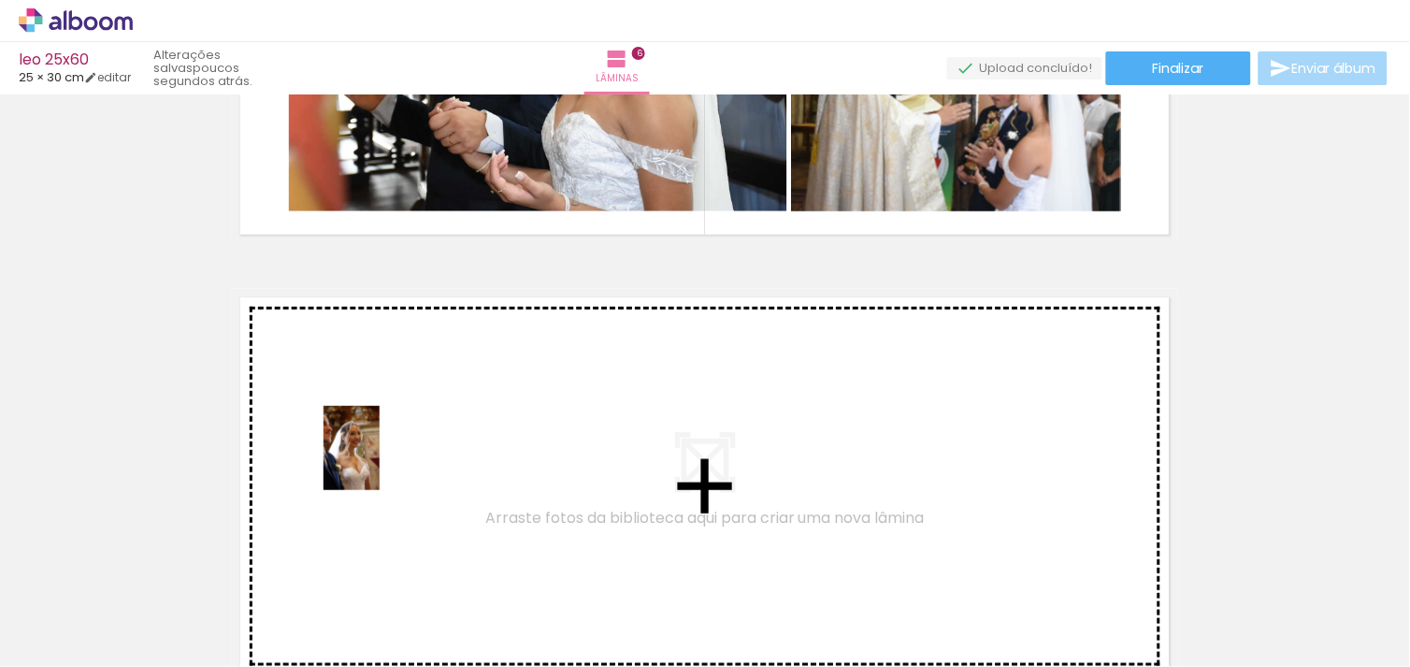
drag, startPoint x: 282, startPoint y: 578, endPoint x: 380, endPoint y: 461, distance: 152.0
click at [380, 461] on quentale-workspace at bounding box center [705, 333] width 1410 height 667
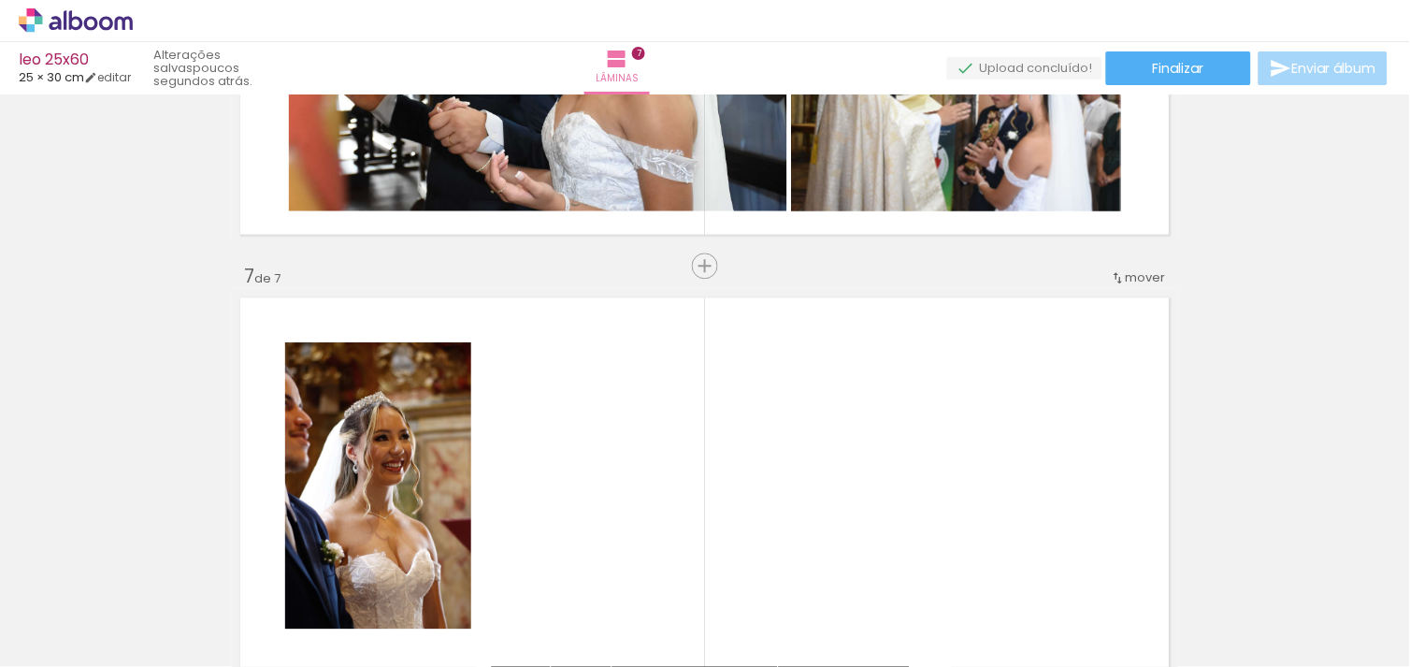
scroll to position [2671, 0]
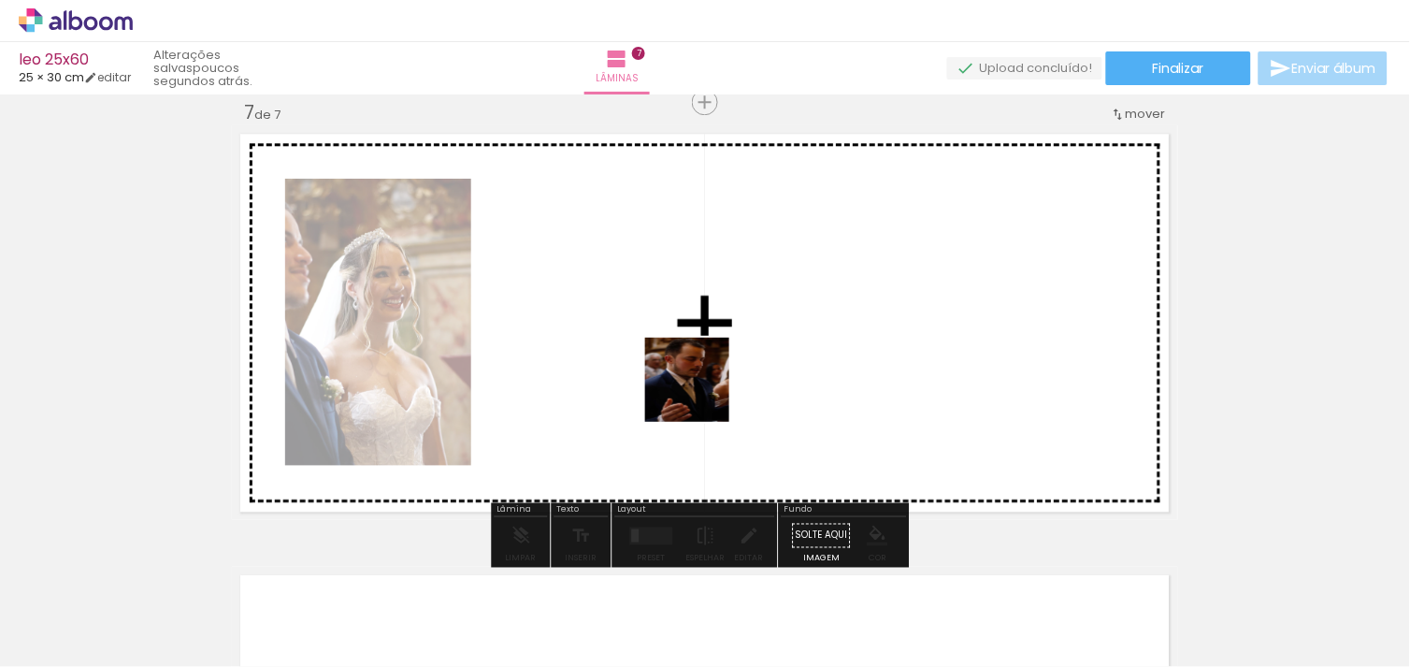
drag, startPoint x: 714, startPoint y: 615, endPoint x: 755, endPoint y: 472, distance: 148.8
click at [701, 393] on quentale-workspace at bounding box center [705, 333] width 1410 height 667
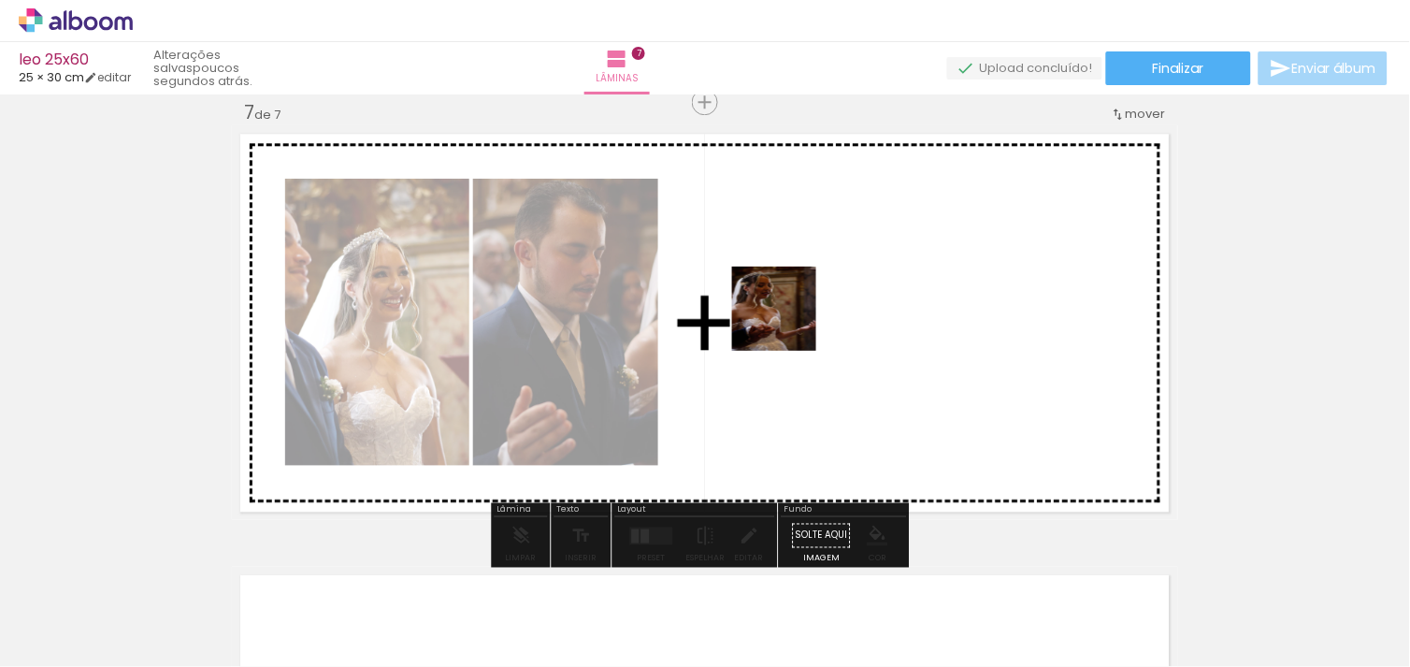
drag, startPoint x: 818, startPoint y: 584, endPoint x: 788, endPoint y: 314, distance: 271.8
click at [788, 314] on quentale-workspace at bounding box center [705, 333] width 1410 height 667
